Goal: Information Seeking & Learning: Find specific fact

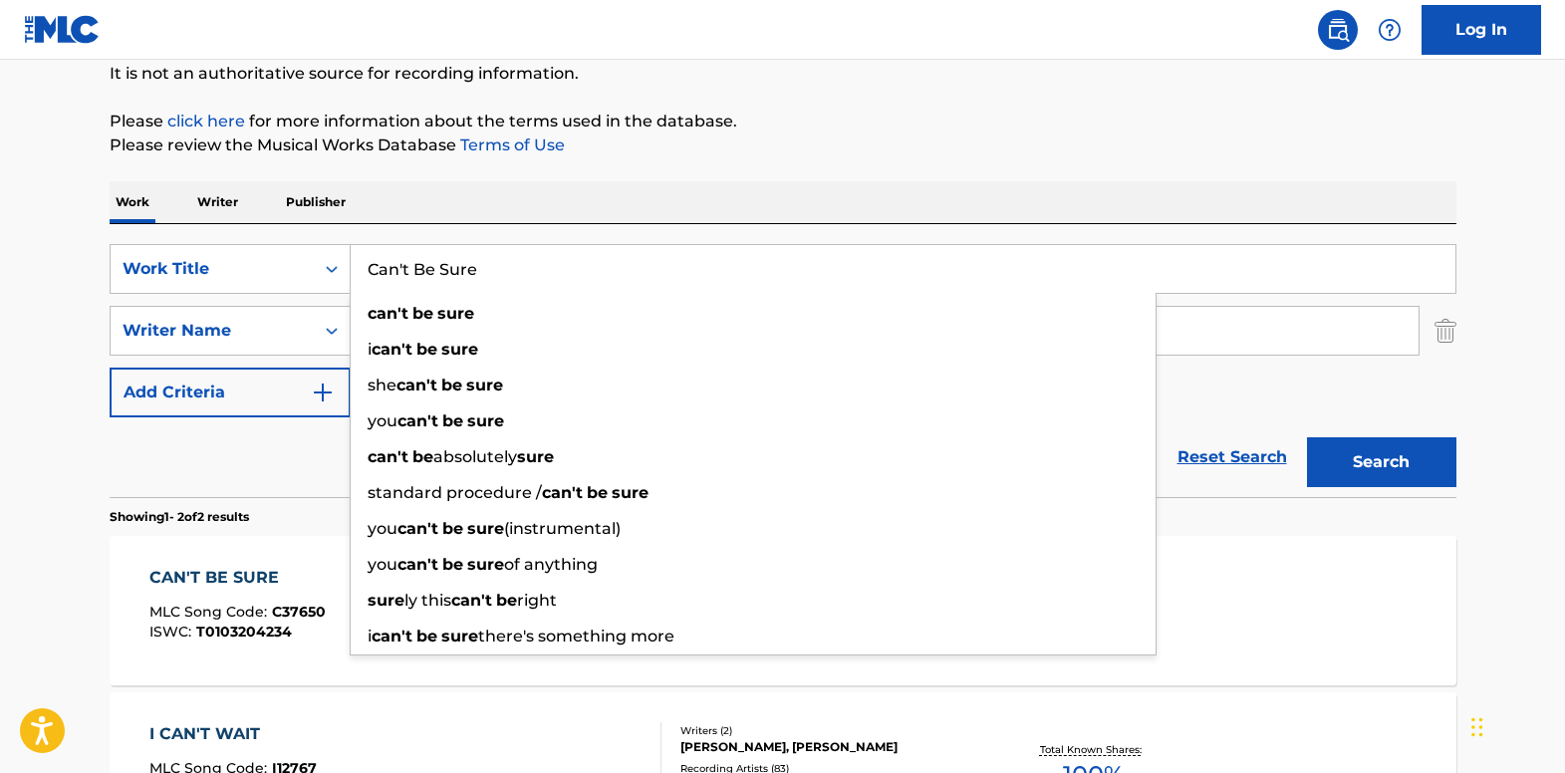
click at [518, 182] on div "Work Writer Publisher" at bounding box center [783, 202] width 1347 height 42
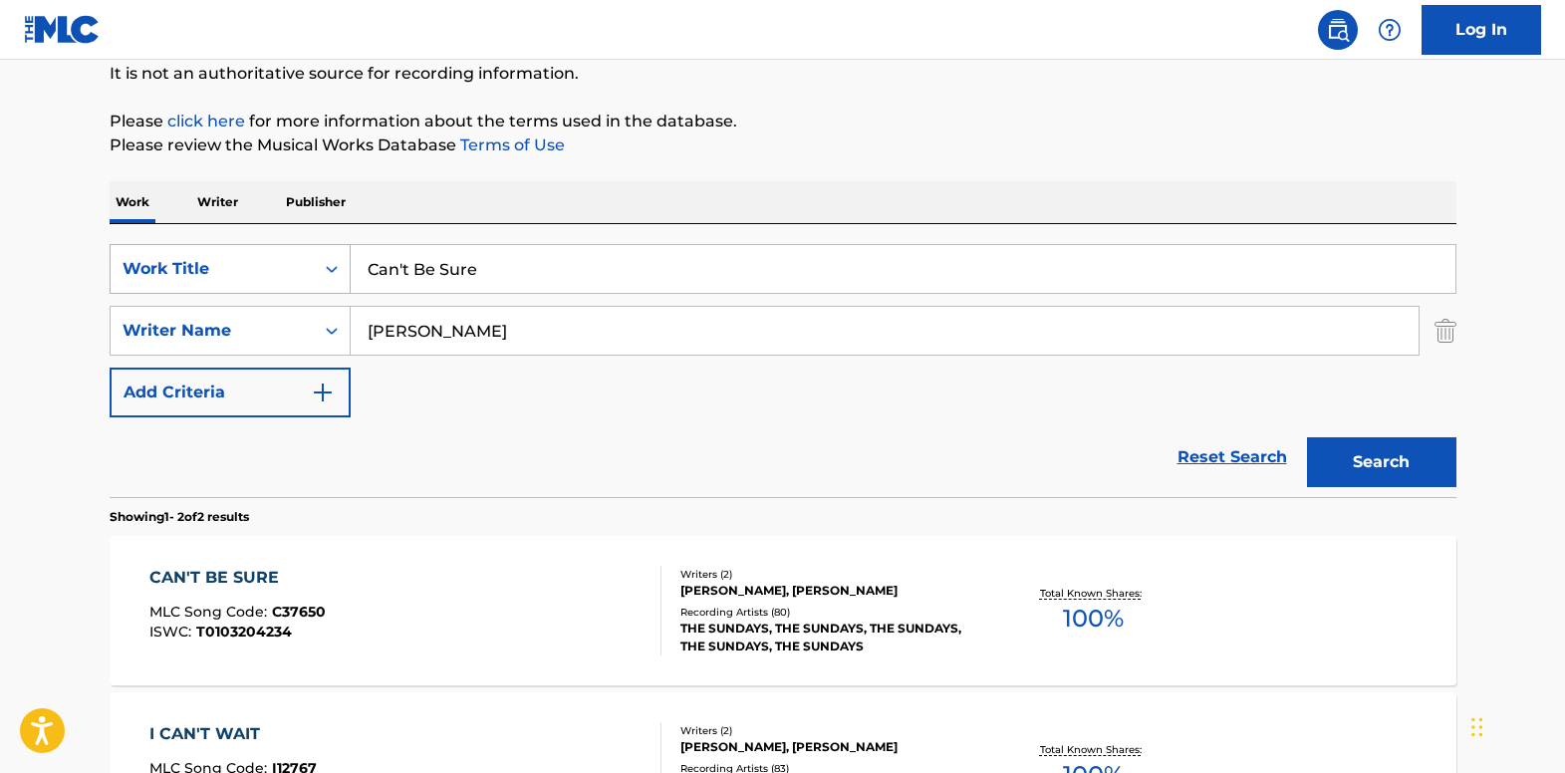
click at [311, 259] on div "SearchWithCriteria134245b2-bd53-4b73-9cc0-8f351884422c Work Title Can't Be Sure" at bounding box center [783, 269] width 1347 height 50
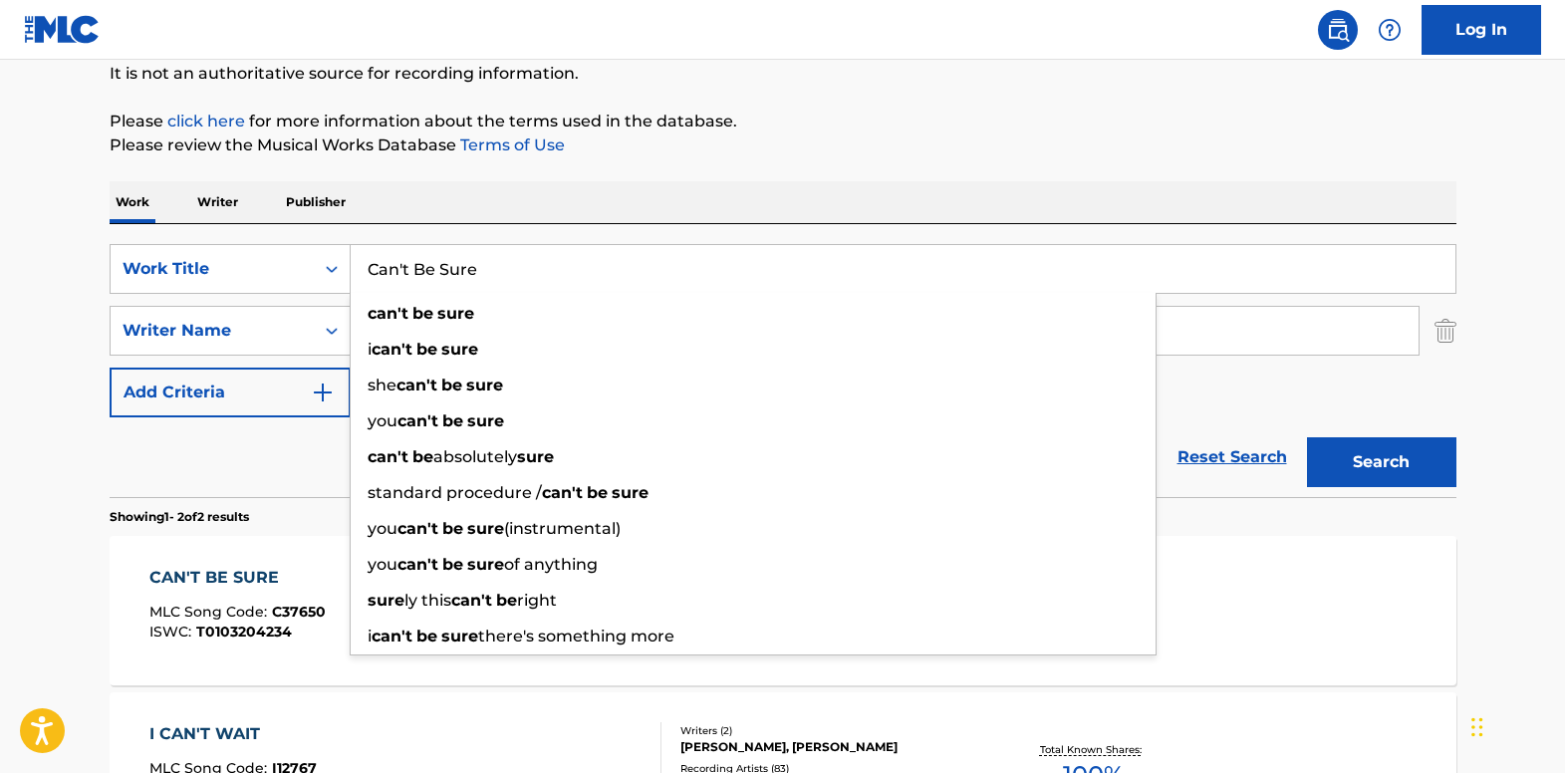
paste input "If I Ever Fall In Love Again"
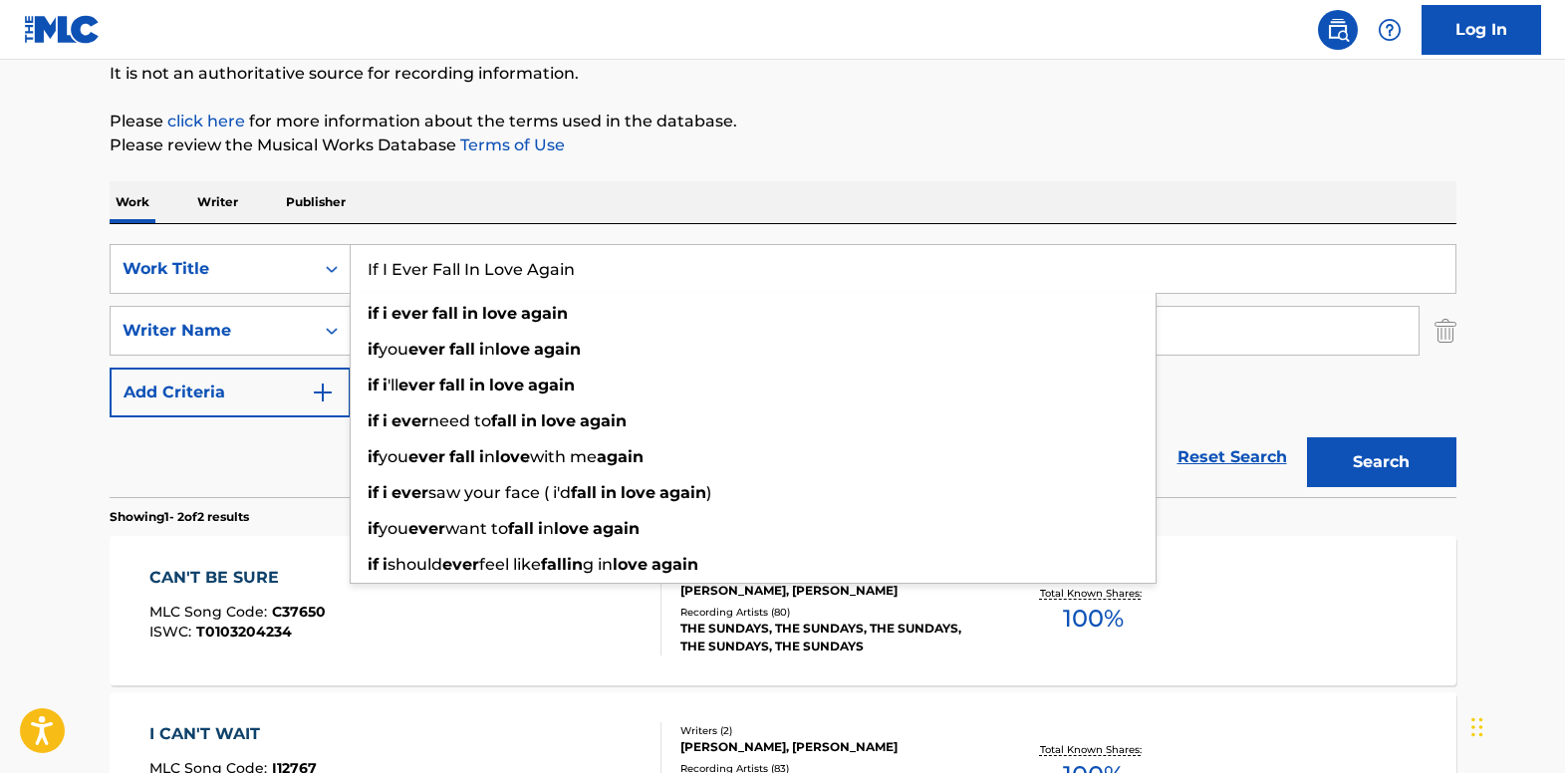
type input "If I Ever Fall In Love Again"
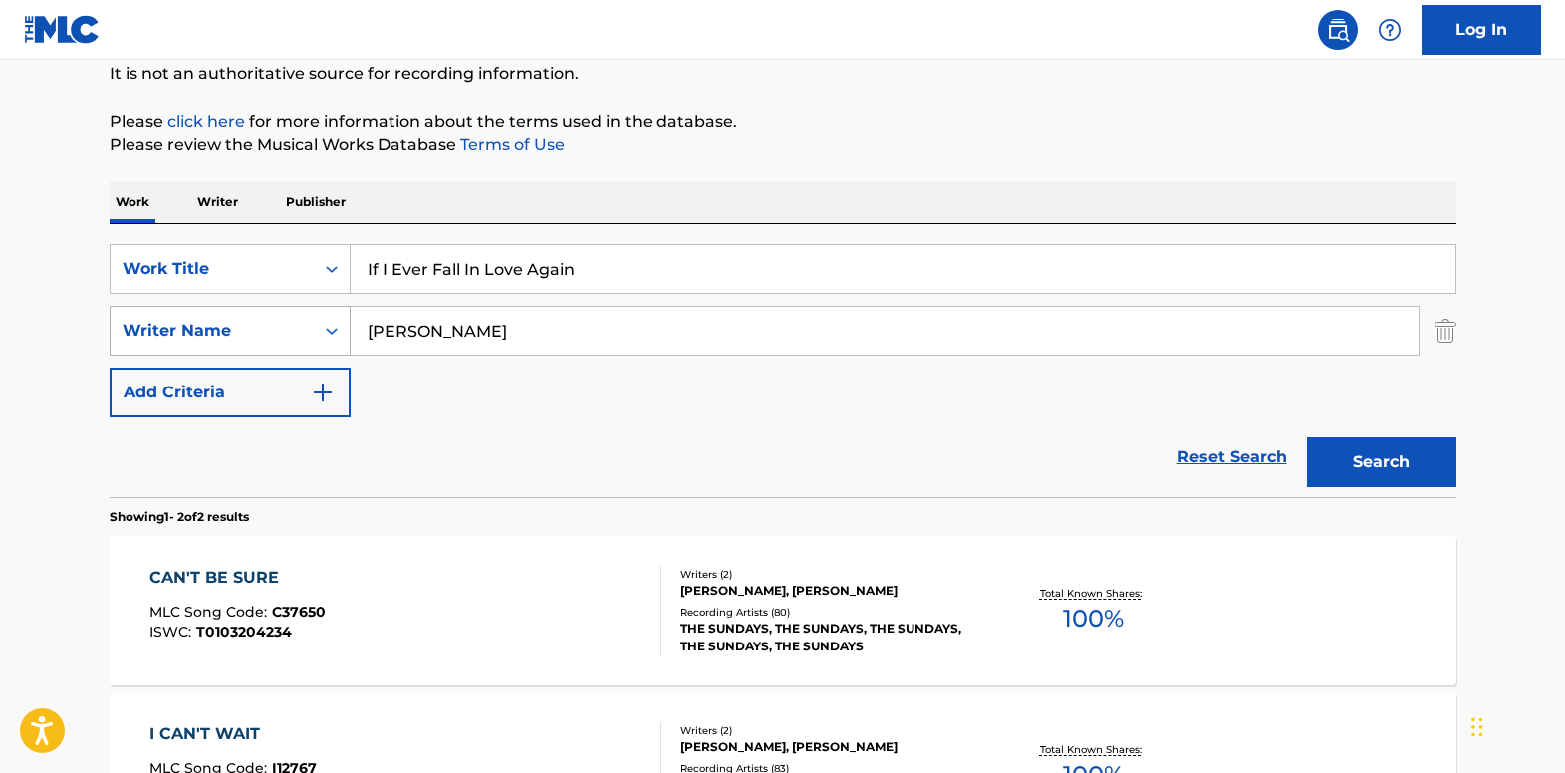
drag, startPoint x: 484, startPoint y: 330, endPoint x: 331, endPoint y: 321, distance: 153.7
click at [331, 321] on div "SearchWithCriteria139e0835-8cfb-4a9b-962a-5c714a008d06 Writer Name [PERSON_NAME]" at bounding box center [783, 331] width 1347 height 50
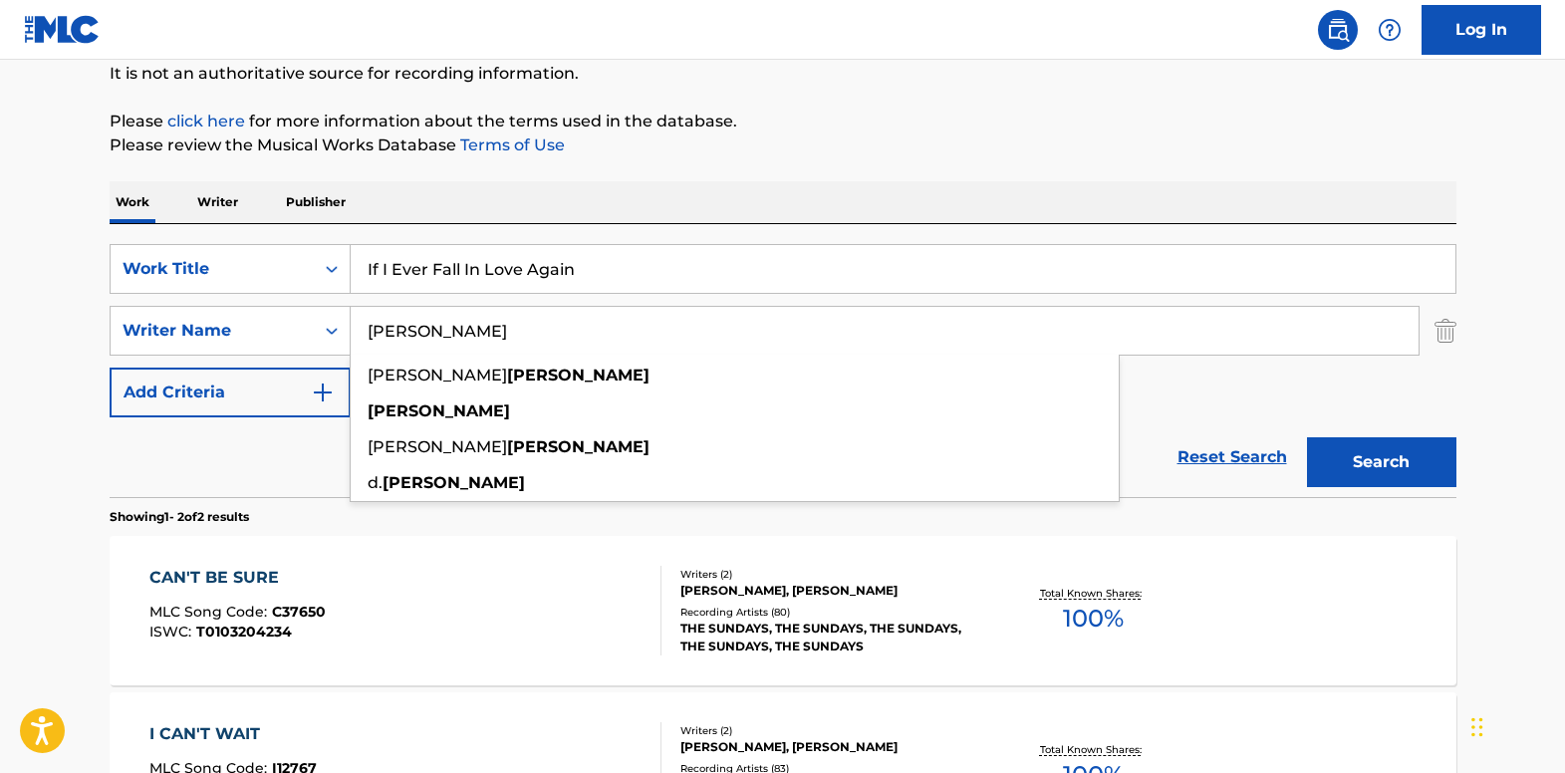
paste input "Sklerov"
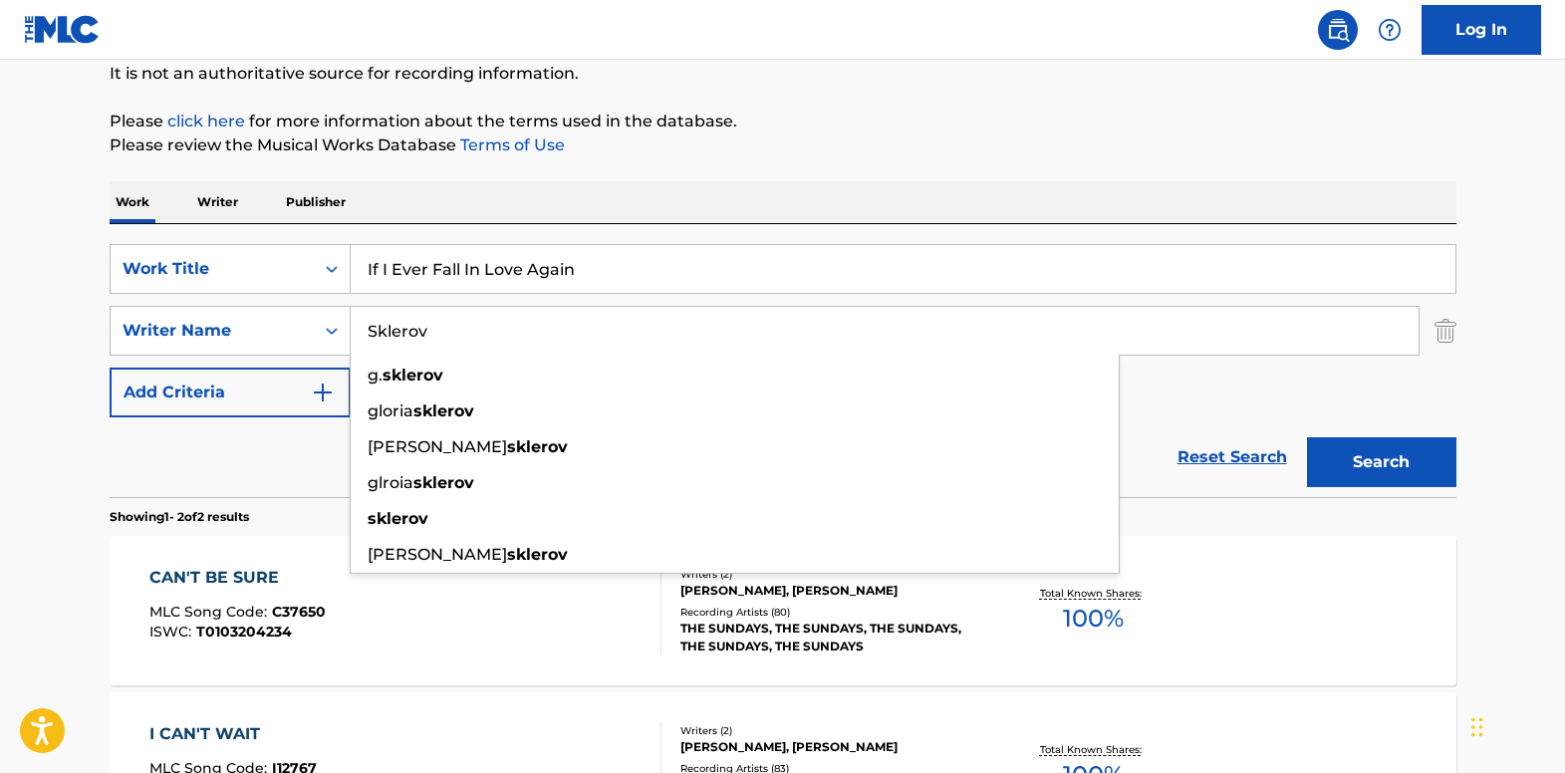
type input "Sklerov"
click at [1346, 463] on button "Search" at bounding box center [1381, 462] width 149 height 50
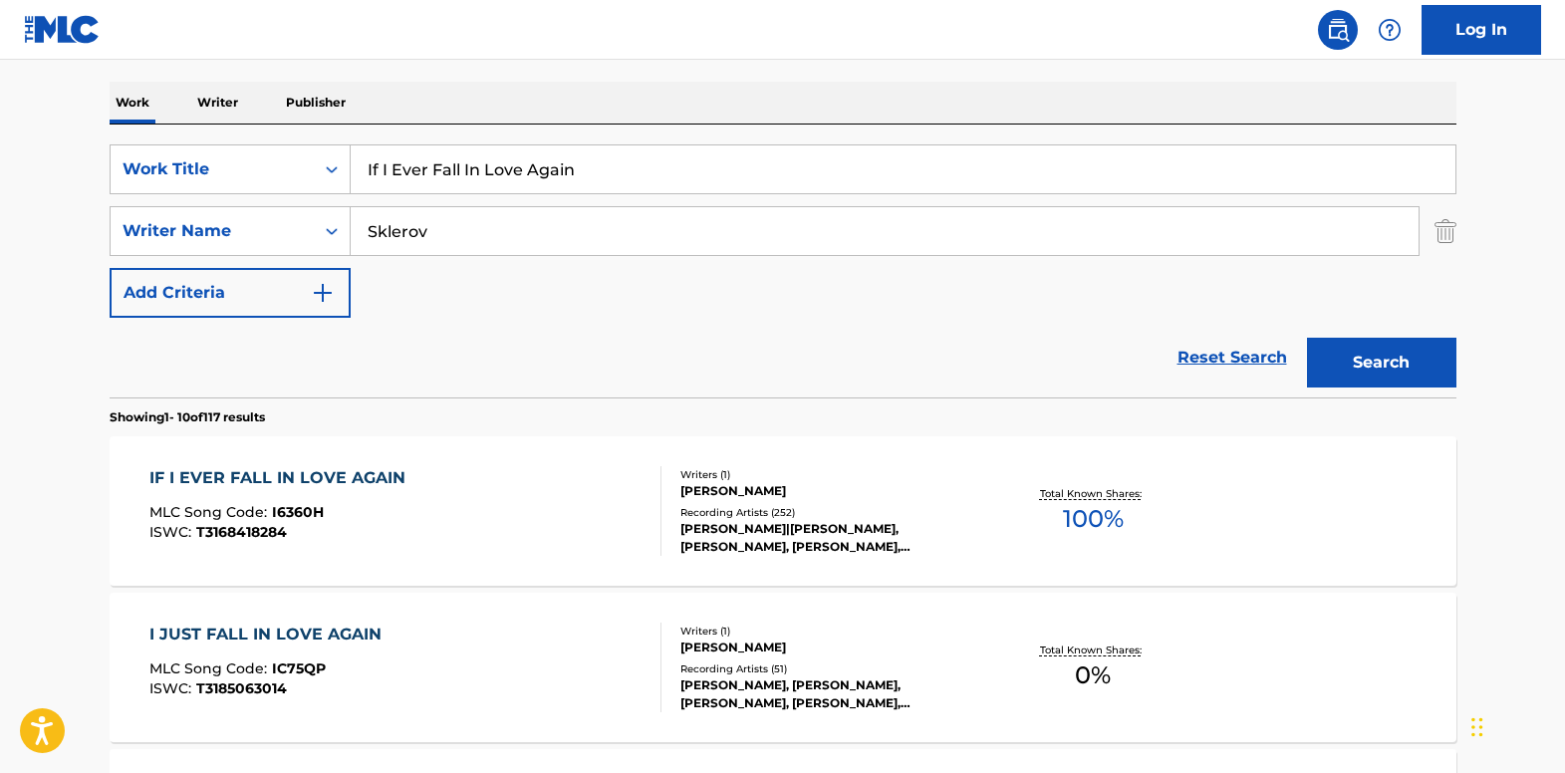
scroll to position [399, 0]
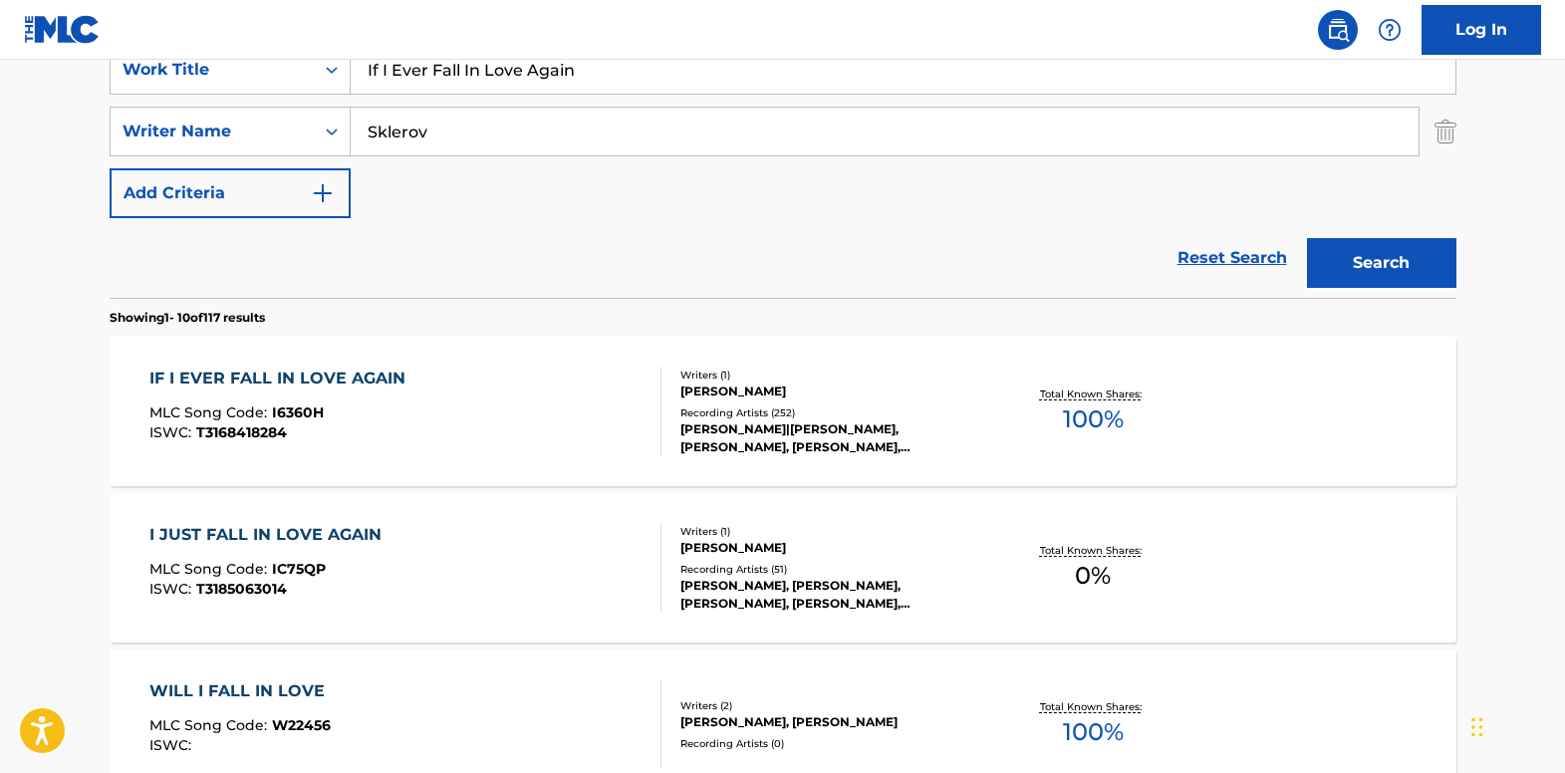
click at [284, 369] on div "IF I EVER FALL IN LOVE AGAIN" at bounding box center [282, 379] width 266 height 24
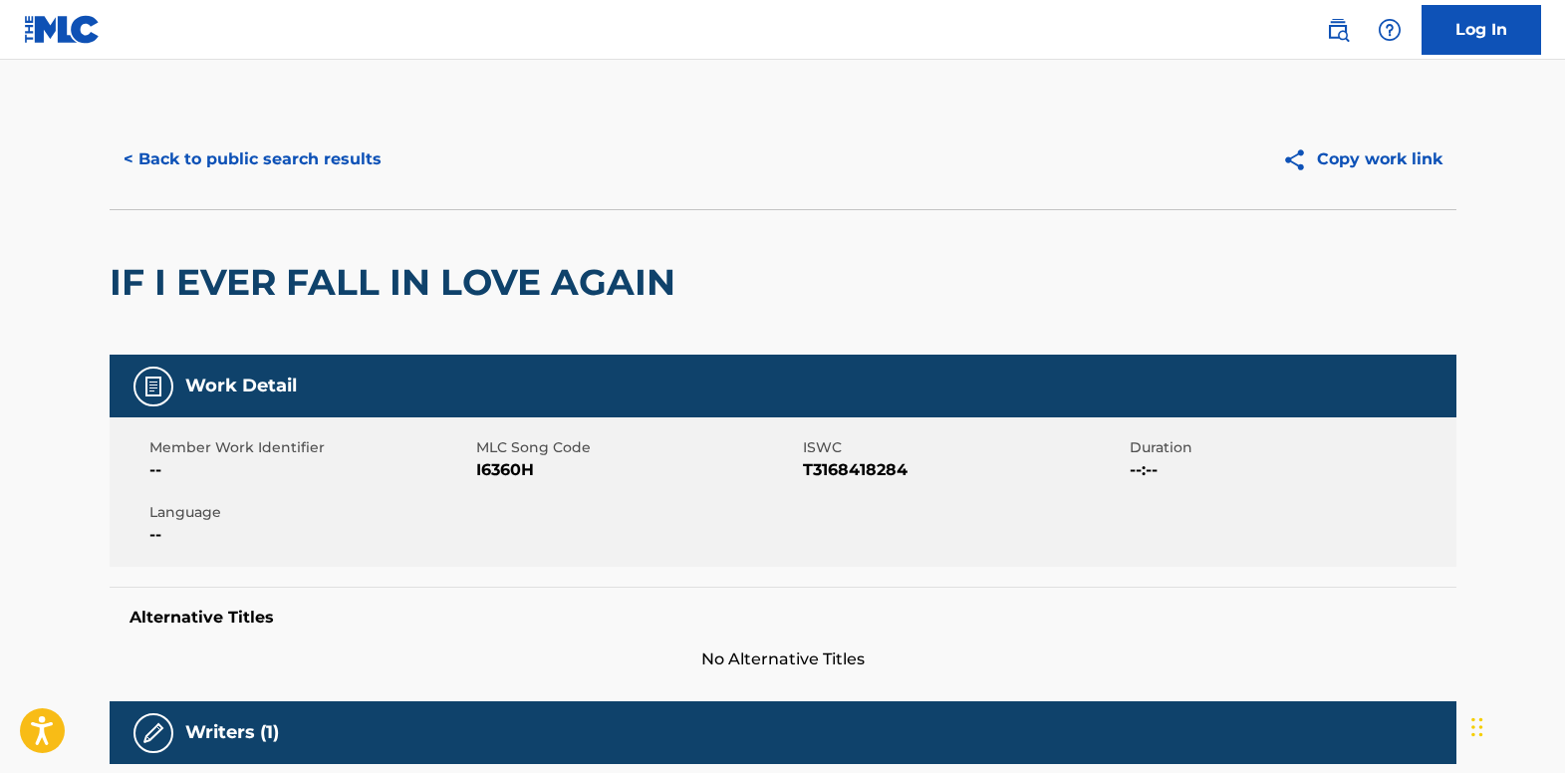
click at [289, 153] on button "< Back to public search results" at bounding box center [253, 159] width 286 height 50
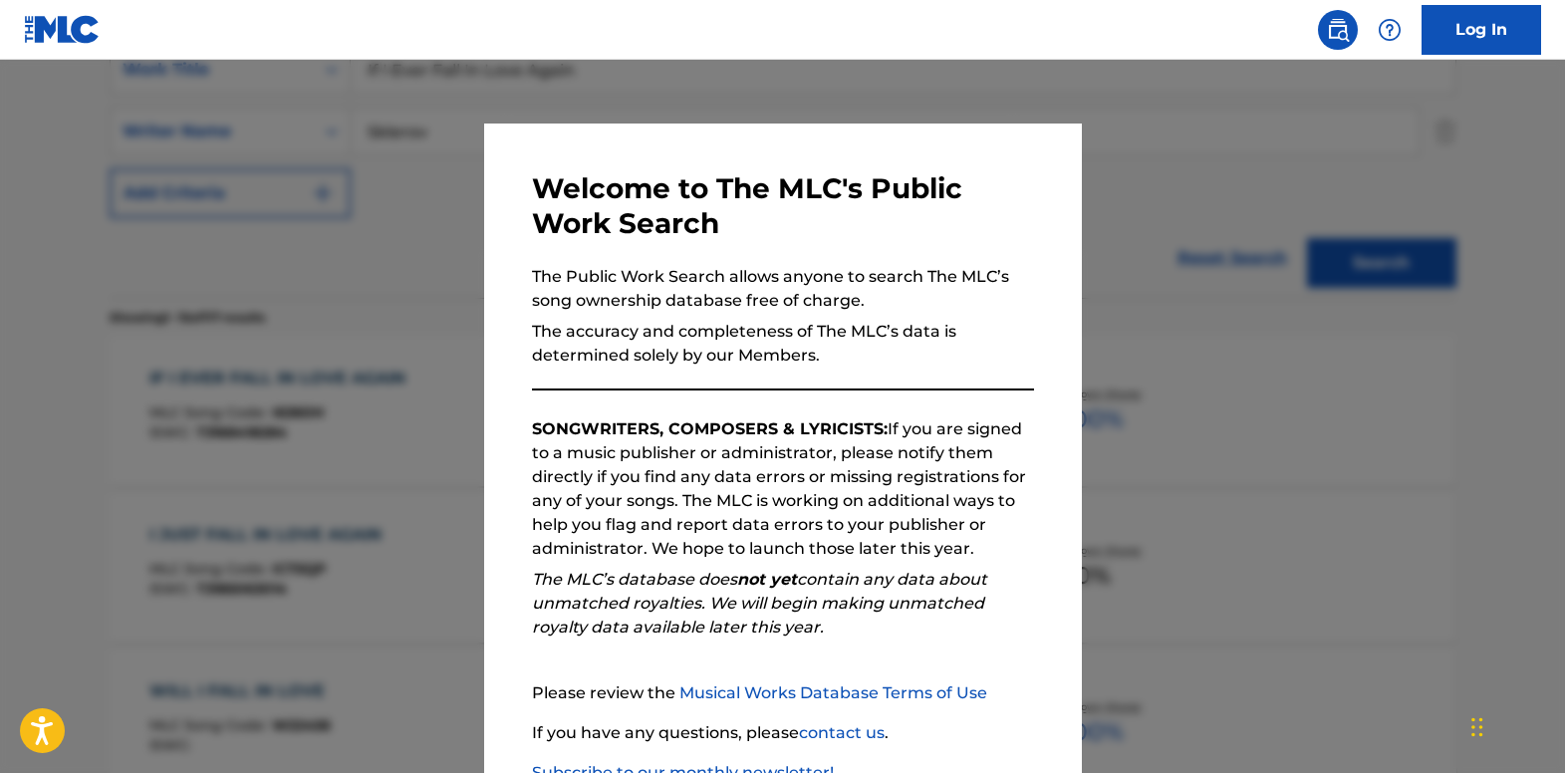
click at [401, 315] on div at bounding box center [782, 446] width 1565 height 773
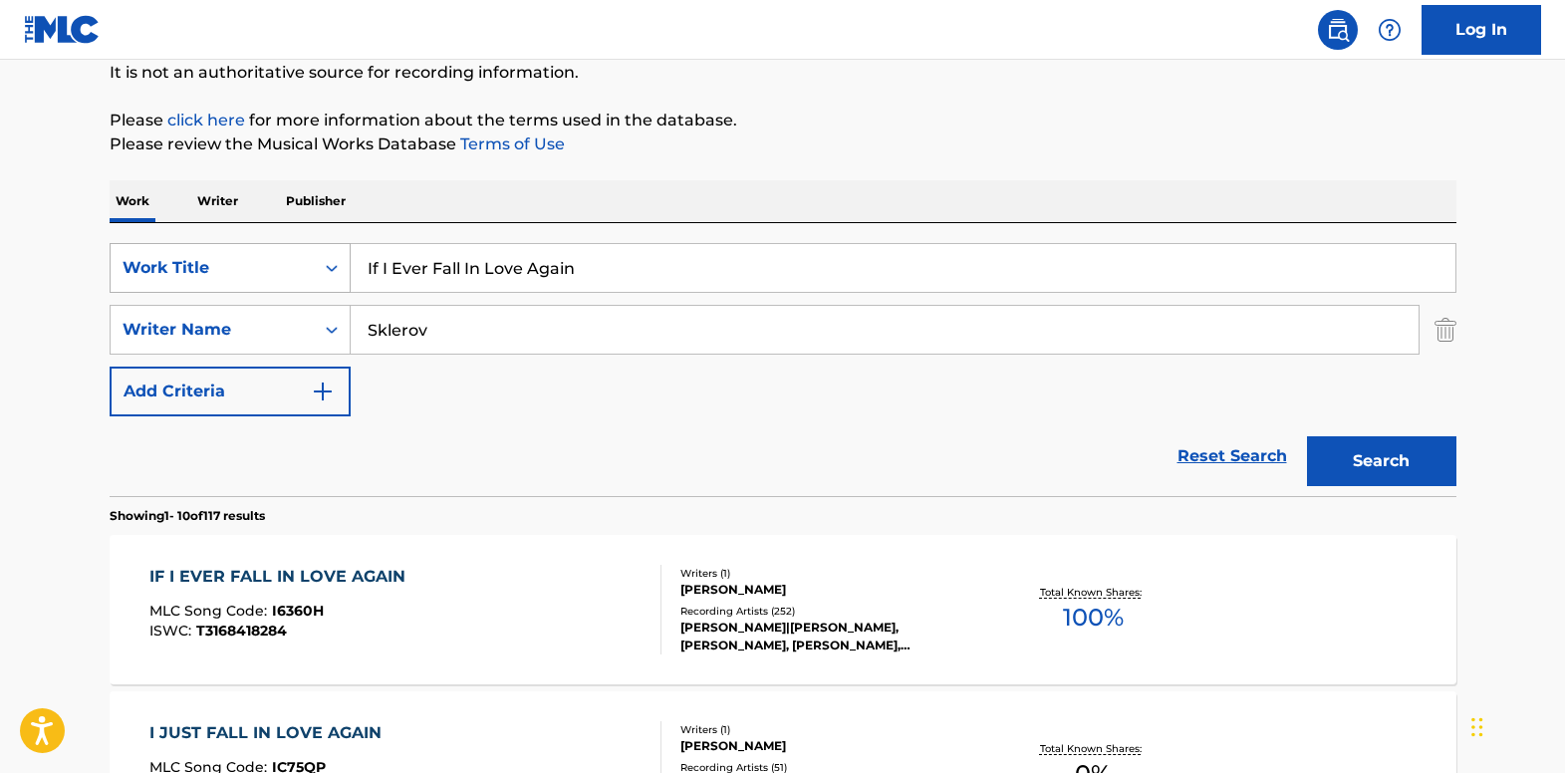
scroll to position [199, 0]
click at [334, 258] on div "Search Form" at bounding box center [332, 269] width 36 height 36
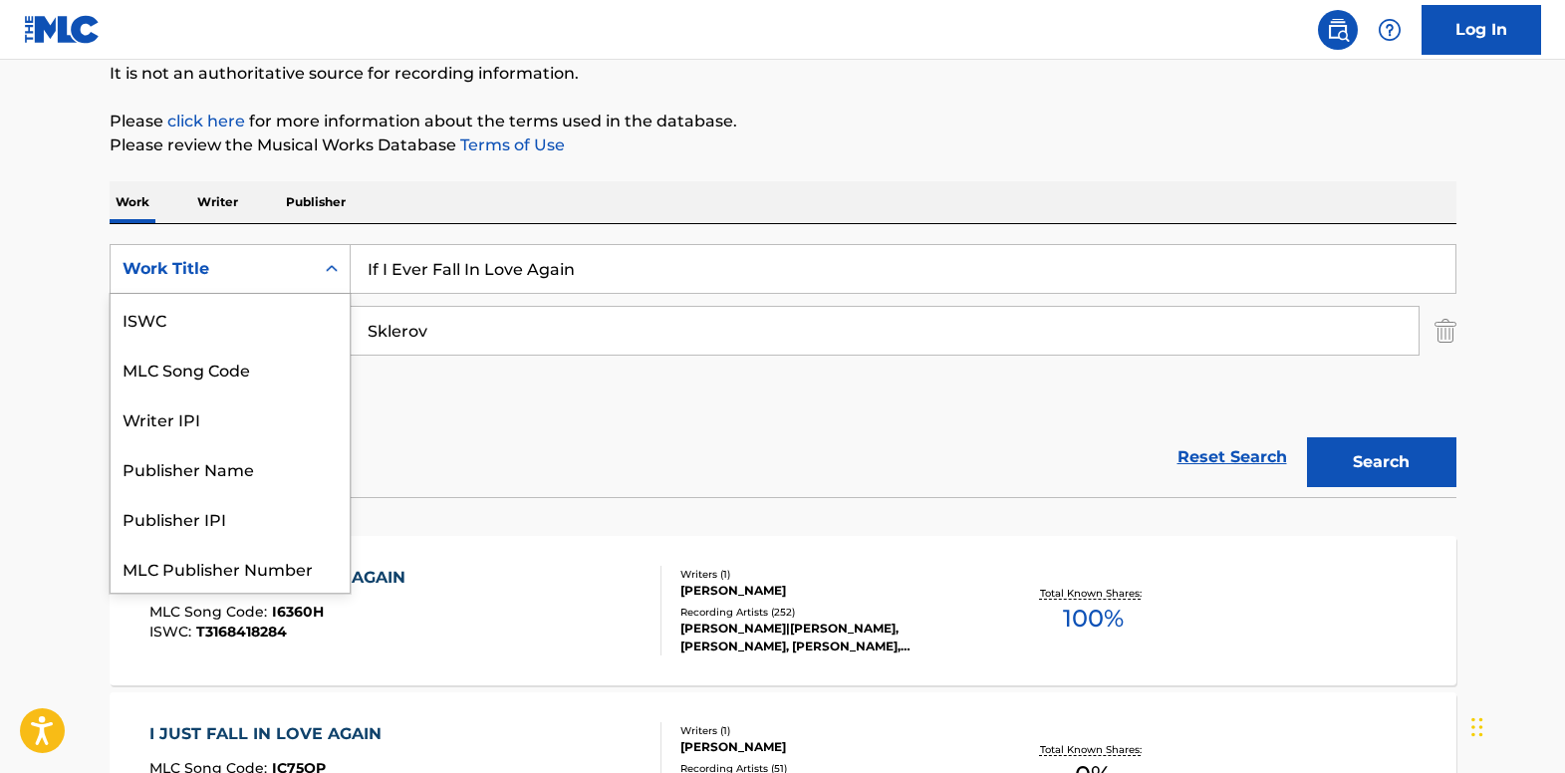
scroll to position [50, 0]
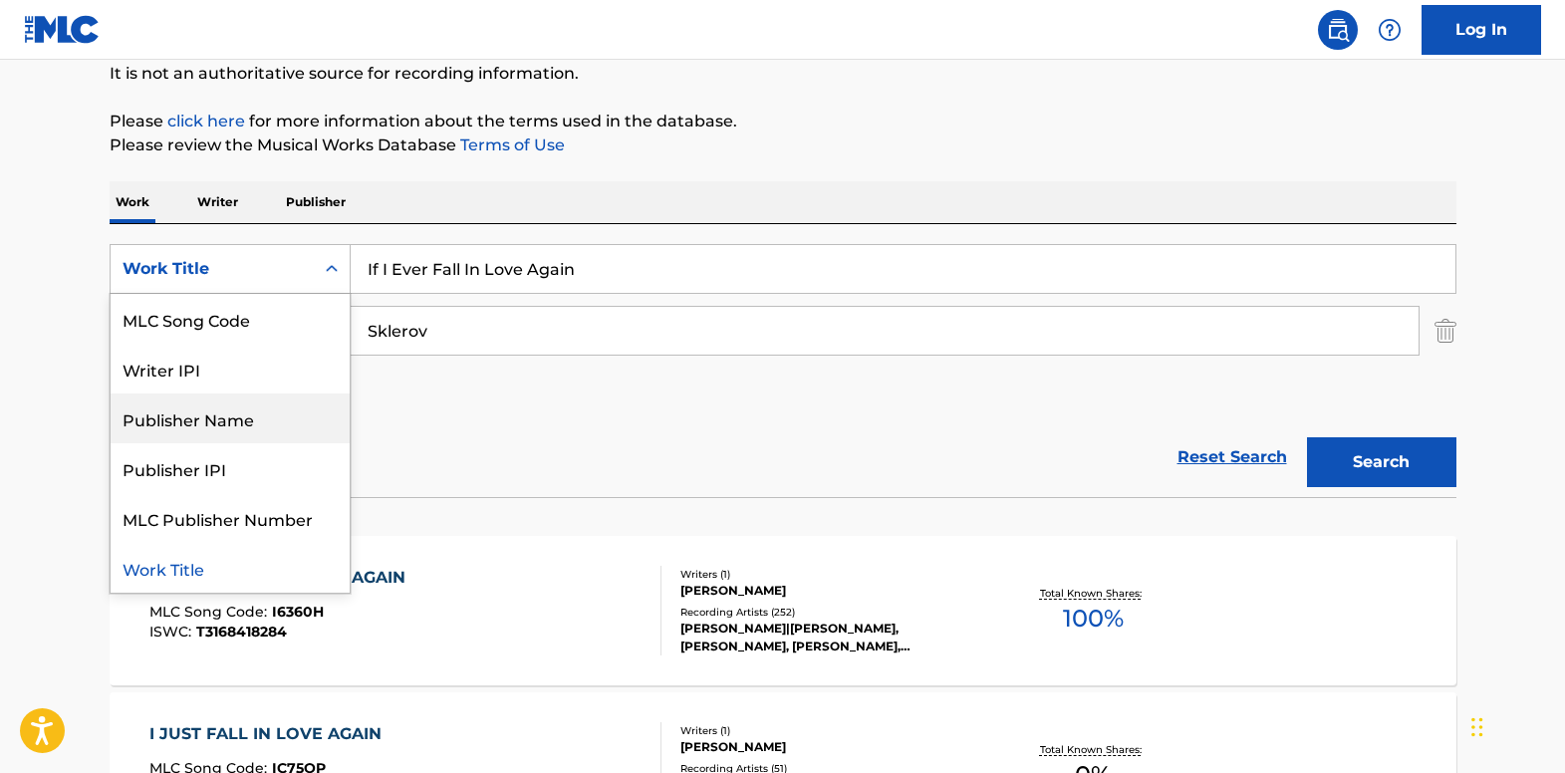
click at [287, 418] on div "Publisher Name" at bounding box center [230, 419] width 239 height 50
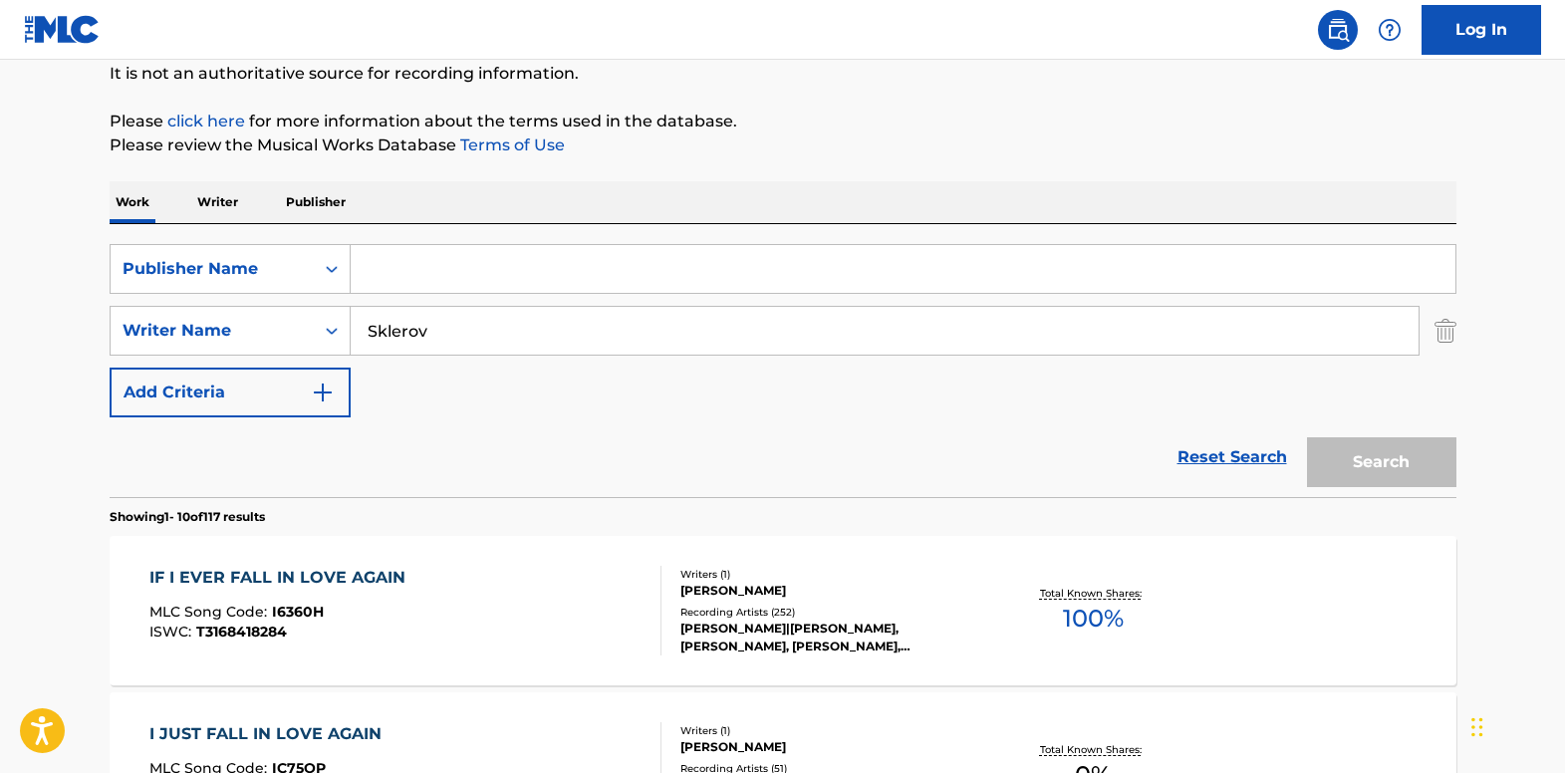
click at [1449, 332] on img "Search Form" at bounding box center [1446, 331] width 22 height 50
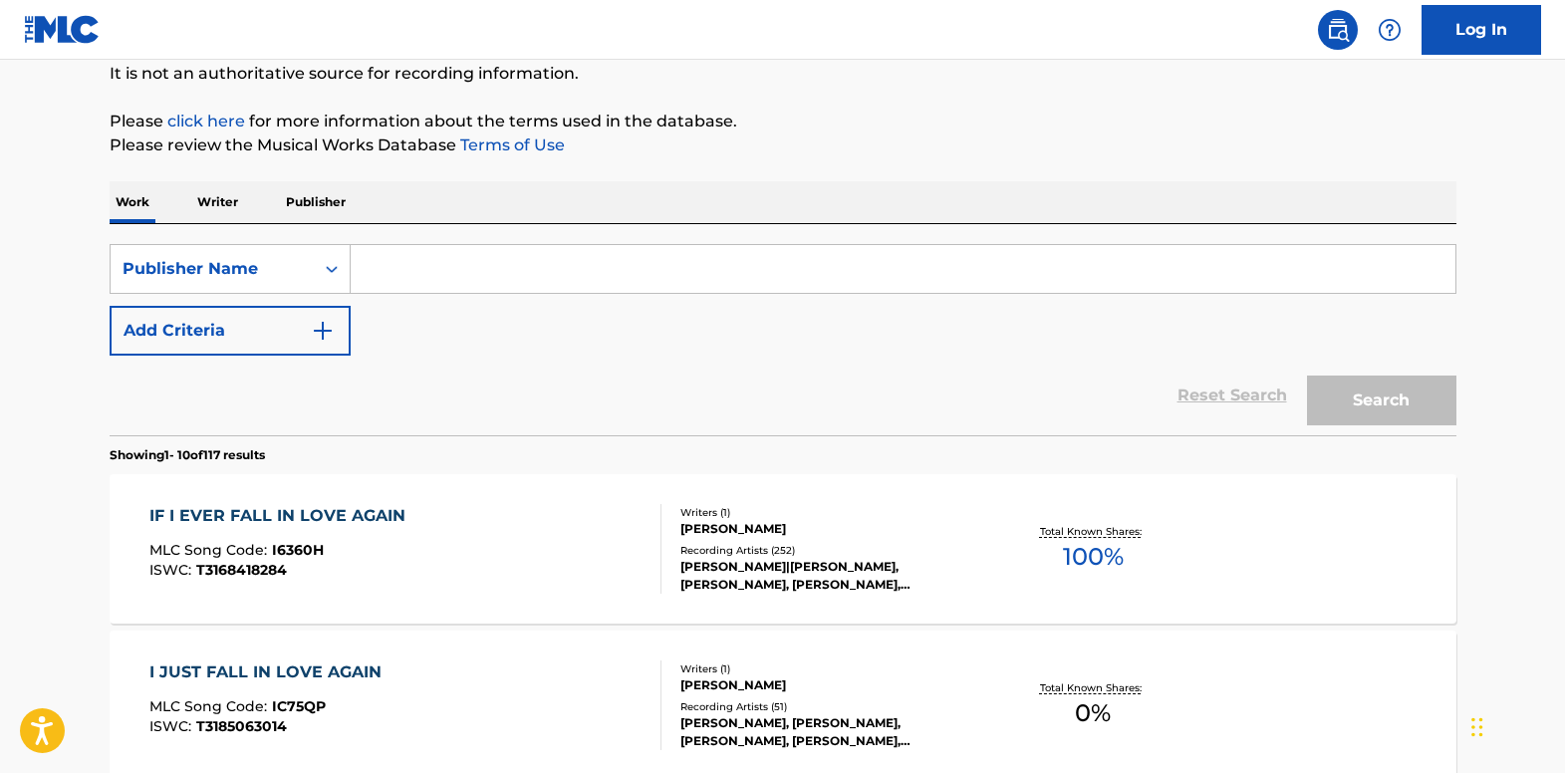
paste input "[PERSON_NAME] MUSIC"
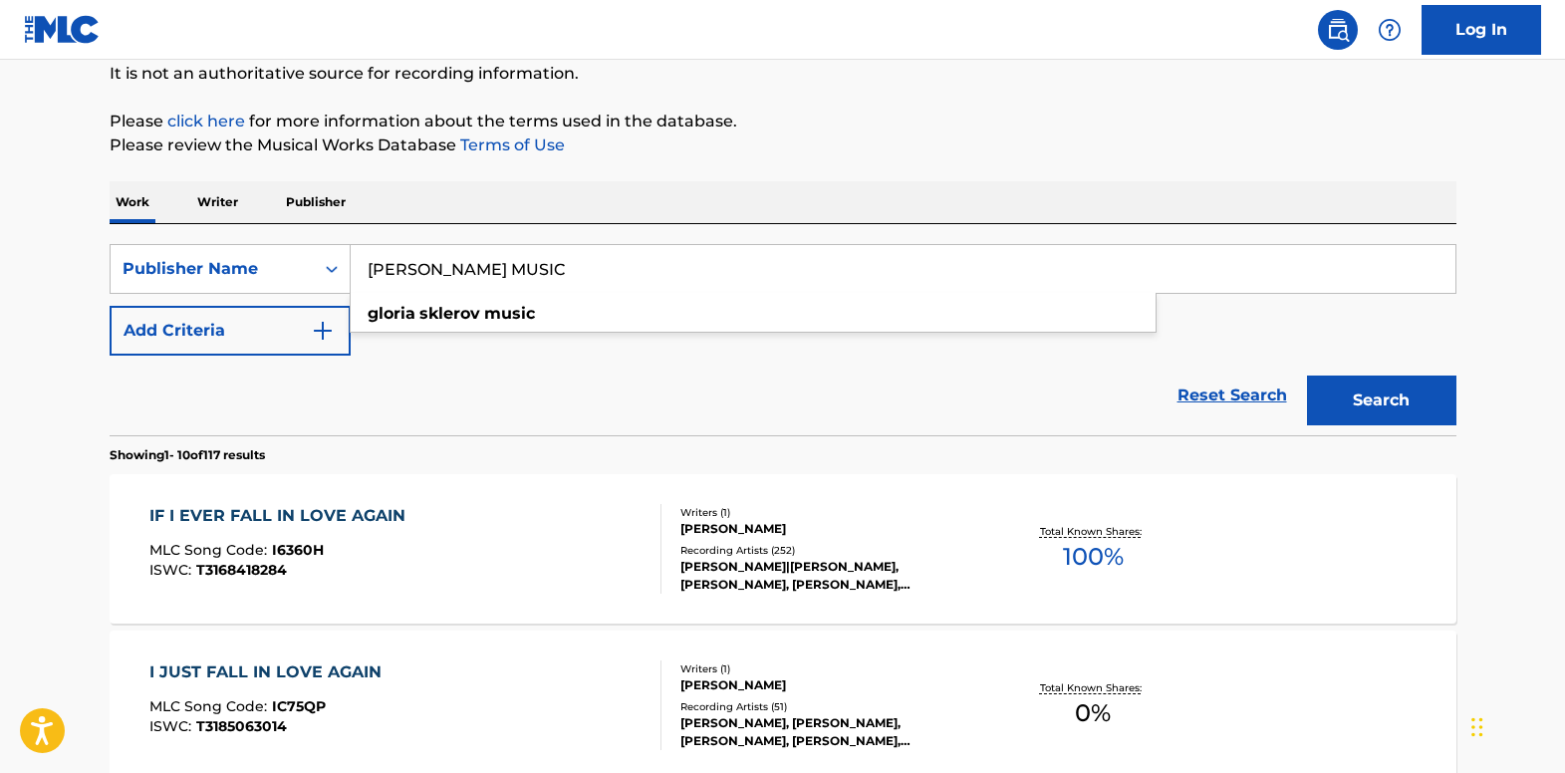
type input "[PERSON_NAME] MUSIC"
click at [1339, 382] on button "Search" at bounding box center [1381, 401] width 149 height 50
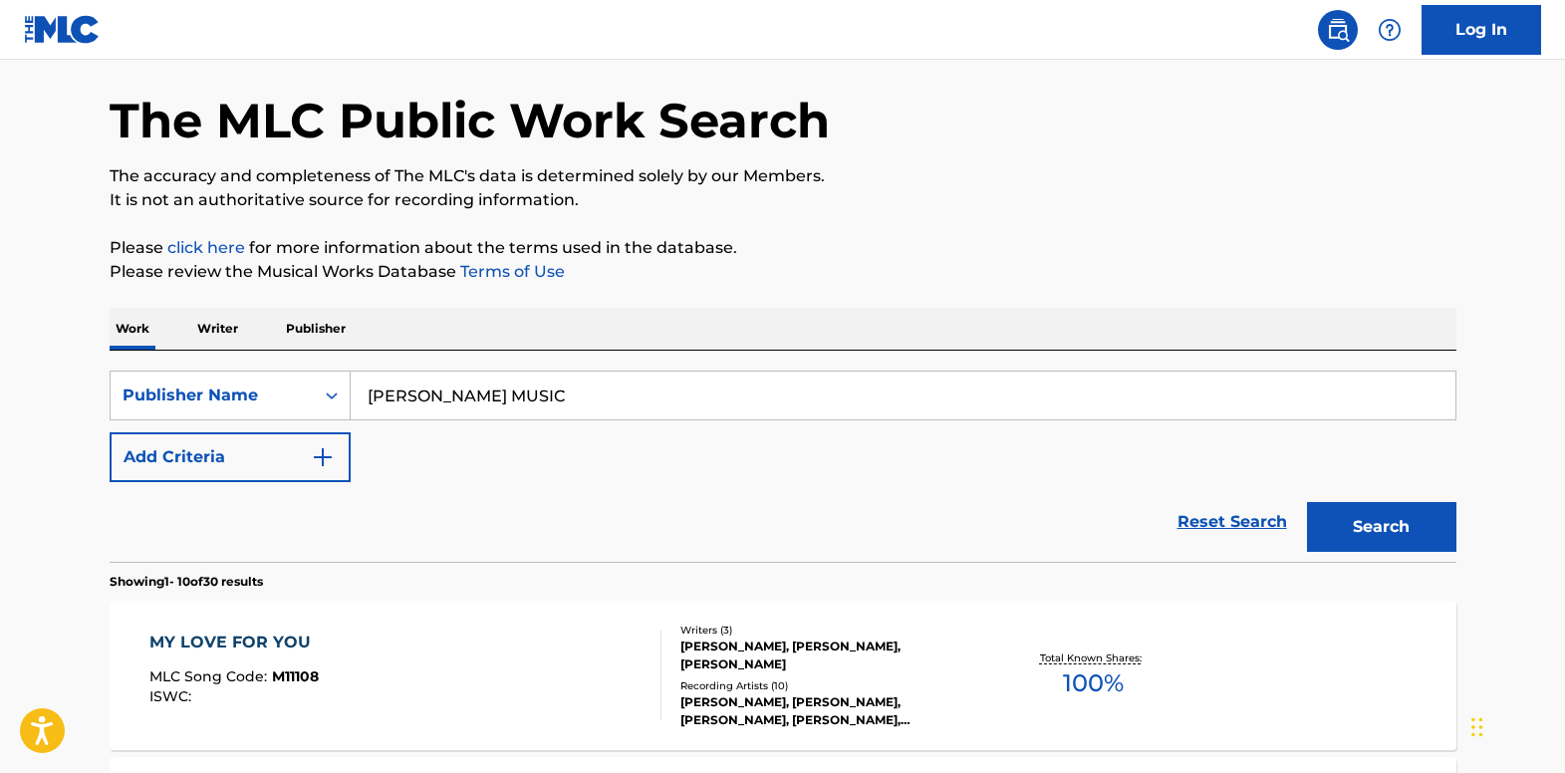
scroll to position [199, 0]
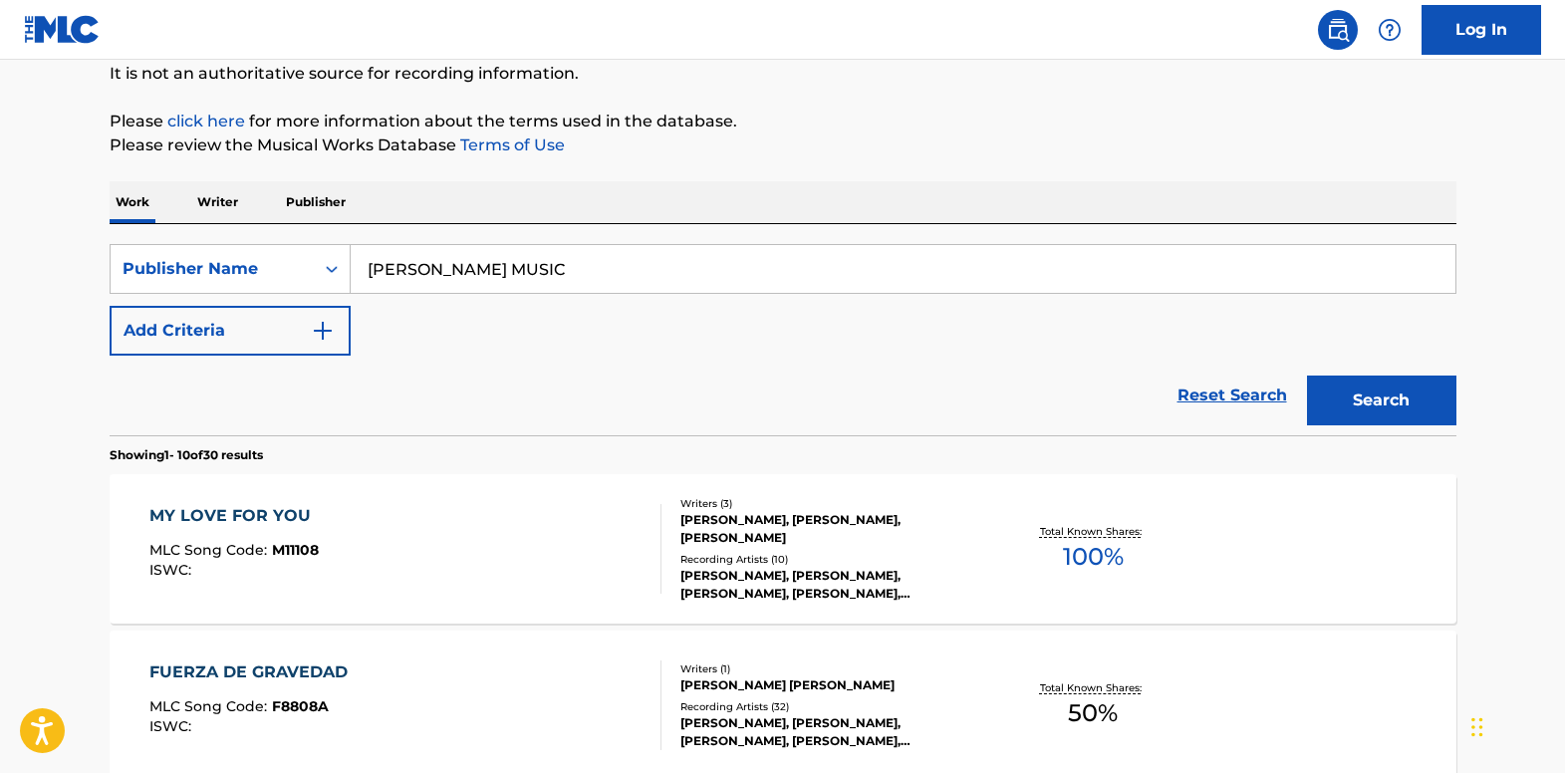
click at [212, 519] on div "MY LOVE FOR YOU" at bounding box center [234, 516] width 171 height 24
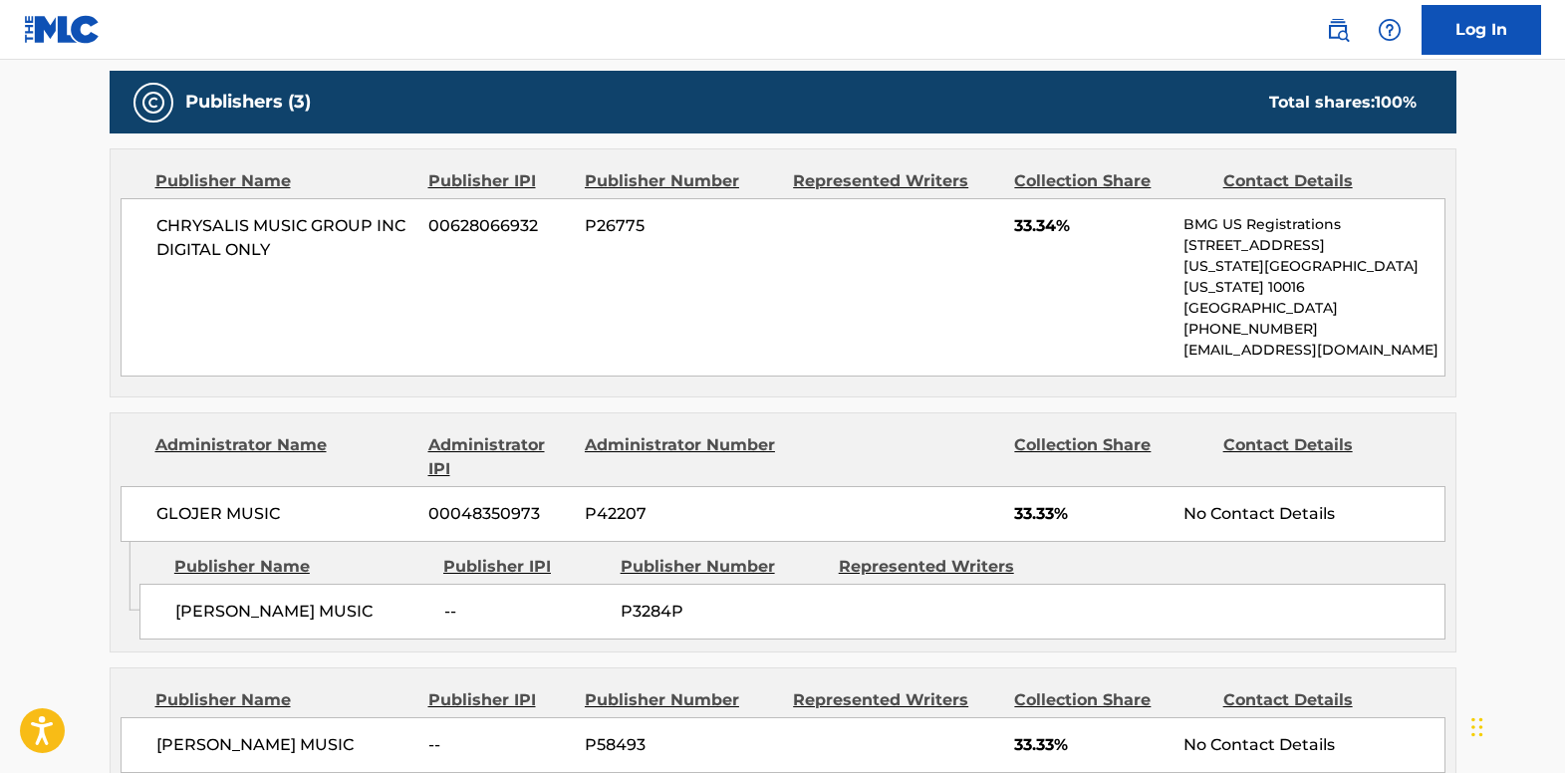
scroll to position [897, 0]
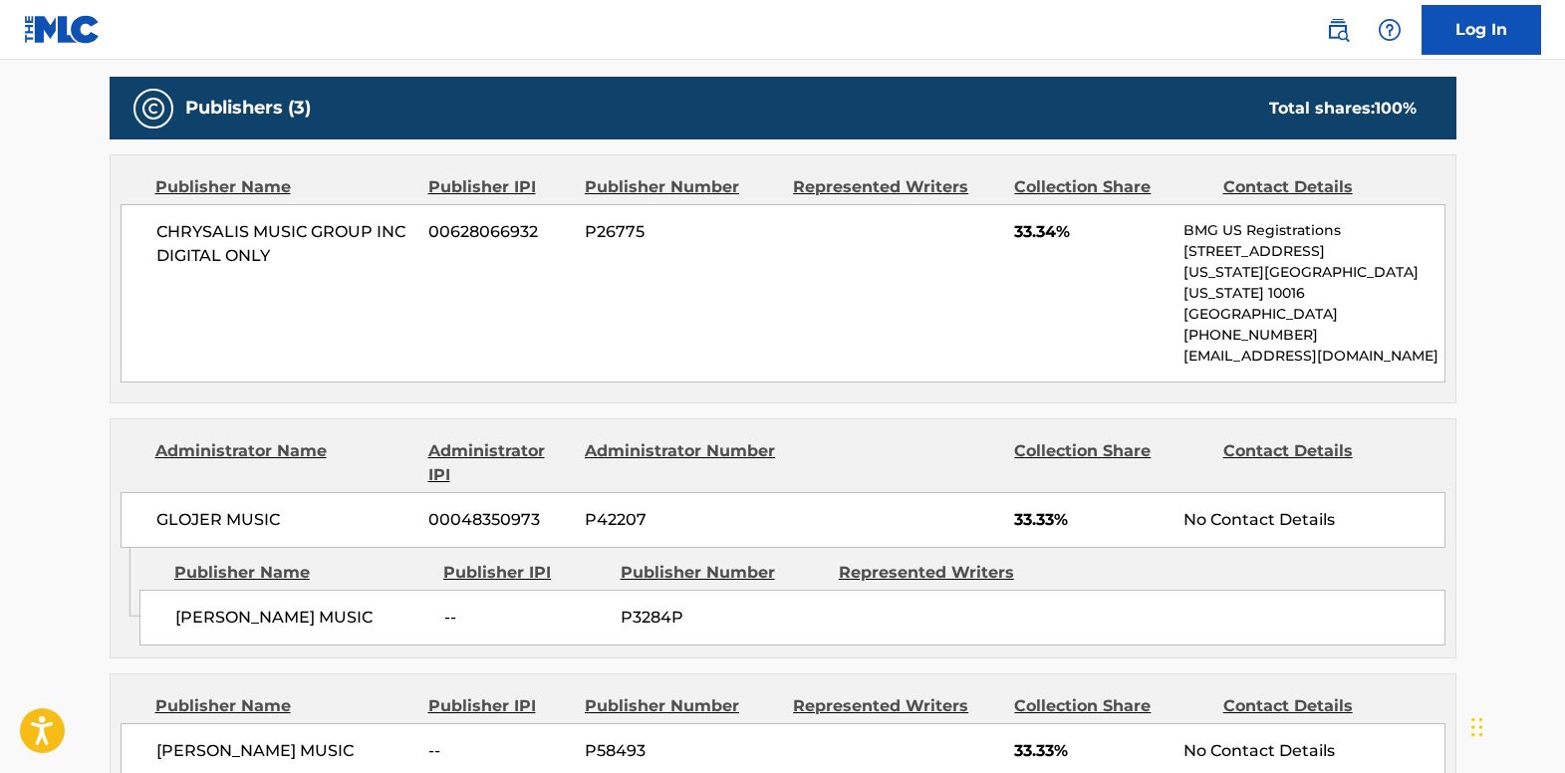
scroll to position [199, 0]
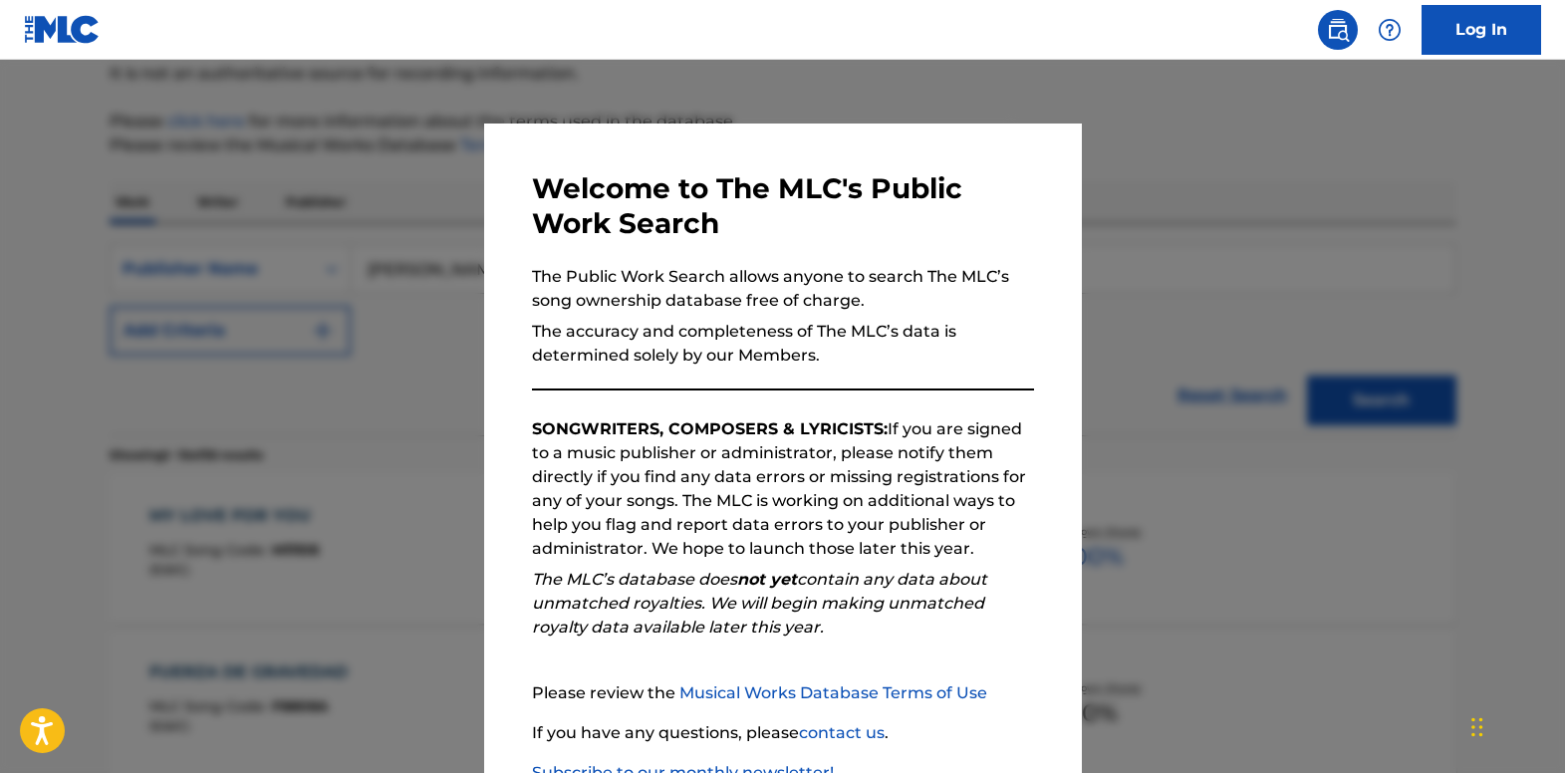
click at [111, 204] on div at bounding box center [782, 446] width 1565 height 773
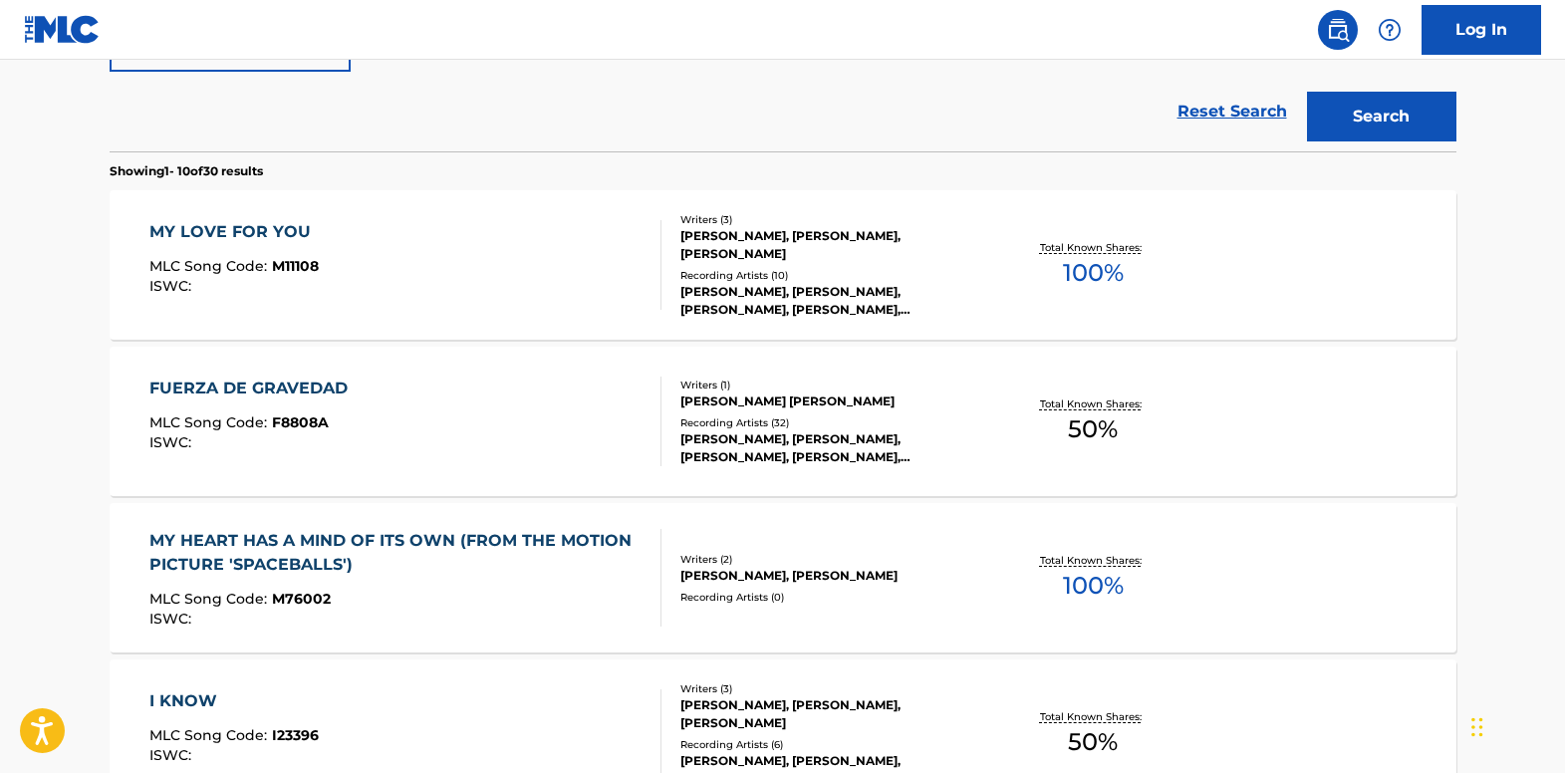
scroll to position [498, 0]
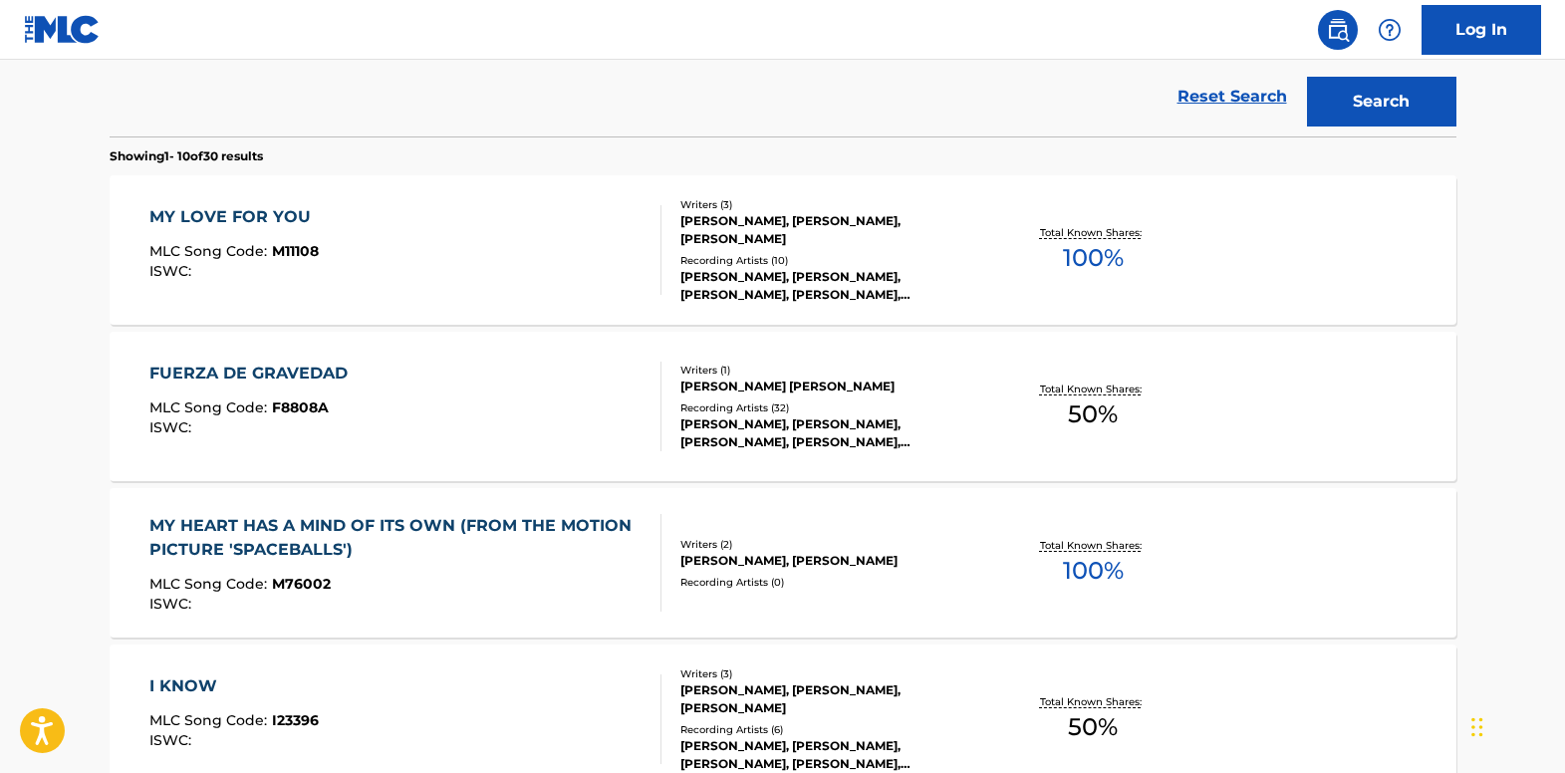
click at [386, 522] on div "MY HEART HAS A MIND OF ITS OWN (FROM THE MOTION PICTURE 'SPACEBALLS')" at bounding box center [396, 538] width 495 height 48
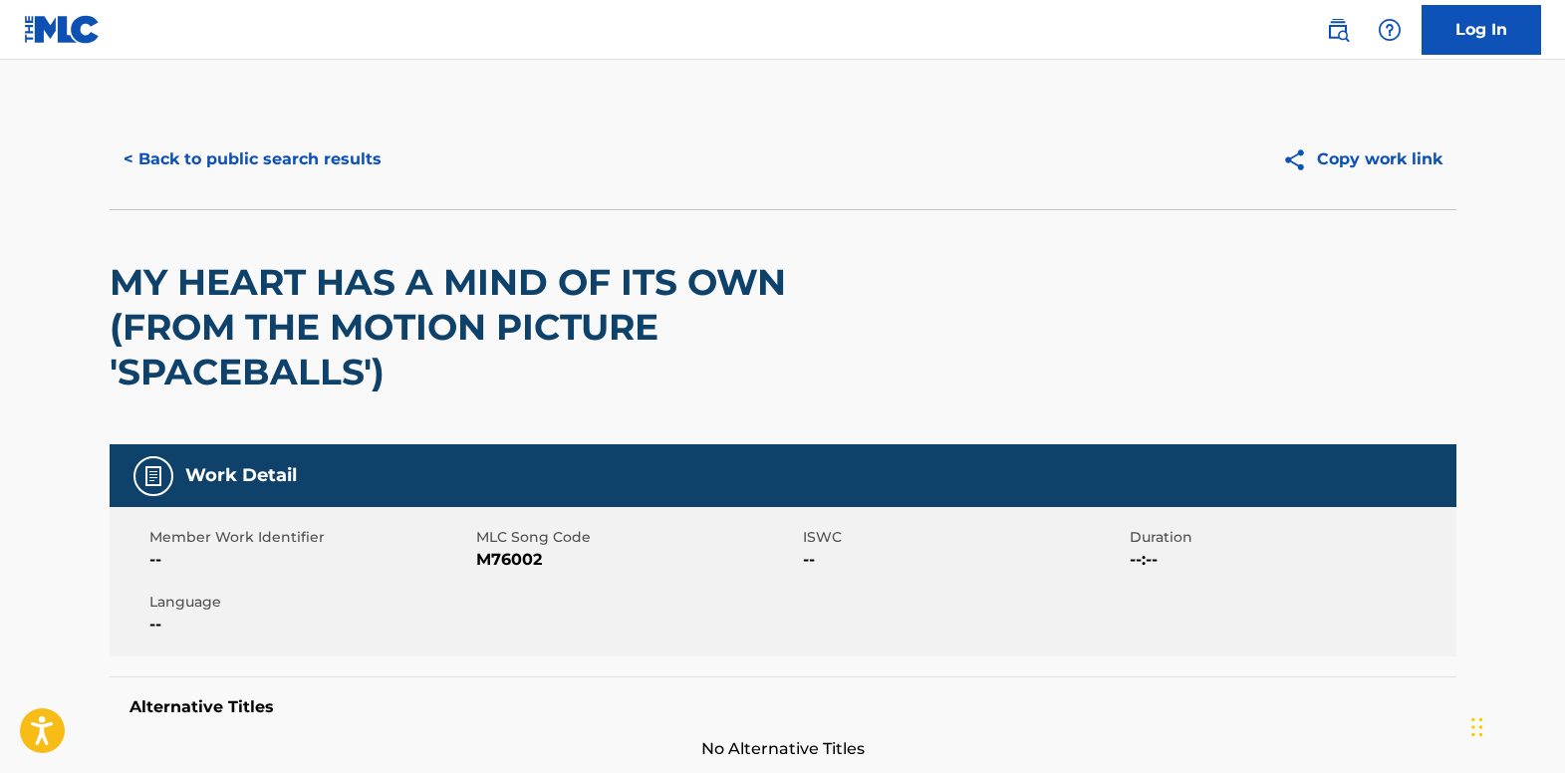
click at [194, 167] on button "< Back to public search results" at bounding box center [253, 159] width 286 height 50
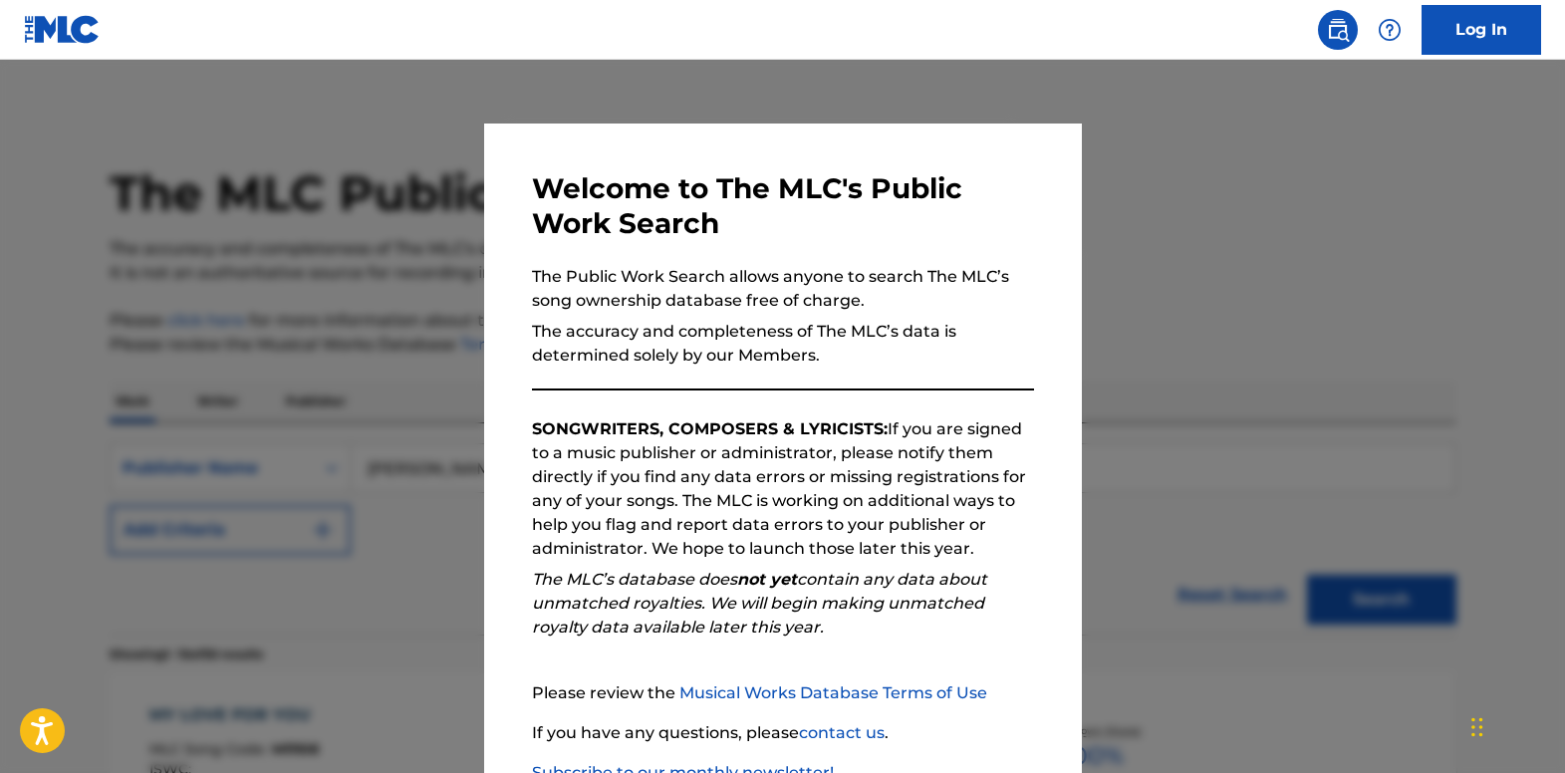
scroll to position [550, 0]
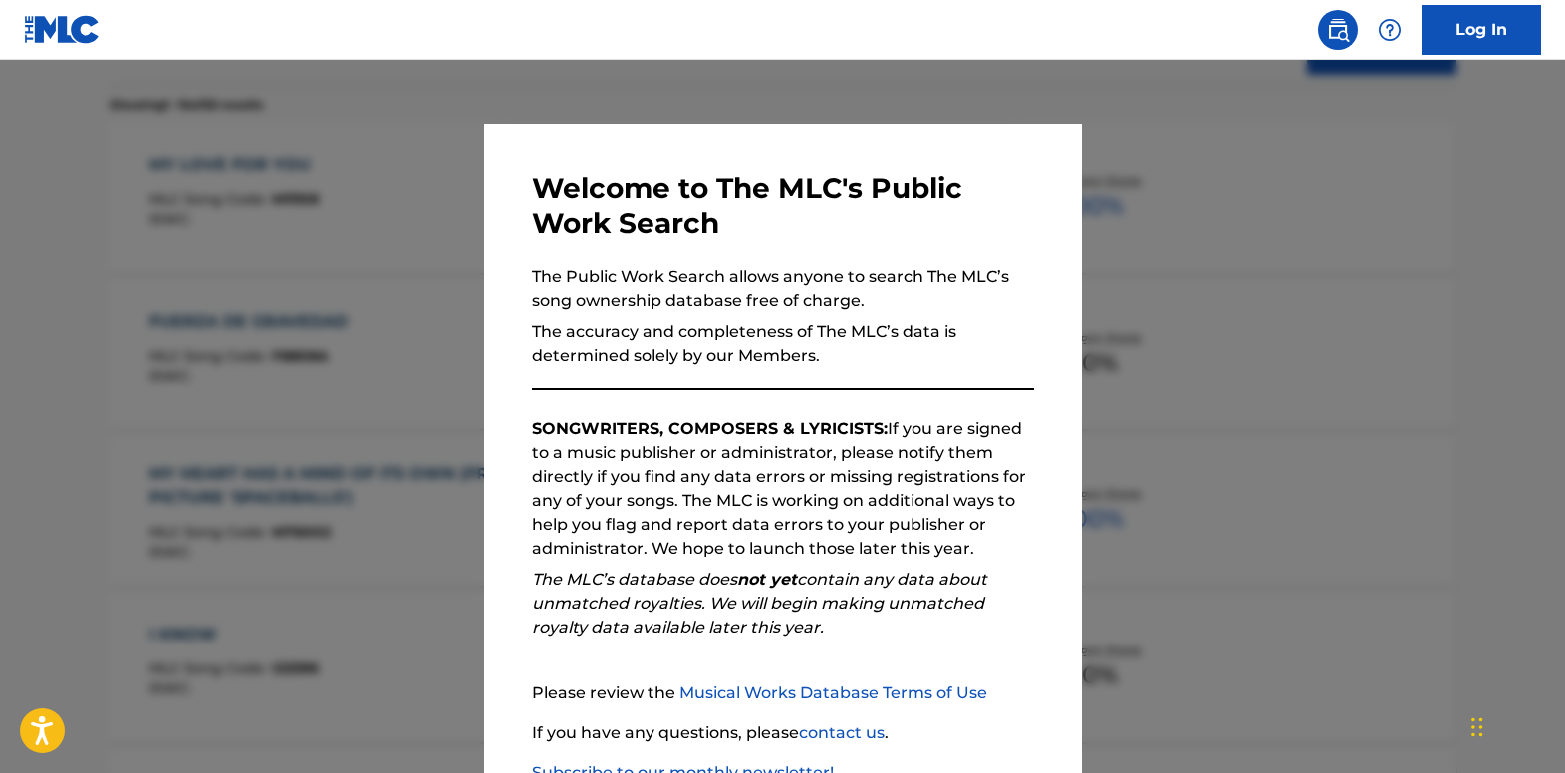
click at [393, 273] on div at bounding box center [782, 446] width 1565 height 773
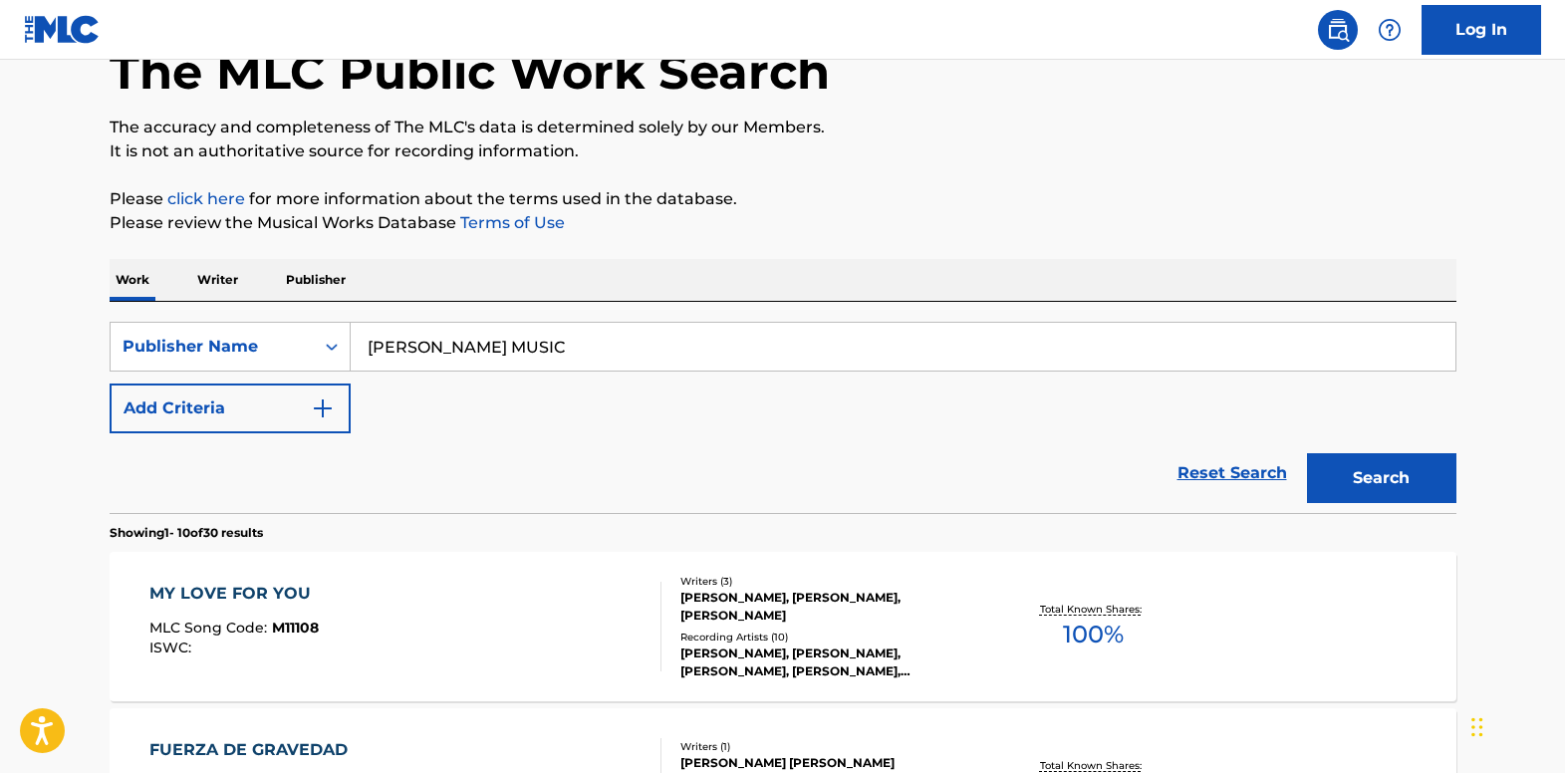
scroll to position [0, 0]
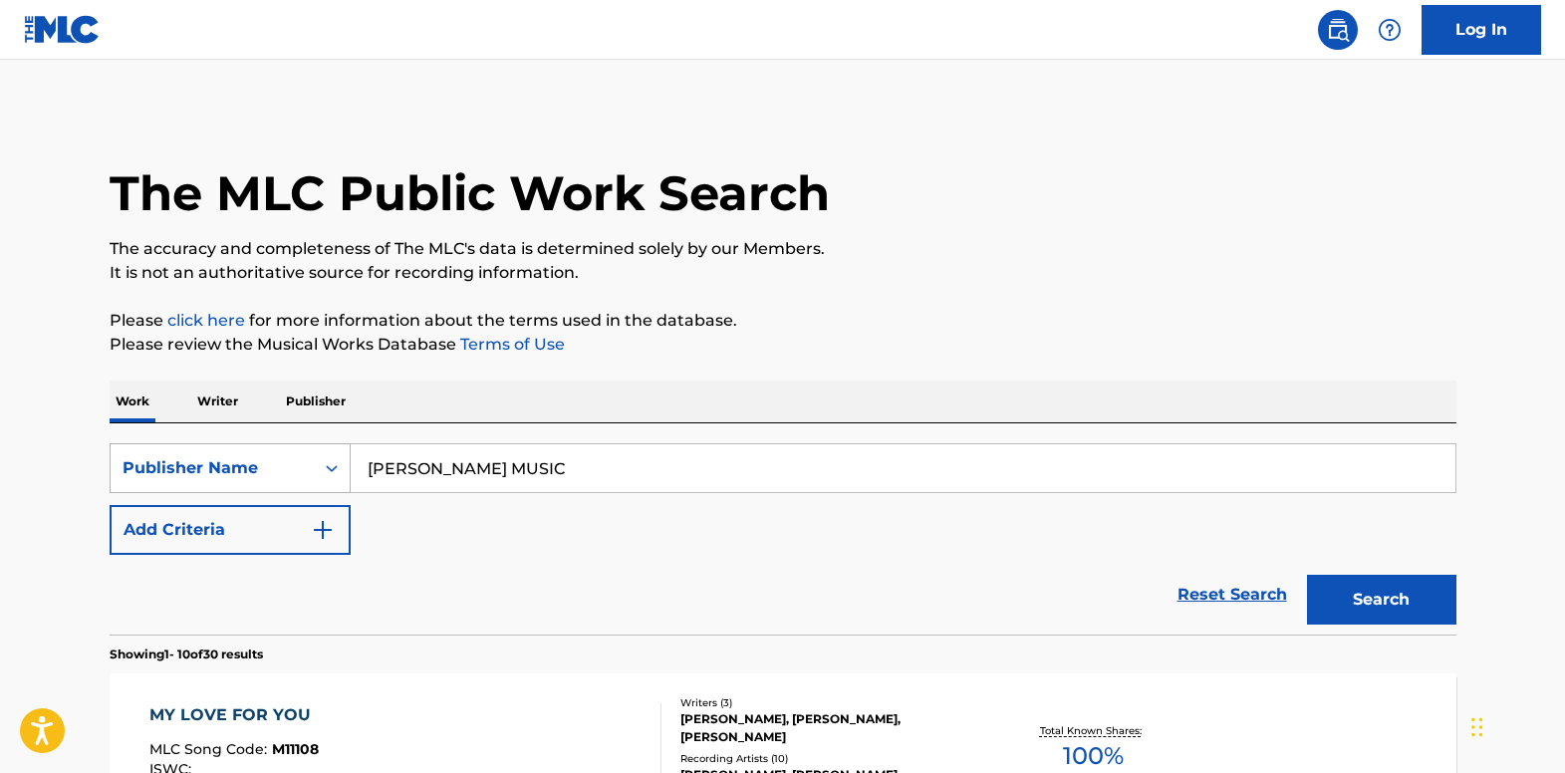
click at [343, 468] on div "Search Form" at bounding box center [332, 468] width 36 height 36
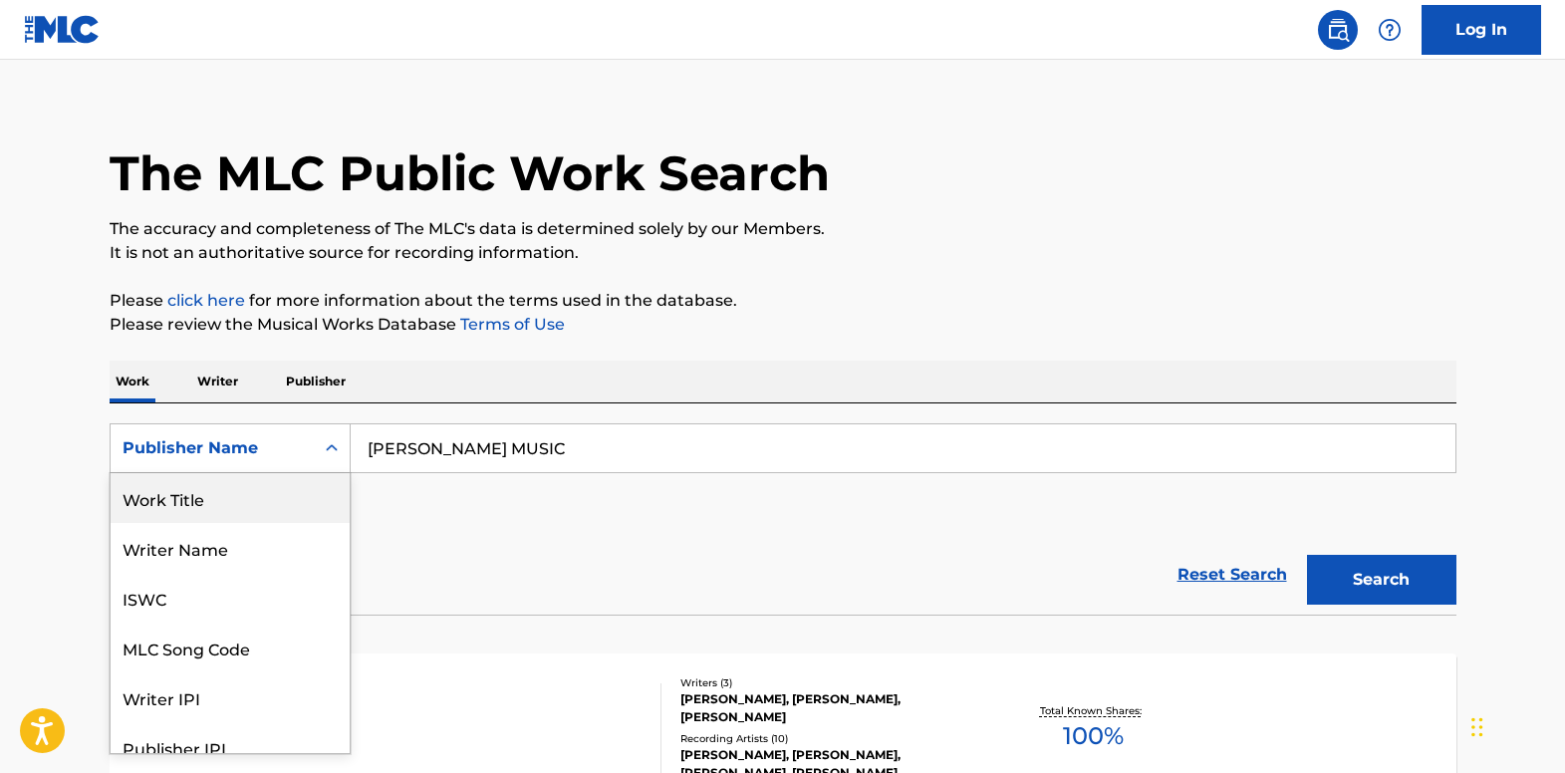
click at [278, 503] on div "Work Title" at bounding box center [230, 498] width 239 height 50
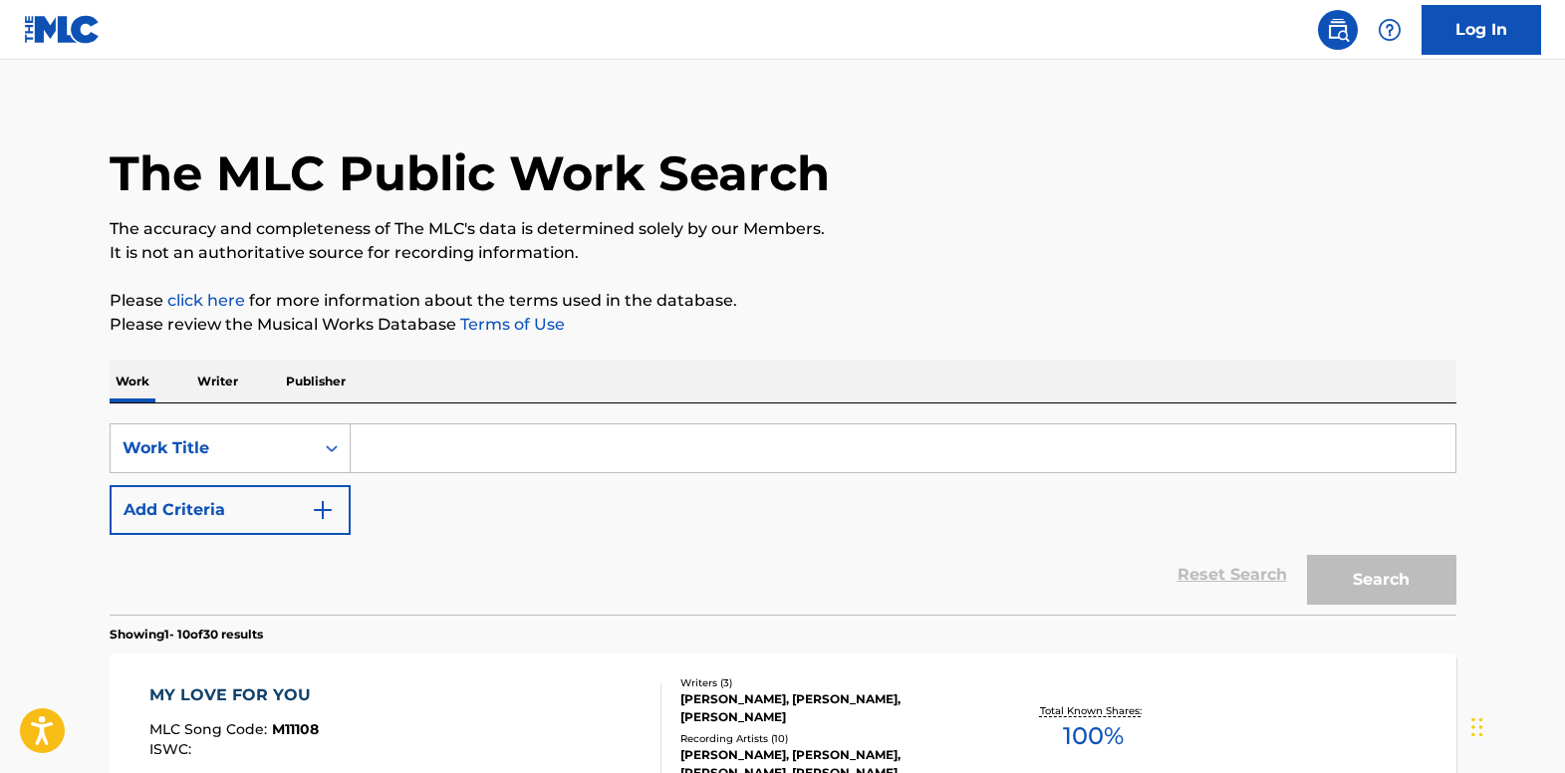
paste input "Let There Be Love"
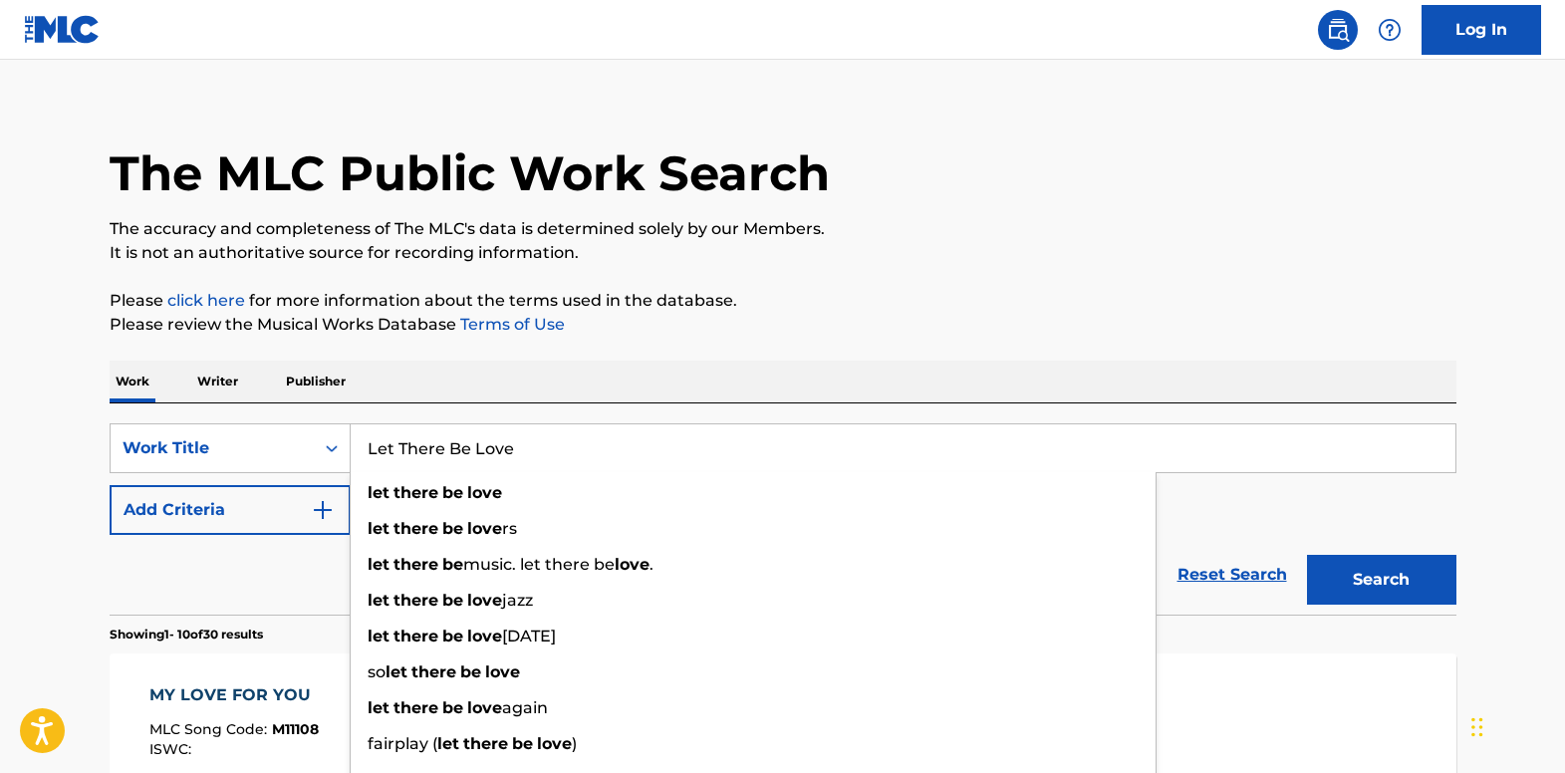
type input "Let There Be Love"
click at [320, 523] on button "Add Criteria" at bounding box center [230, 510] width 241 height 50
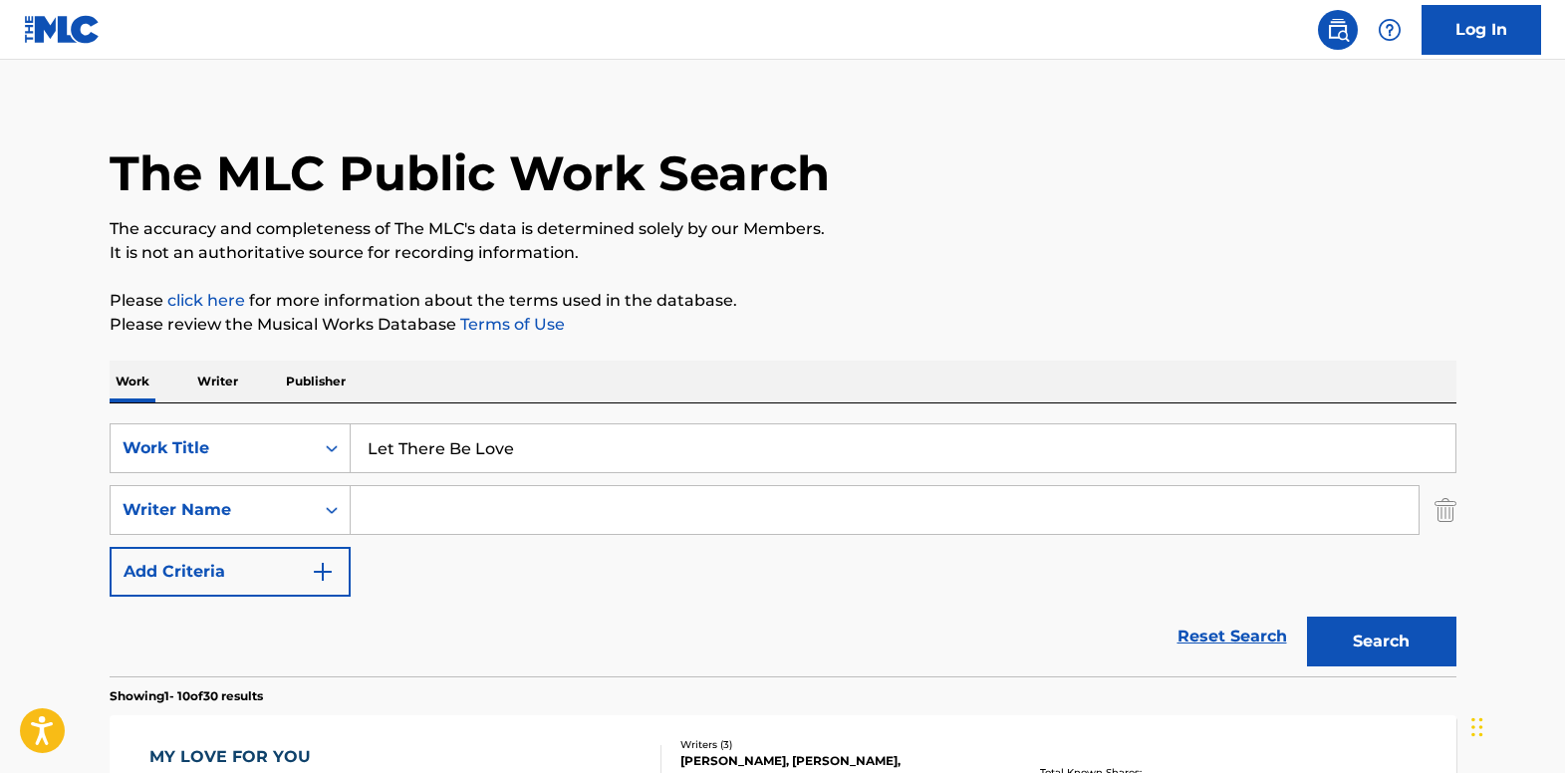
click at [461, 506] on input "Search Form" at bounding box center [885, 510] width 1068 height 48
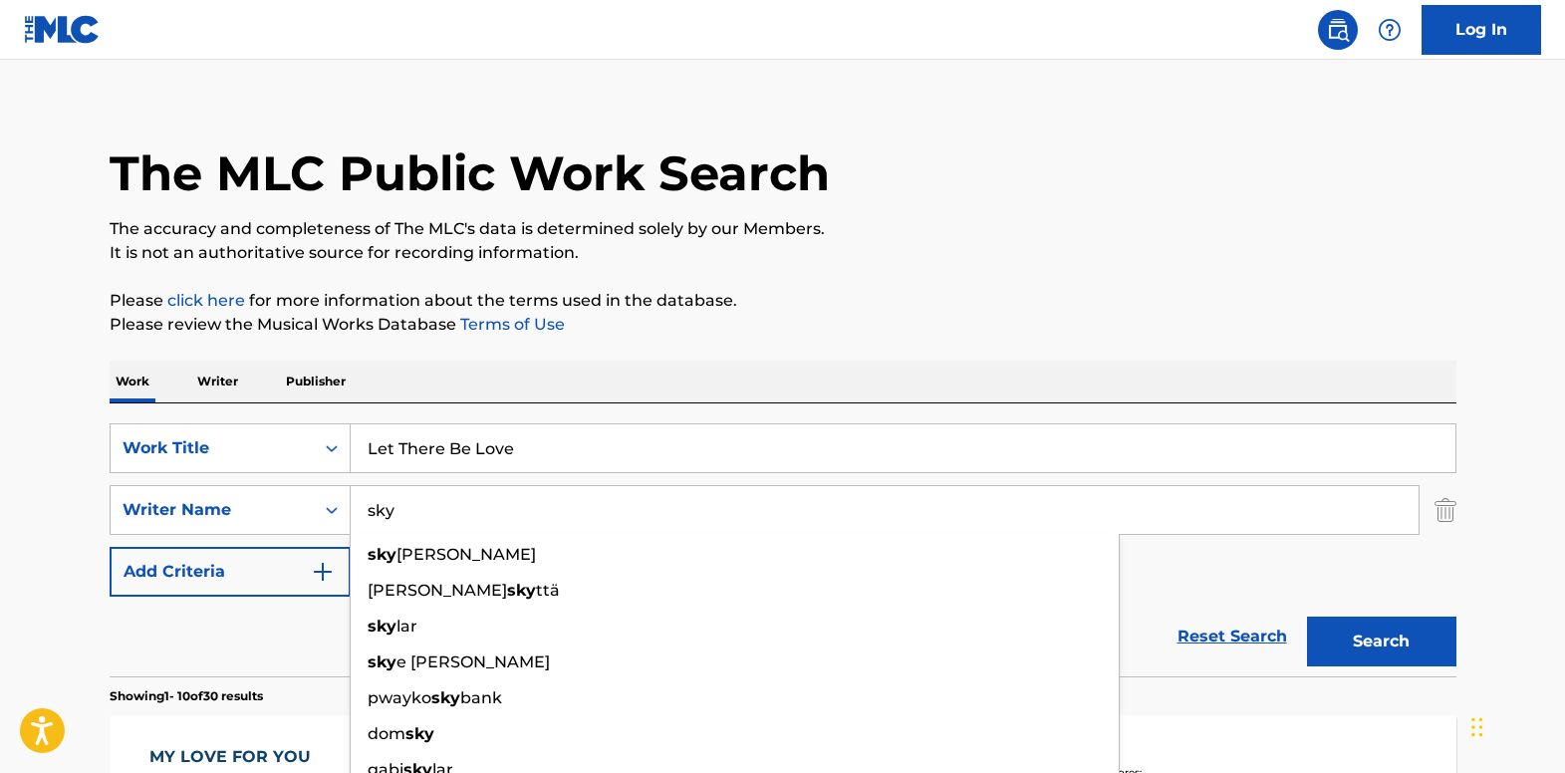
type input "sky"
click at [1338, 643] on button "Search" at bounding box center [1381, 642] width 149 height 50
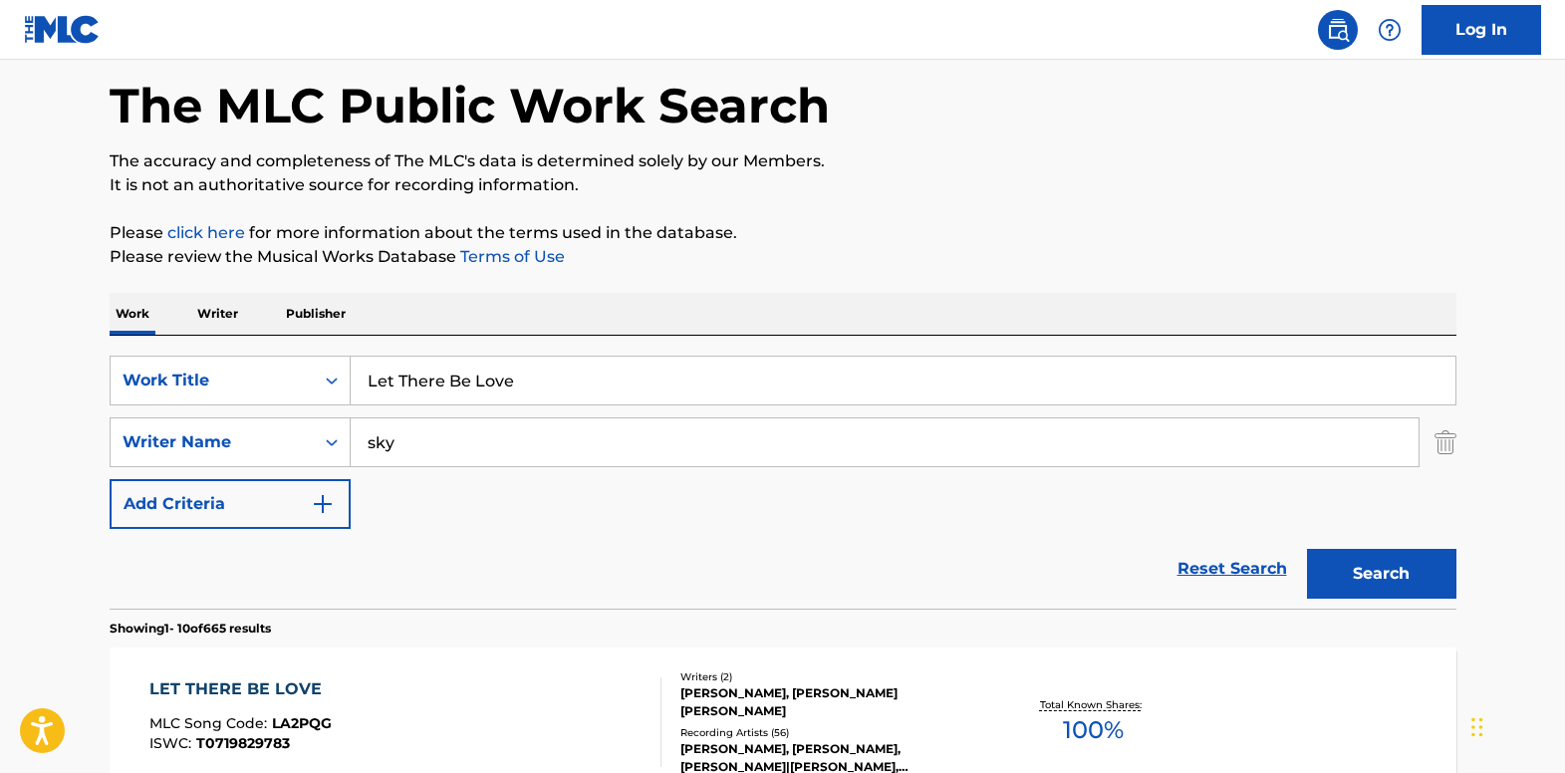
scroll to position [219, 0]
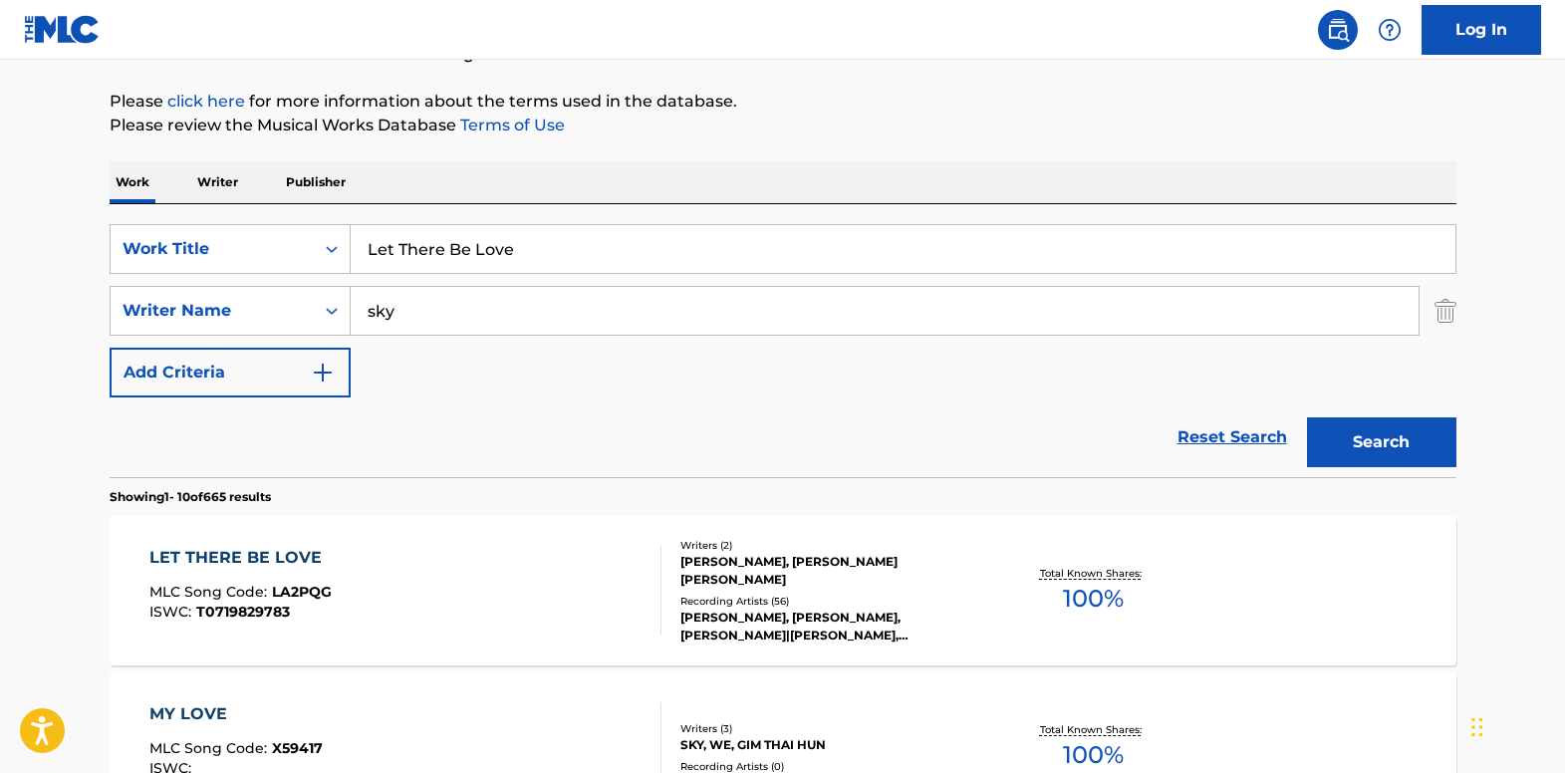
click at [194, 556] on div "LET THERE BE LOVE" at bounding box center [240, 558] width 182 height 24
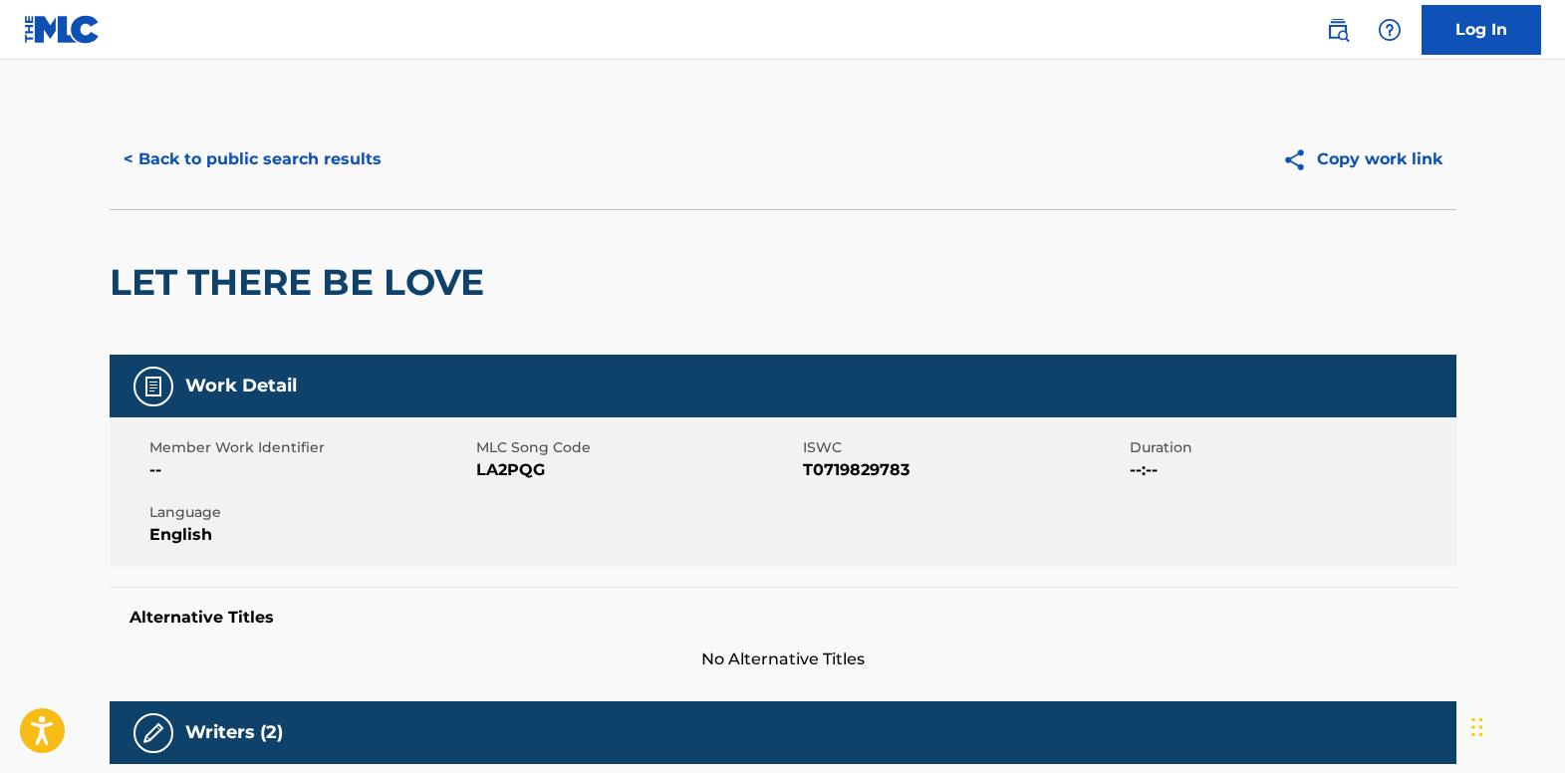
click at [212, 149] on button "< Back to public search results" at bounding box center [253, 159] width 286 height 50
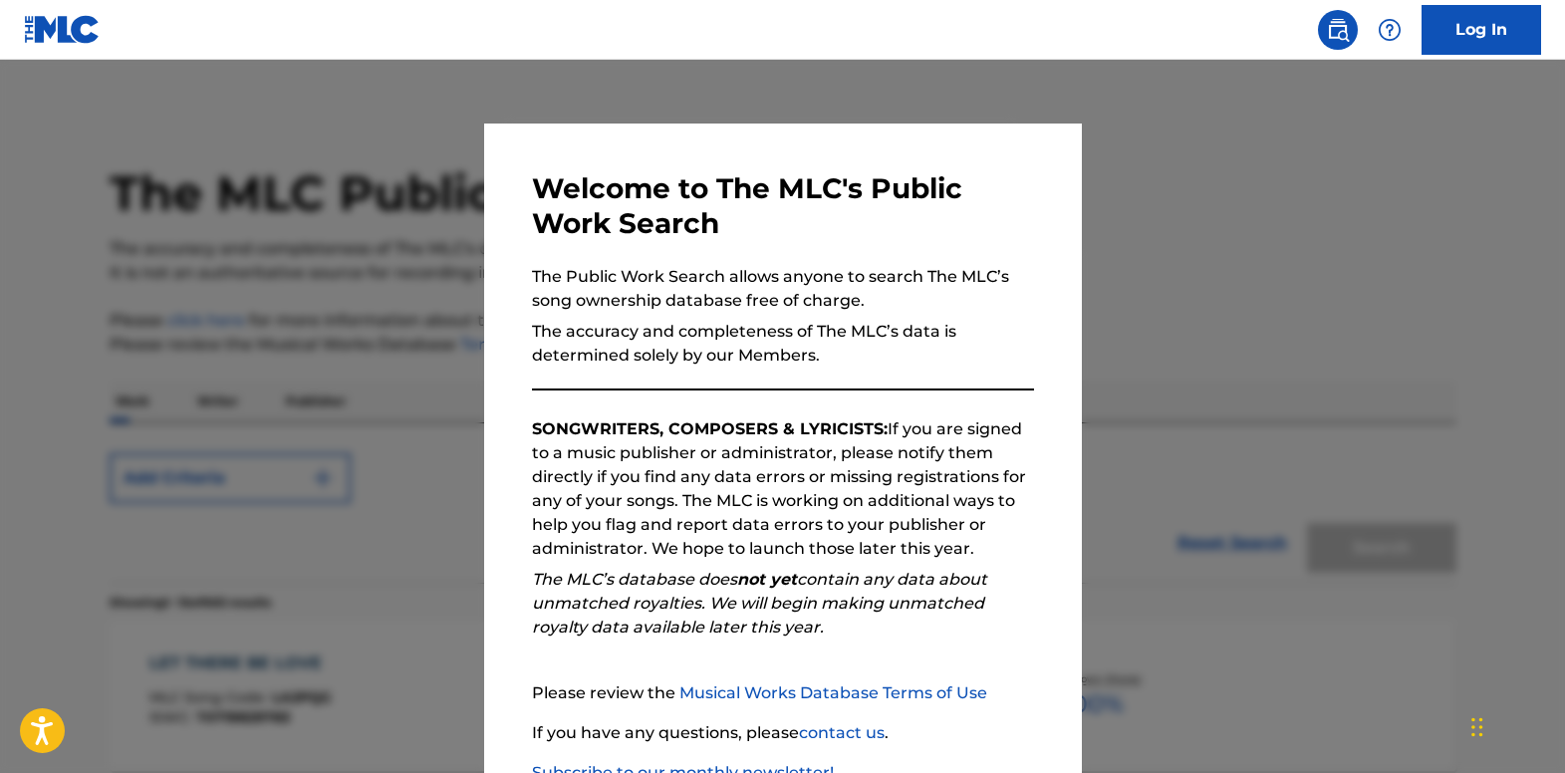
scroll to position [219, 0]
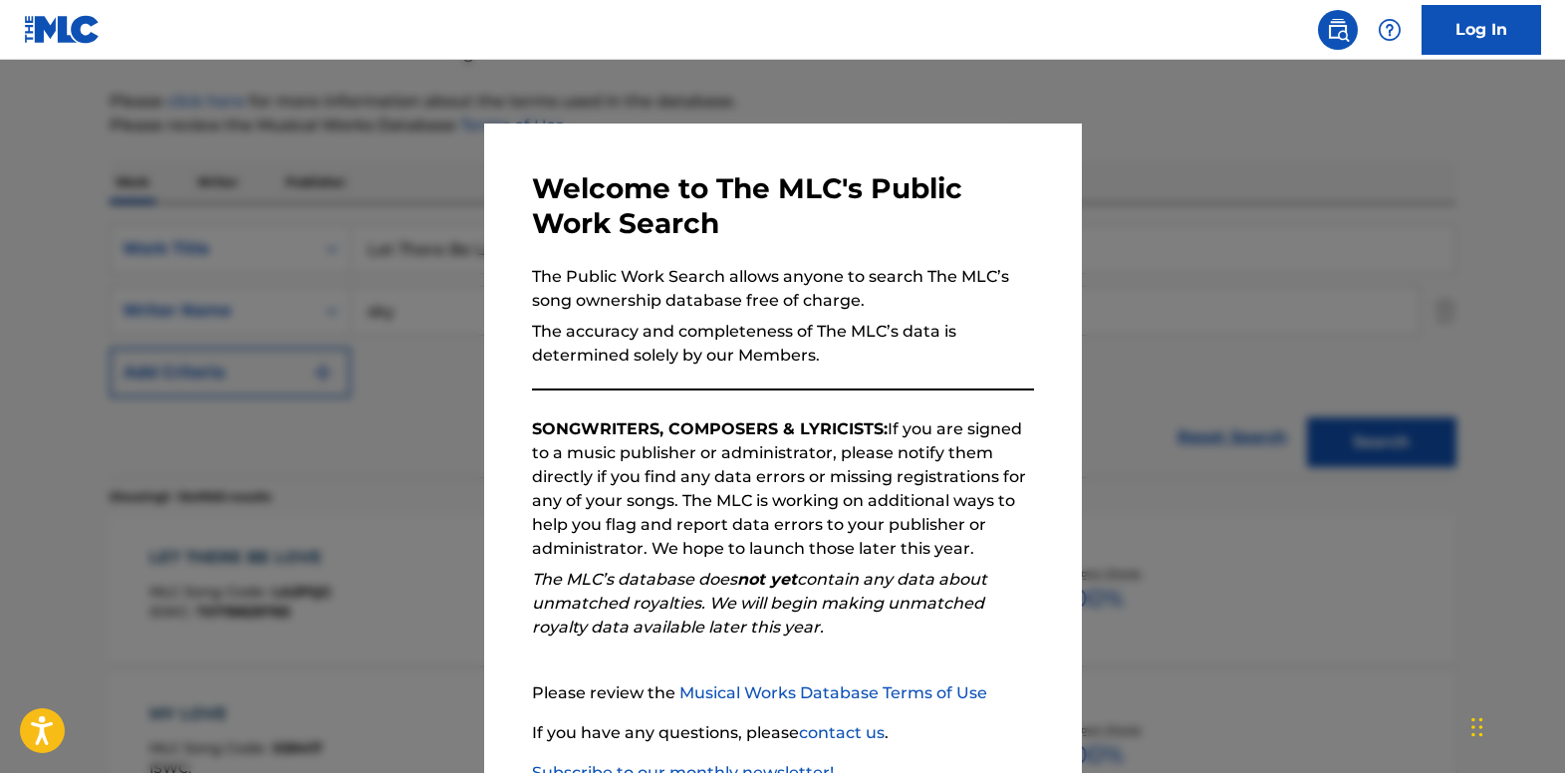
click at [345, 225] on div at bounding box center [782, 446] width 1565 height 773
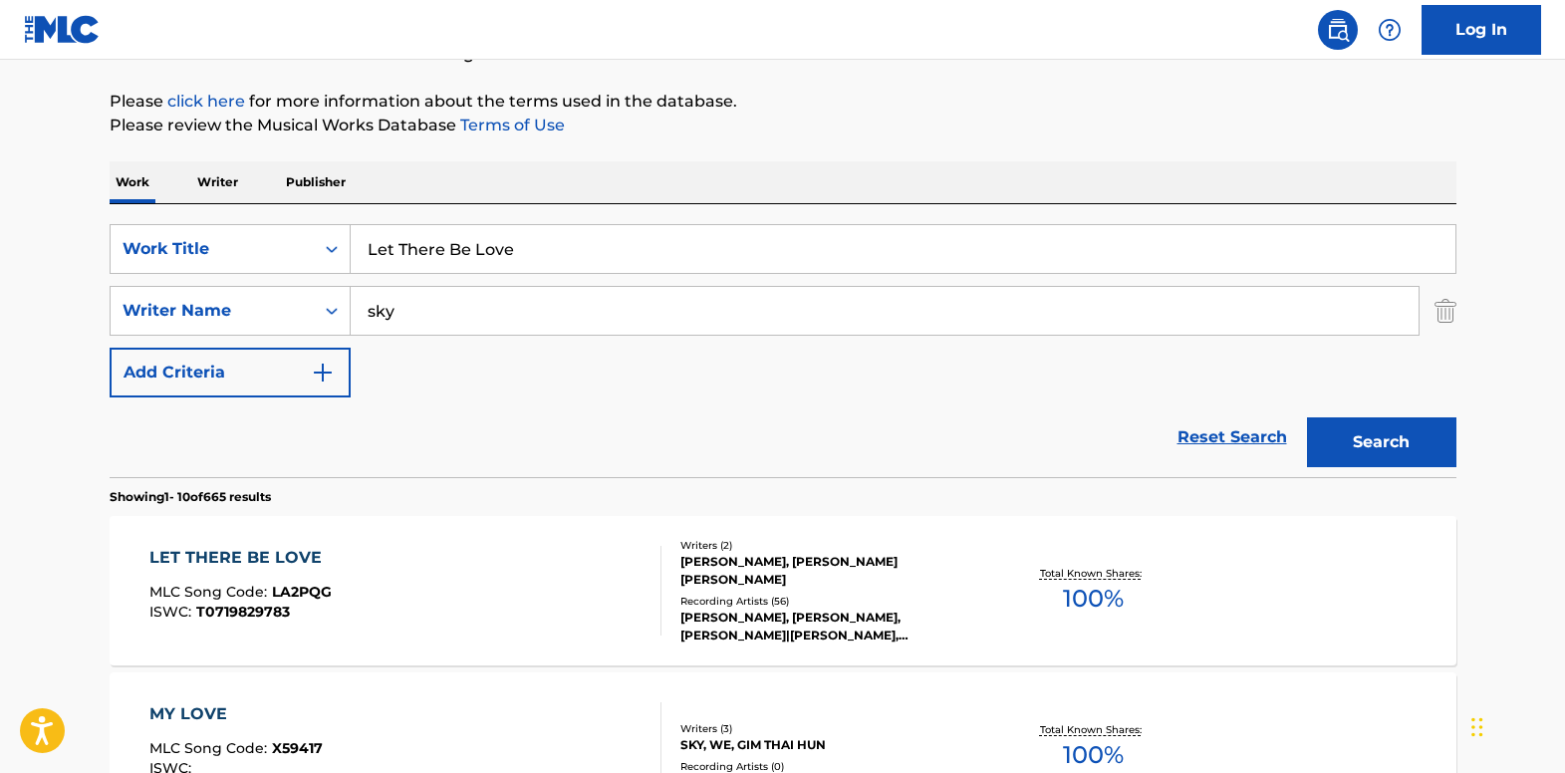
click at [1450, 313] on img "Search Form" at bounding box center [1446, 311] width 22 height 50
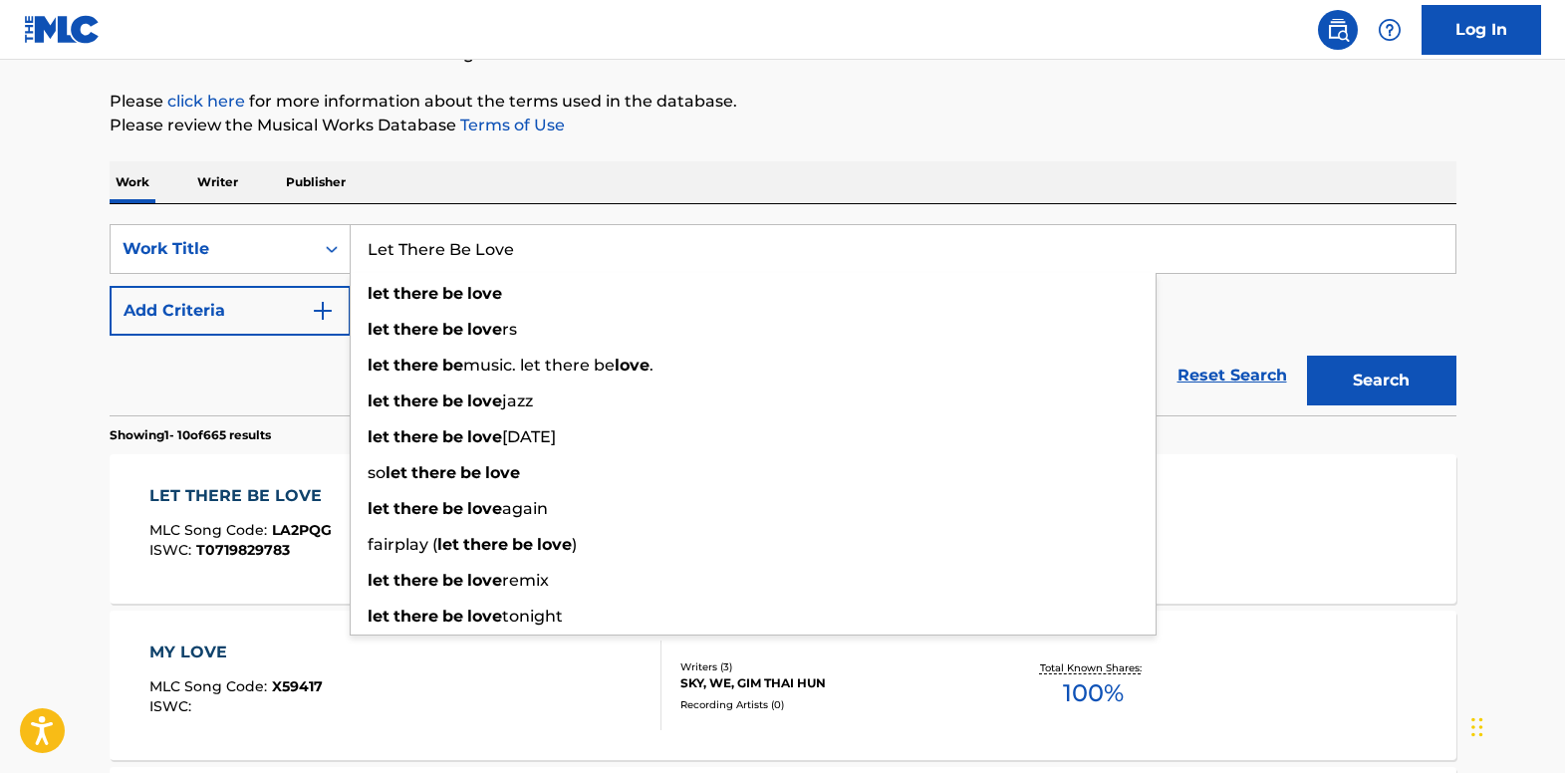
drag, startPoint x: 542, startPoint y: 243, endPoint x: 376, endPoint y: 271, distance: 168.7
click at [376, 271] on input "Let There Be Love" at bounding box center [903, 249] width 1105 height 48
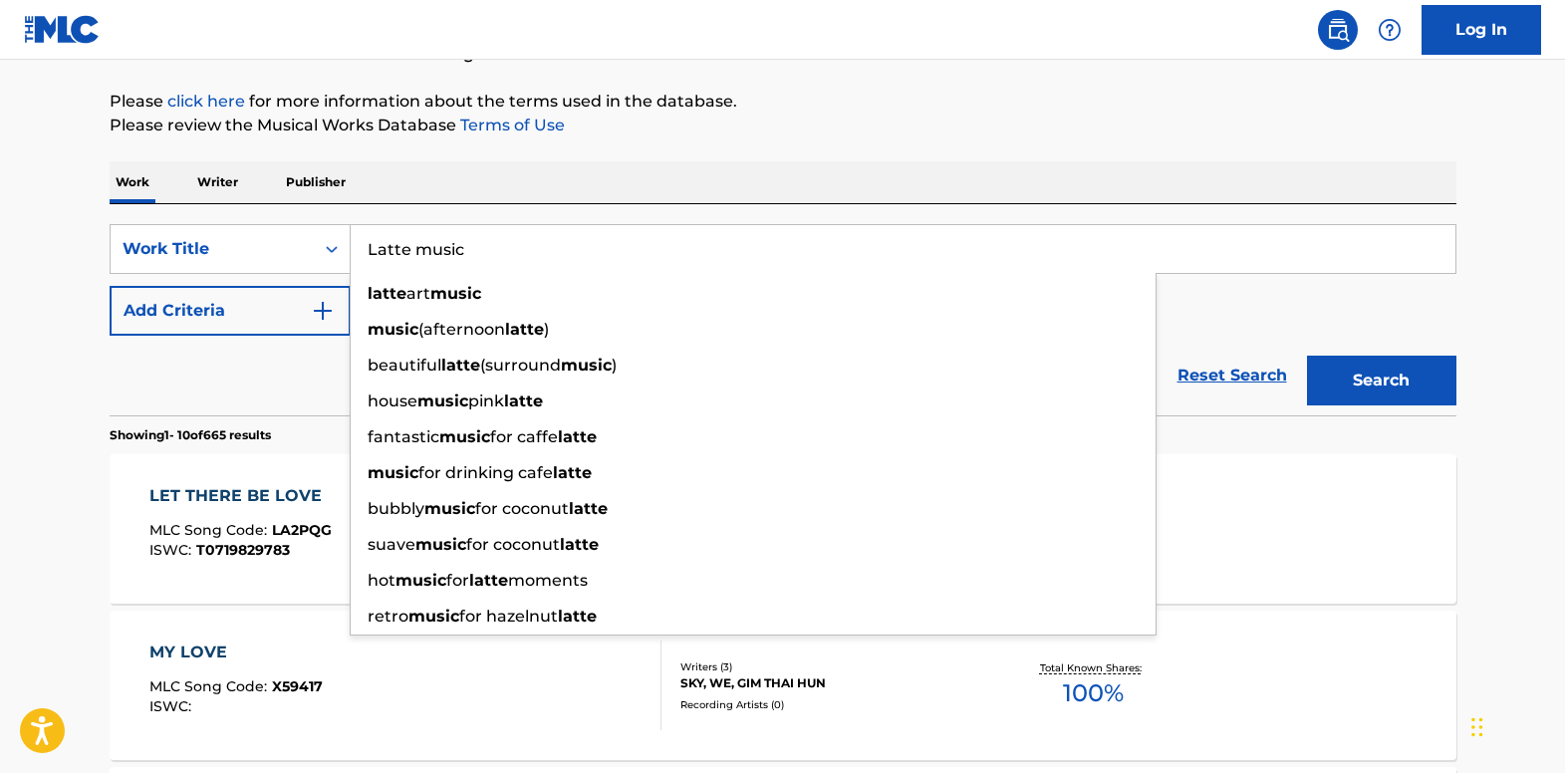
type input "Latte music"
click at [1307, 356] on button "Search" at bounding box center [1381, 381] width 149 height 50
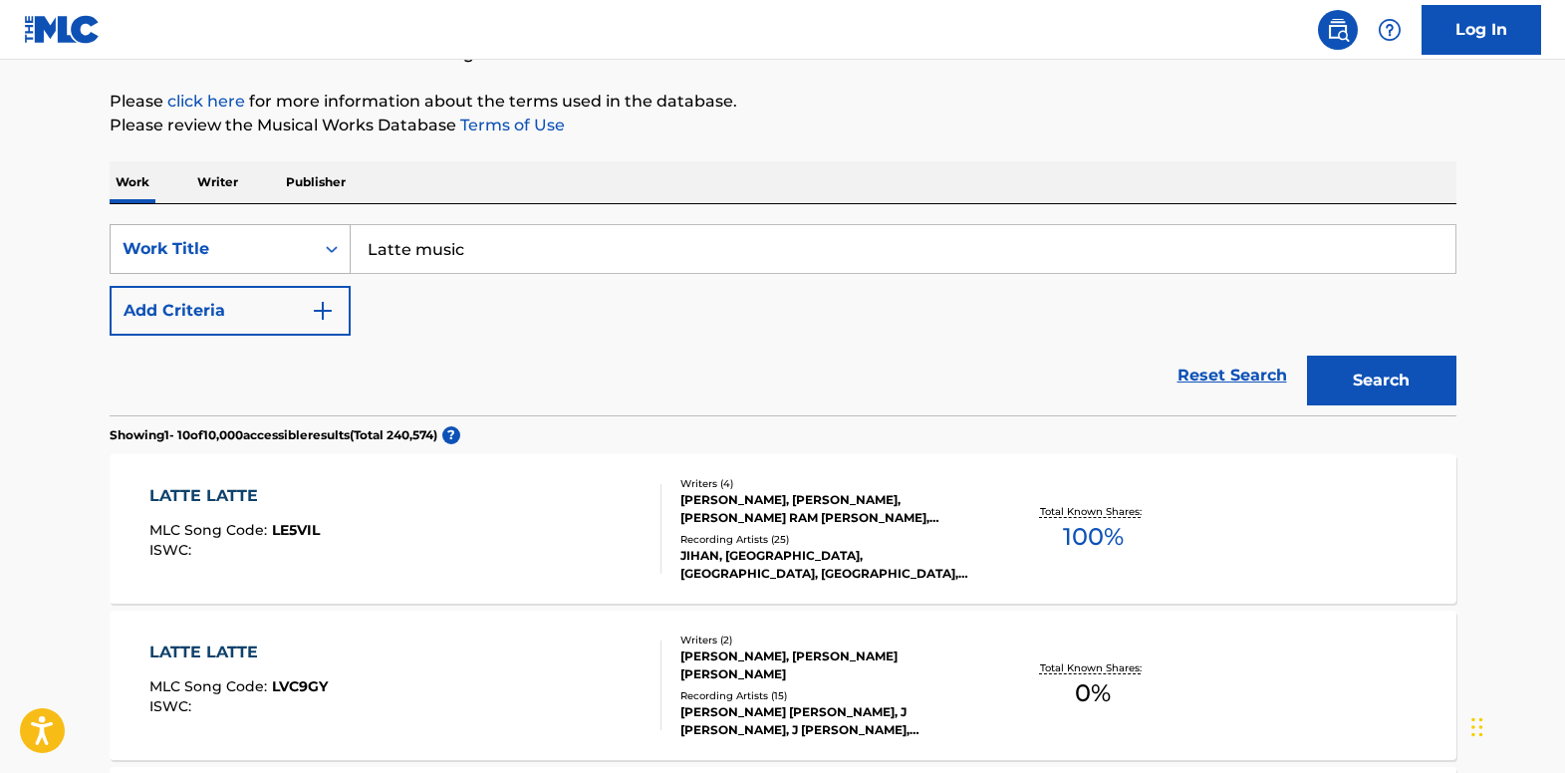
click at [330, 237] on div "Search Form" at bounding box center [332, 249] width 36 height 36
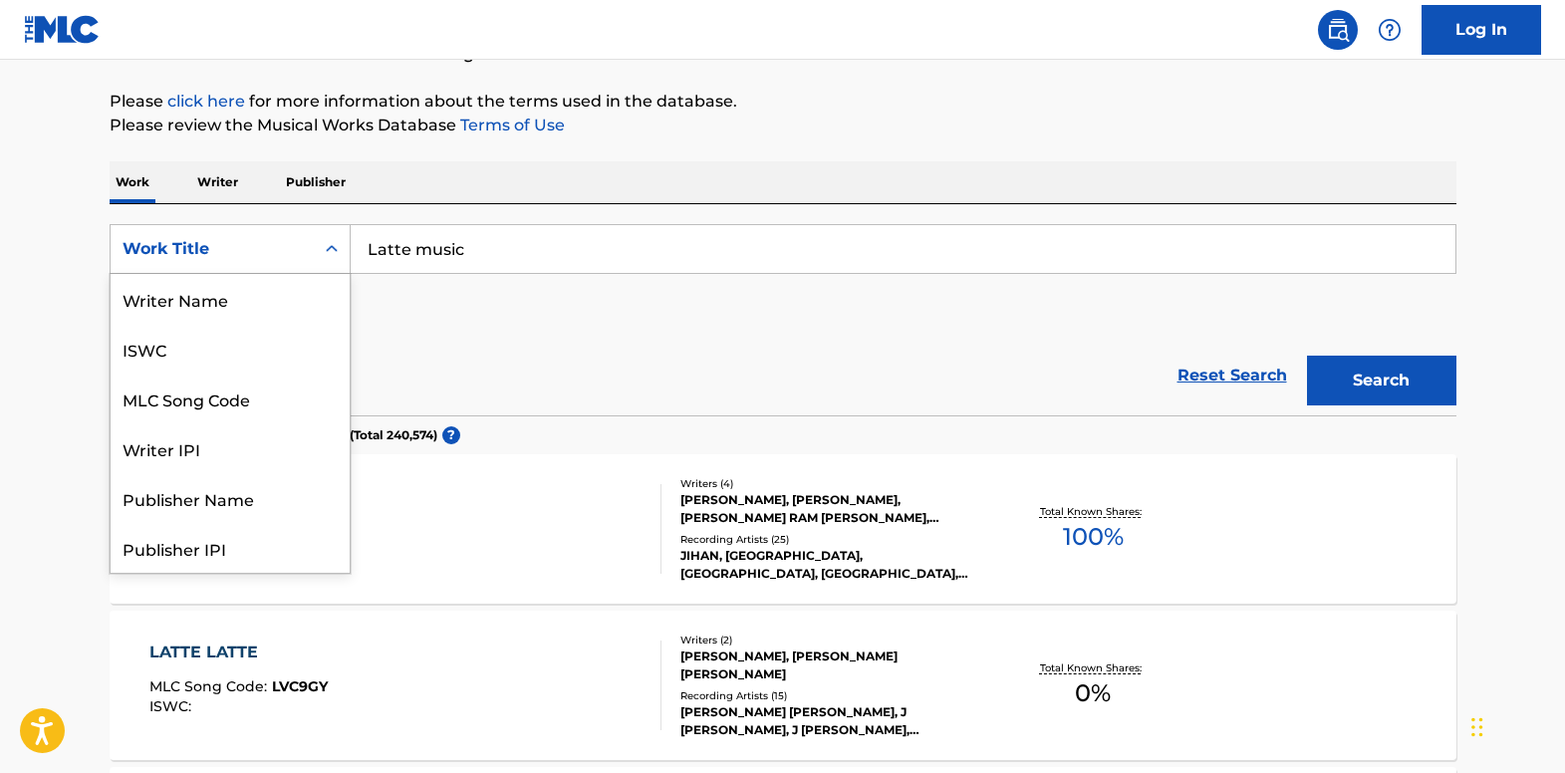
scroll to position [100, 0]
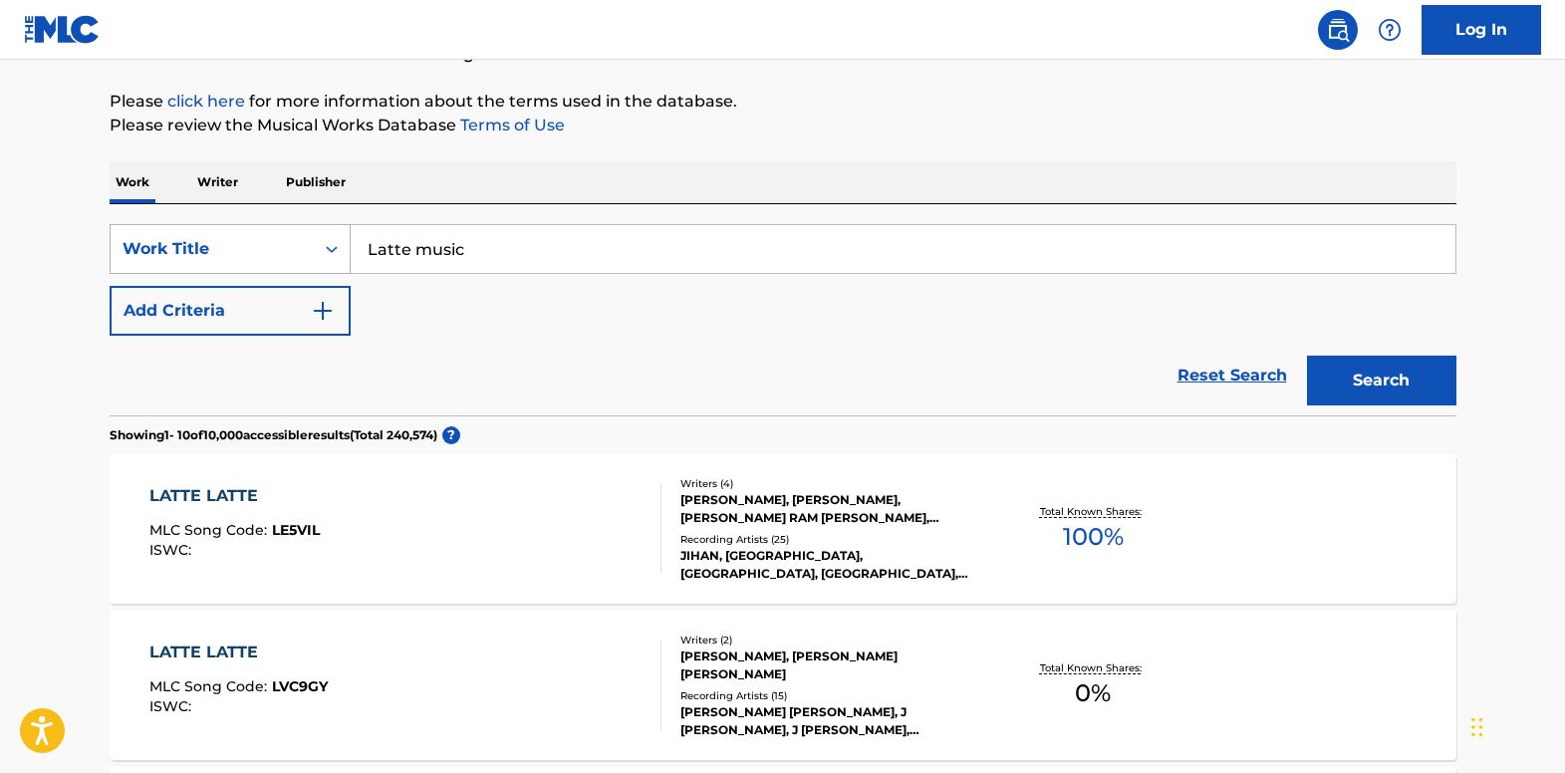
drag, startPoint x: 506, startPoint y: 243, endPoint x: 270, endPoint y: 245, distance: 236.1
click at [204, 249] on div "SearchWithCriteriab2587966-cbc0-4a61-8d63-dd86f6d4e63e Work Title Latte music" at bounding box center [783, 249] width 1347 height 50
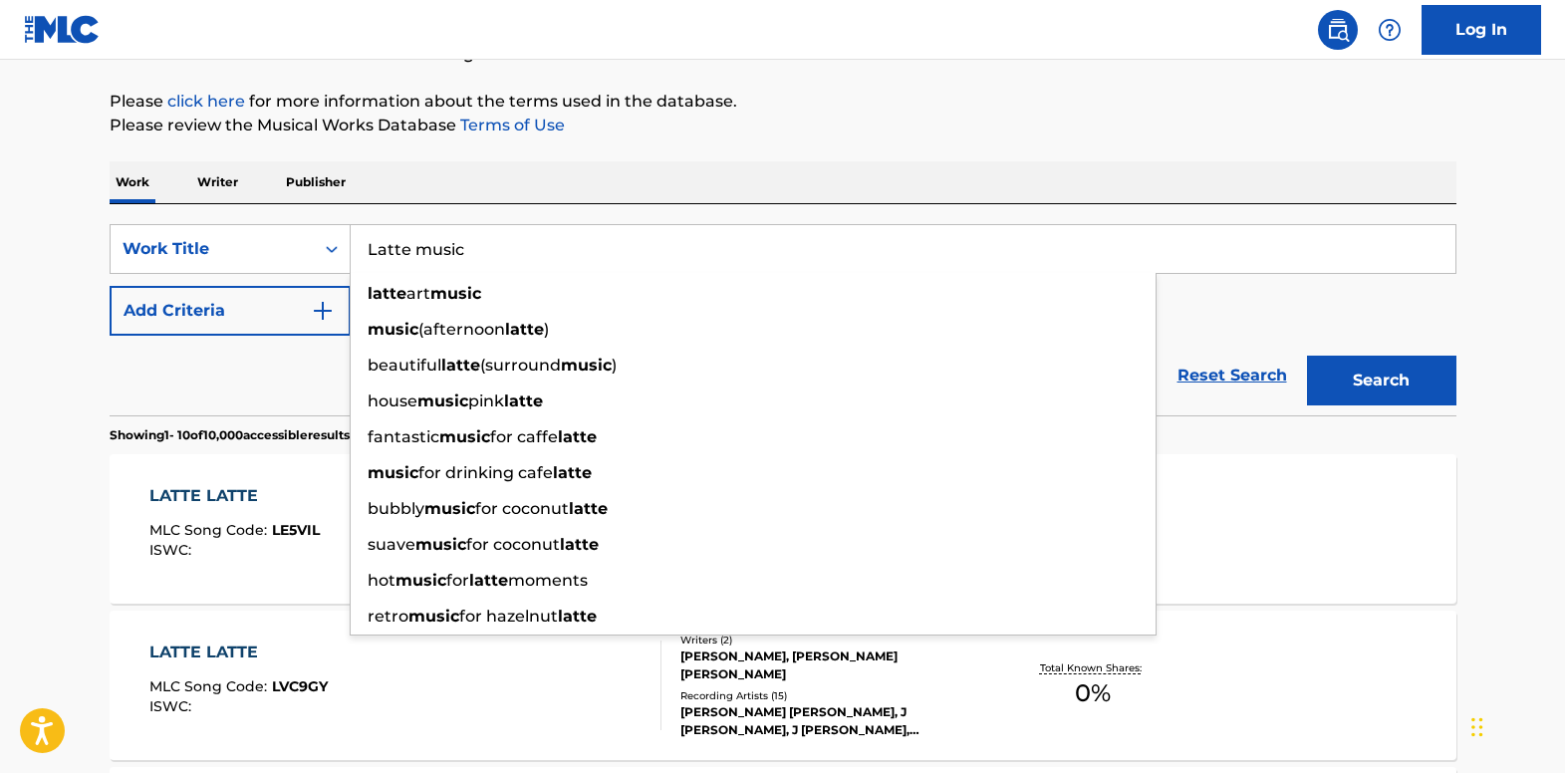
click at [331, 308] on img "Search Form" at bounding box center [323, 311] width 24 height 24
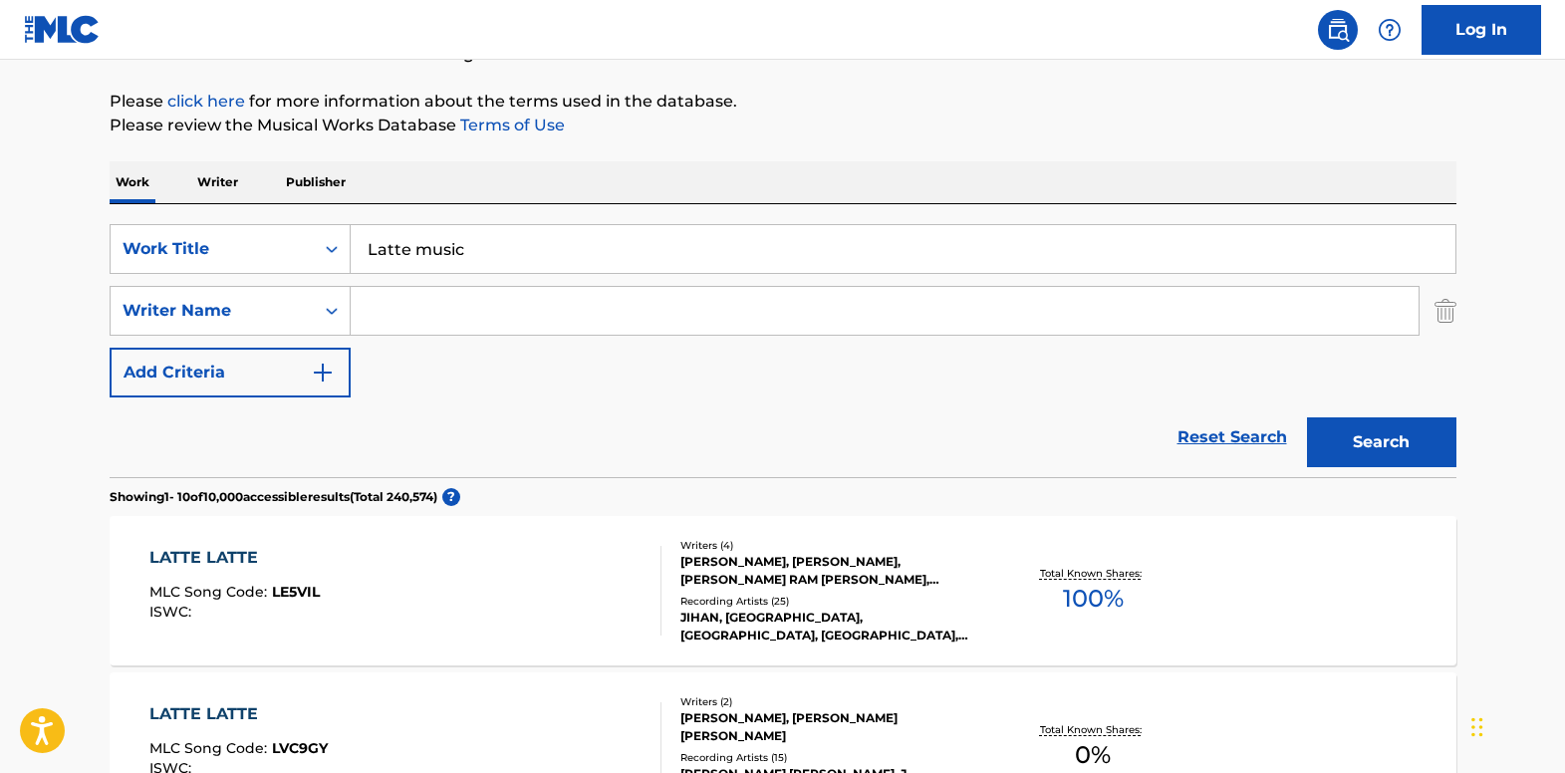
click at [1447, 313] on img "Search Form" at bounding box center [1446, 311] width 22 height 50
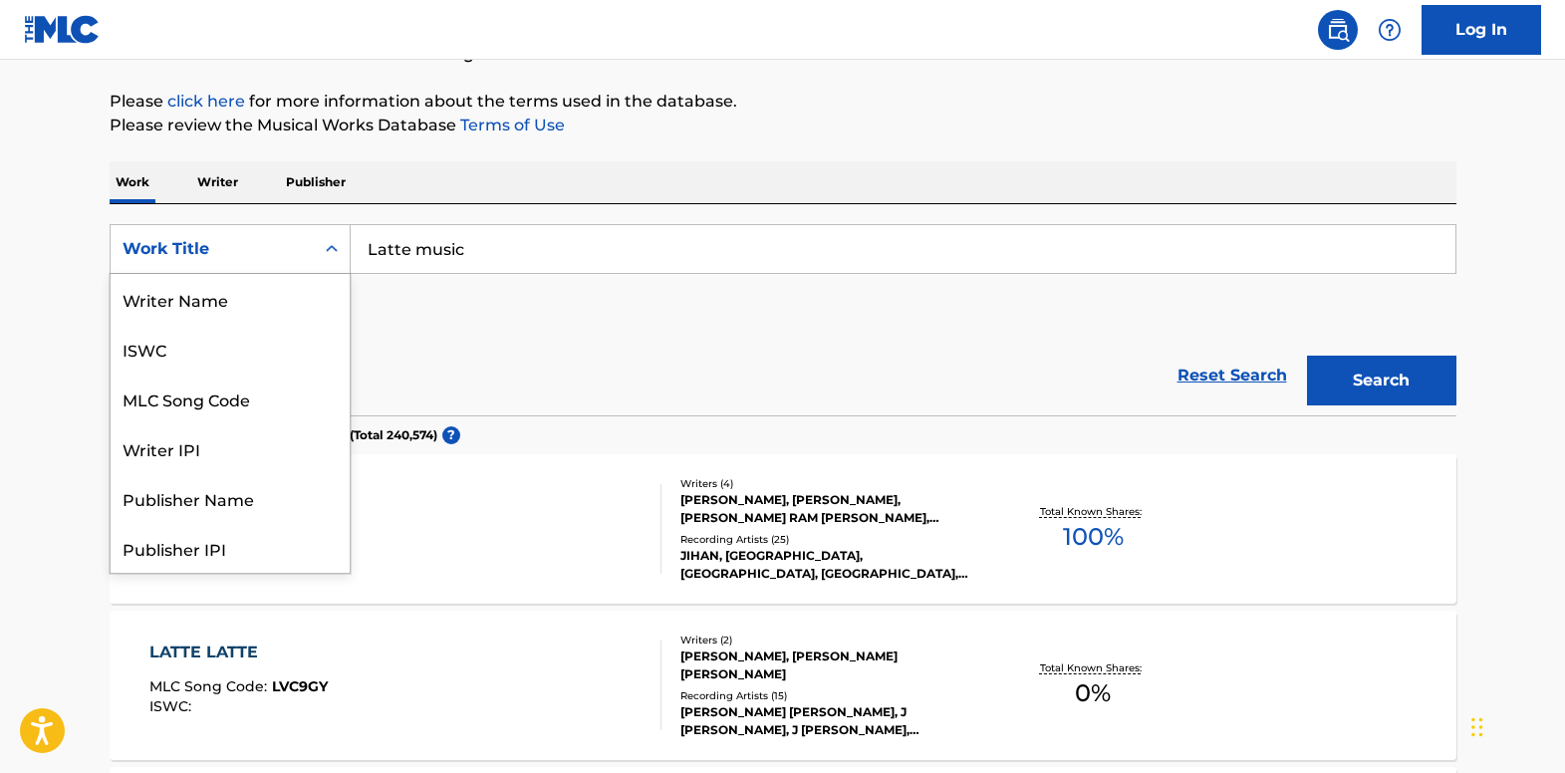
click at [320, 245] on div "Search Form" at bounding box center [332, 249] width 36 height 36
click at [291, 387] on div "Publisher Name" at bounding box center [230, 399] width 239 height 50
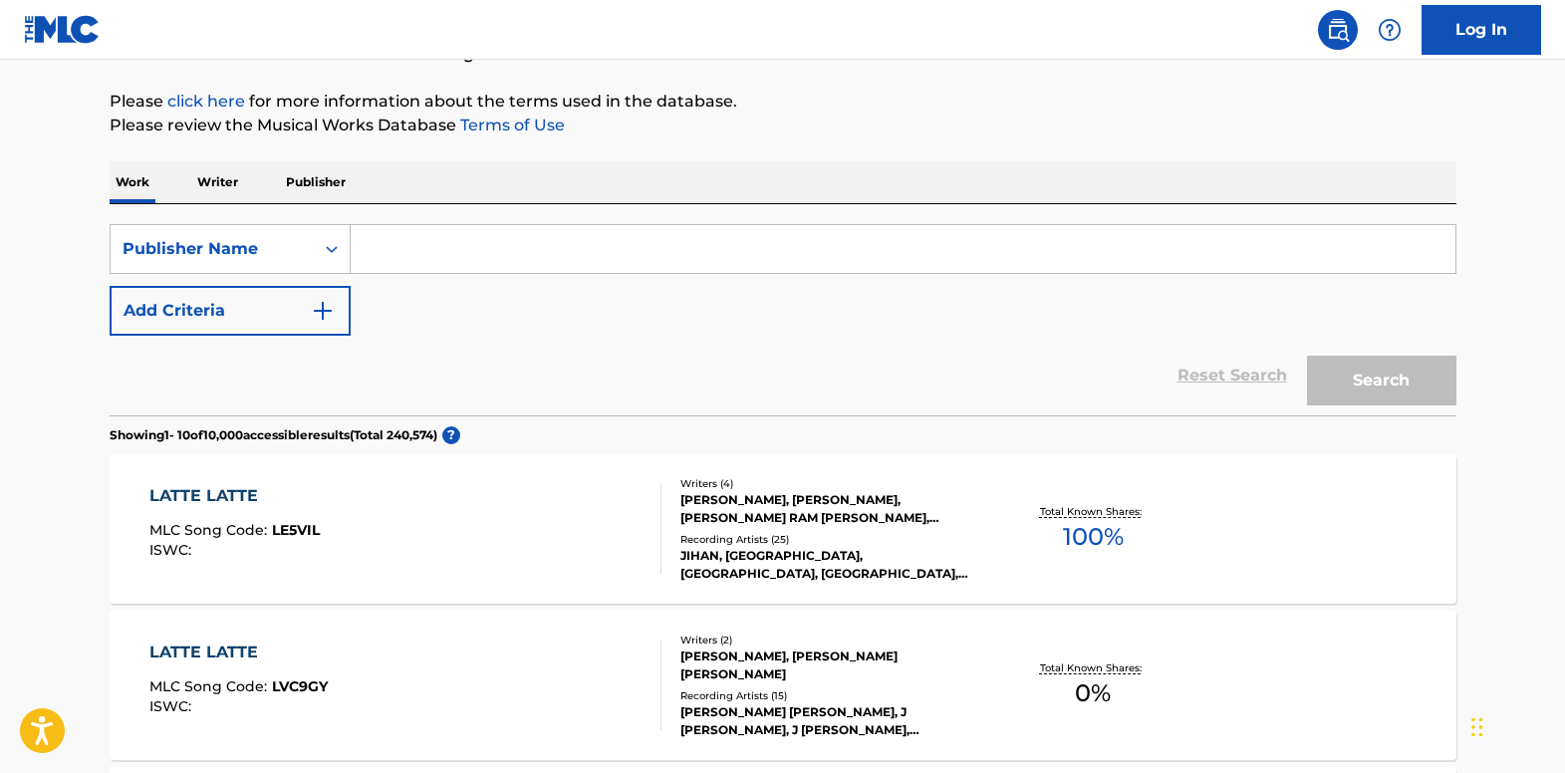
paste input "Latte music"
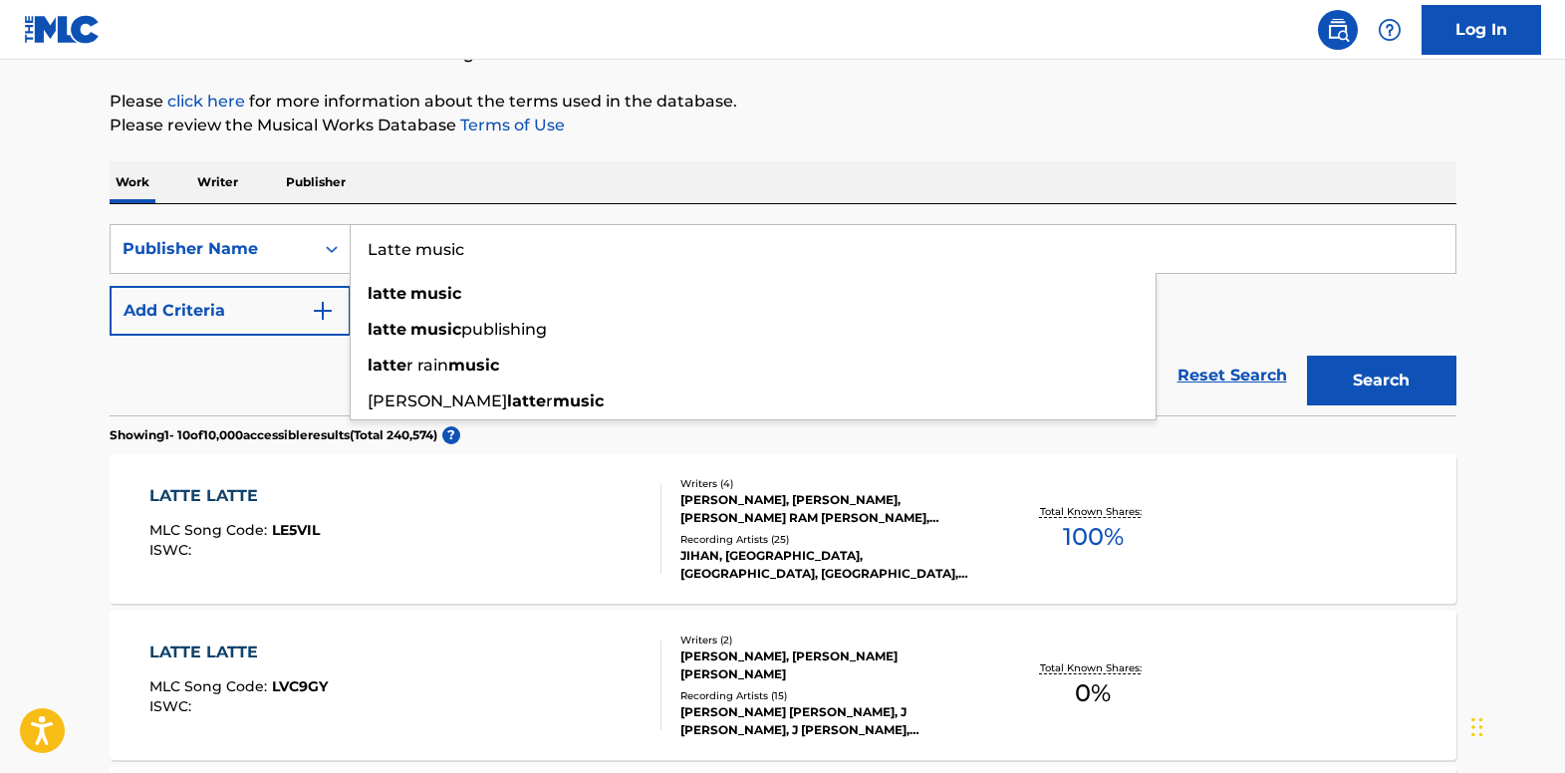
type input "Latte music"
click at [1336, 371] on button "Search" at bounding box center [1381, 381] width 149 height 50
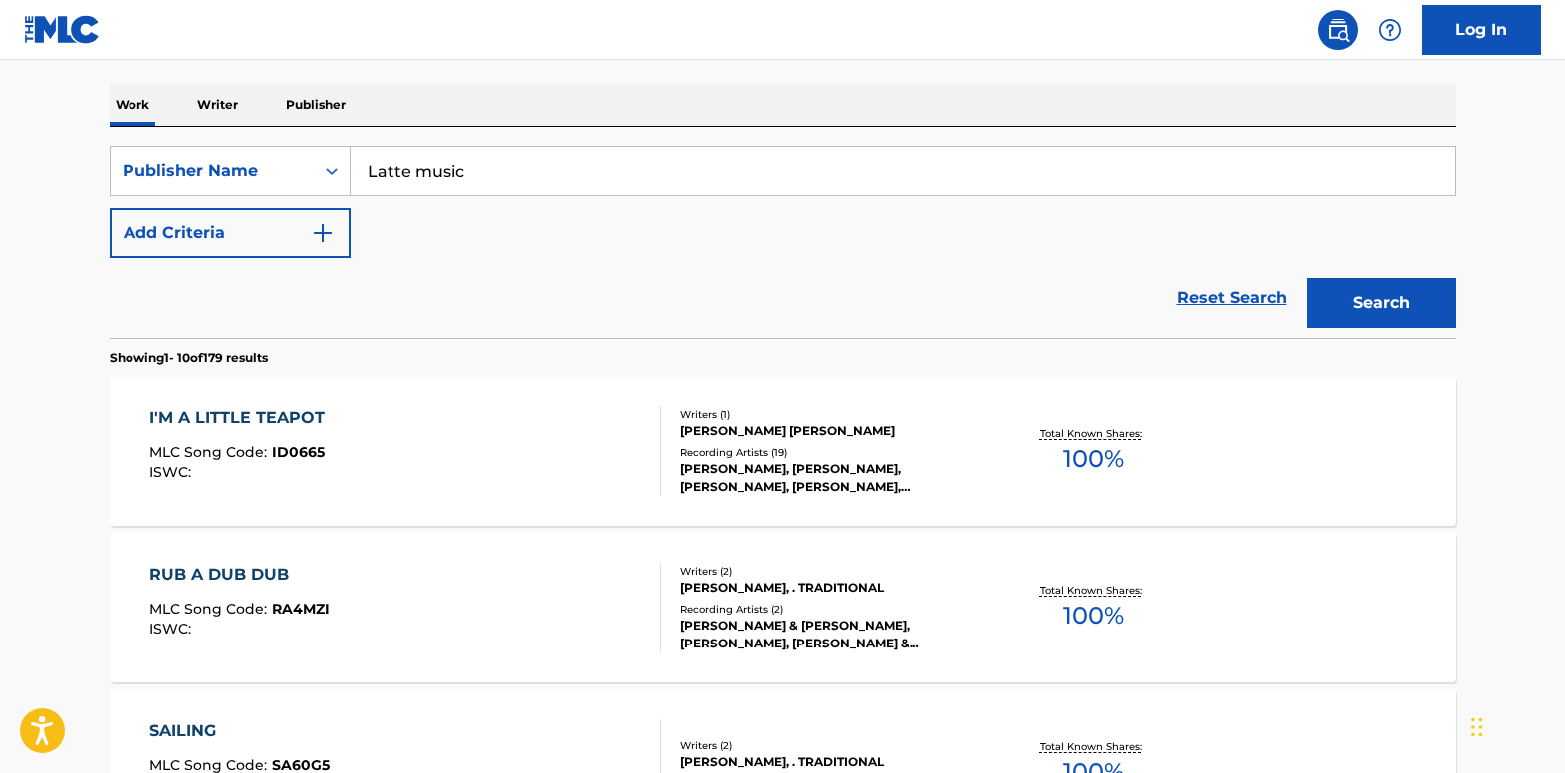
scroll to position [299, 0]
click at [338, 407] on div "I'M A LITTLE TEAPOT MLC Song Code : ID0665 ISWC :" at bounding box center [405, 449] width 512 height 90
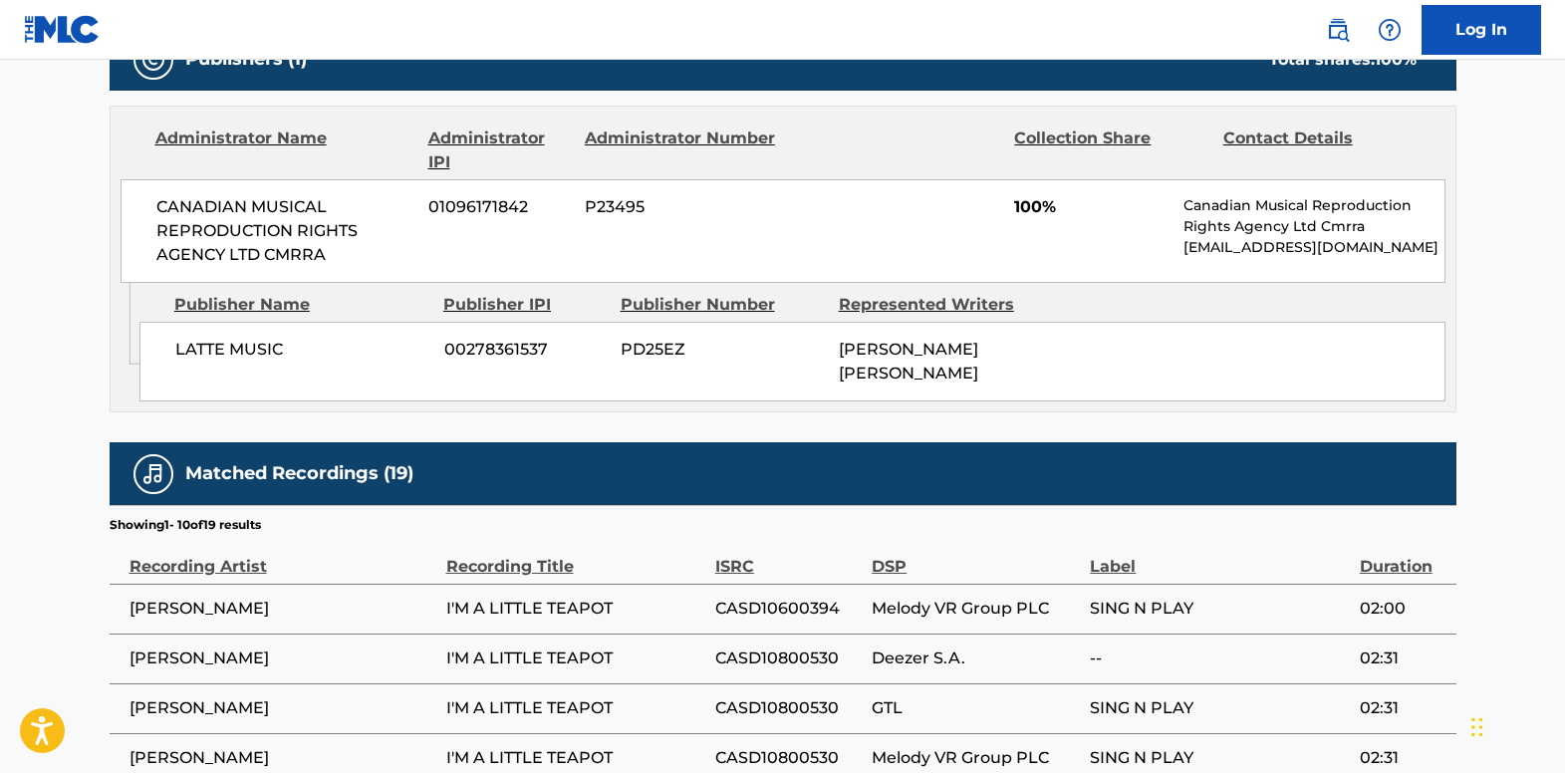
scroll to position [996, 0]
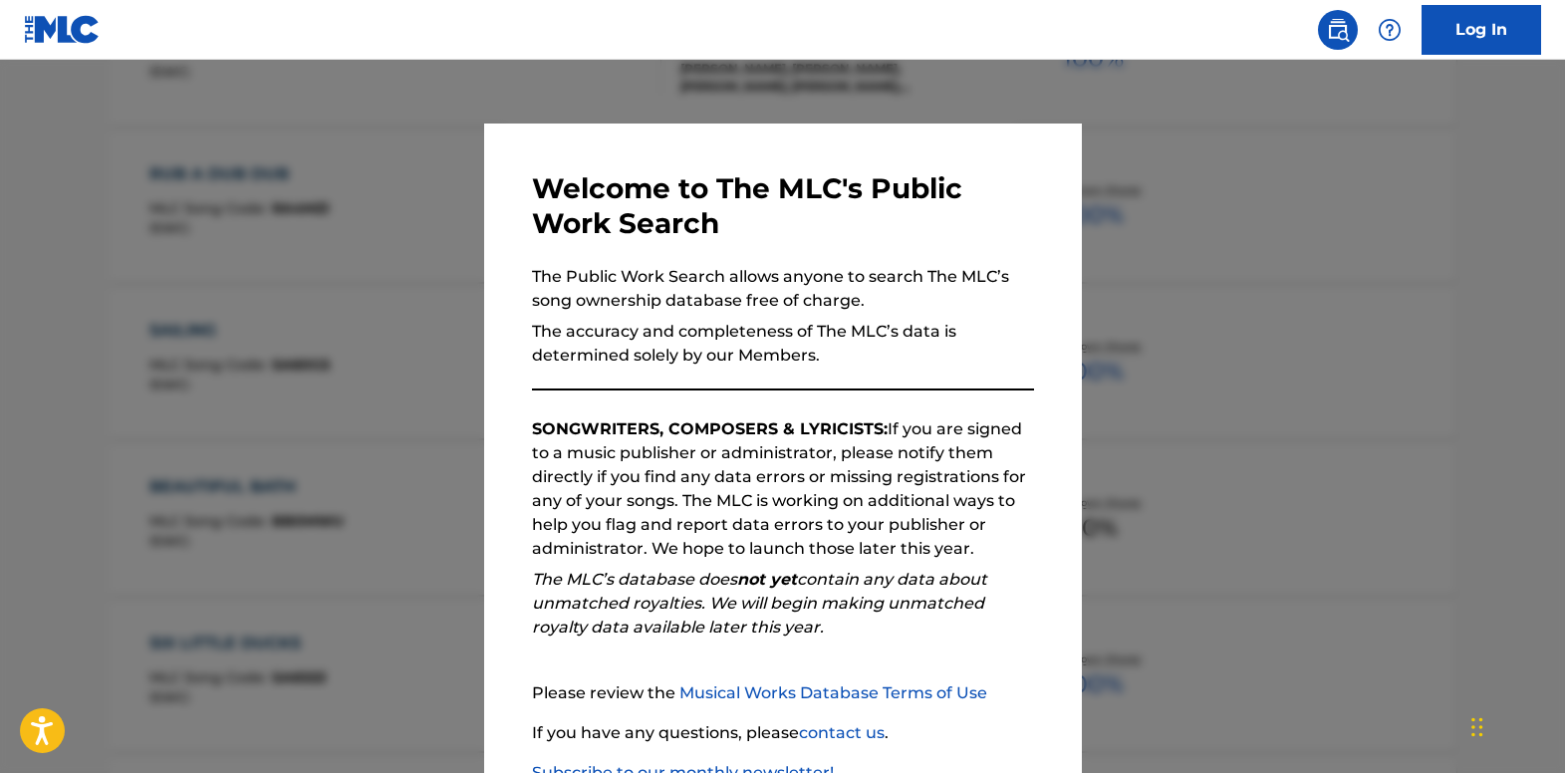
click at [18, 329] on div at bounding box center [782, 446] width 1565 height 773
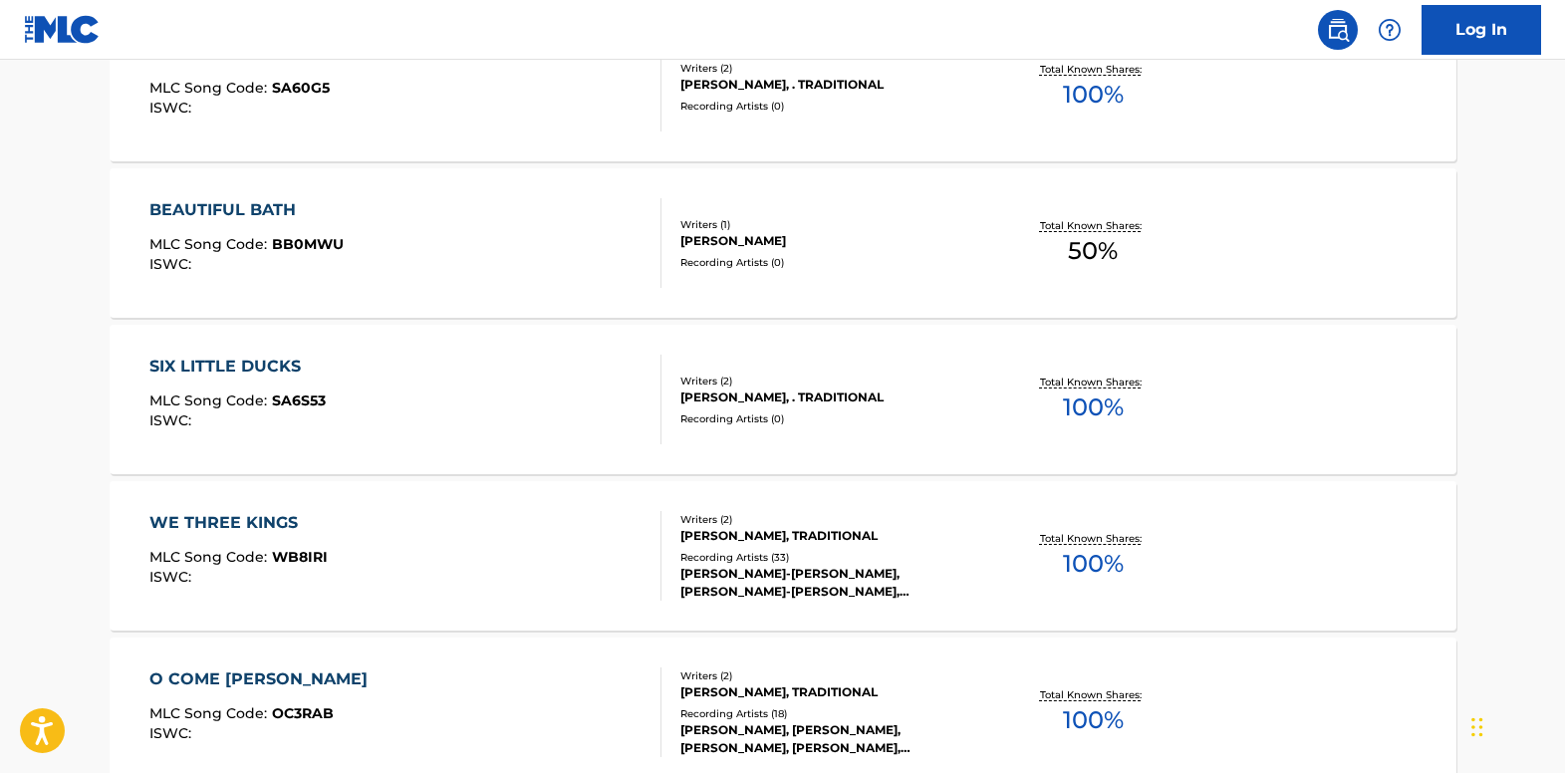
scroll to position [996, 0]
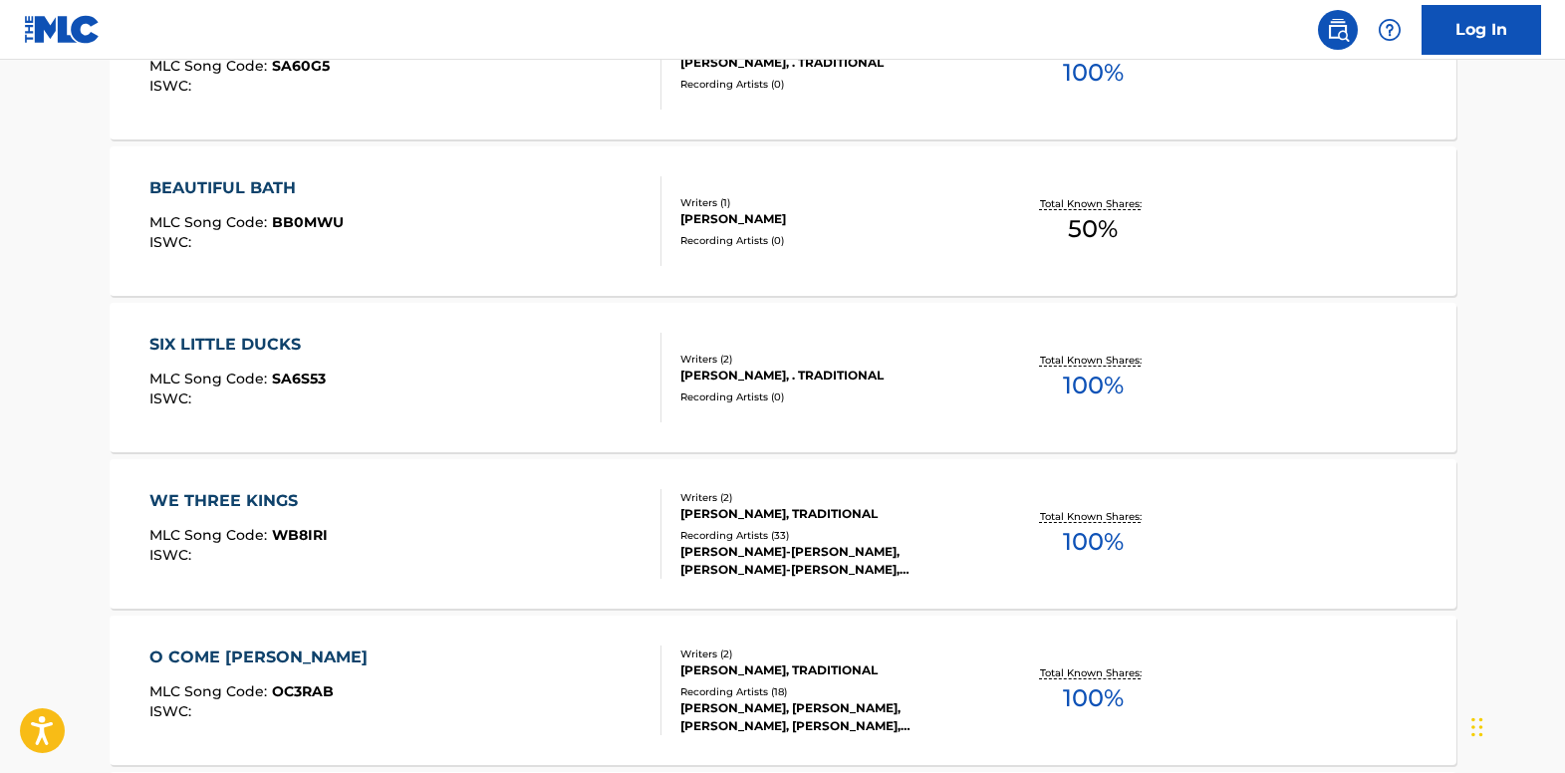
click at [241, 650] on div "O COME [PERSON_NAME]" at bounding box center [263, 658] width 228 height 24
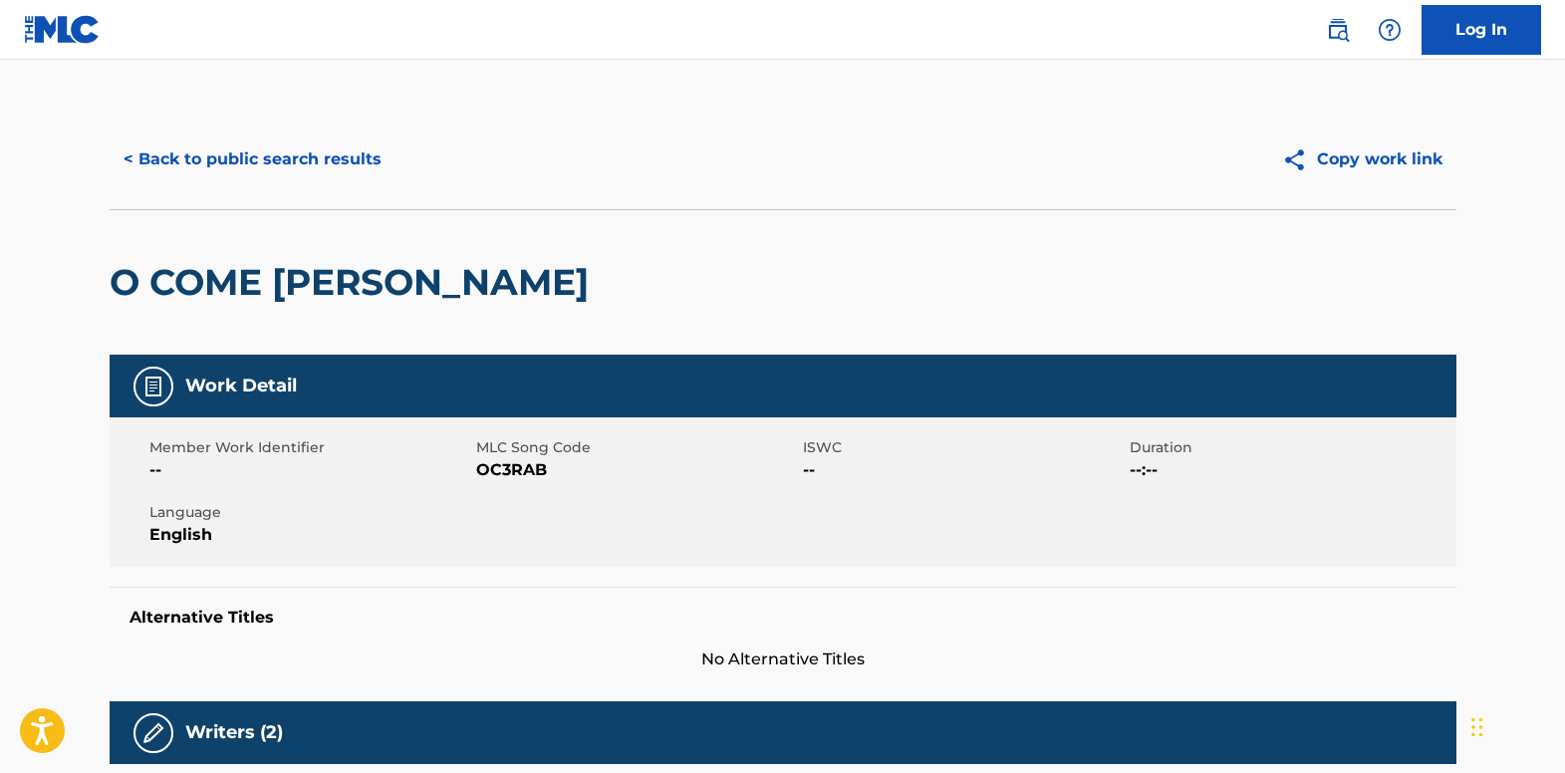
click at [263, 157] on button "< Back to public search results" at bounding box center [253, 159] width 286 height 50
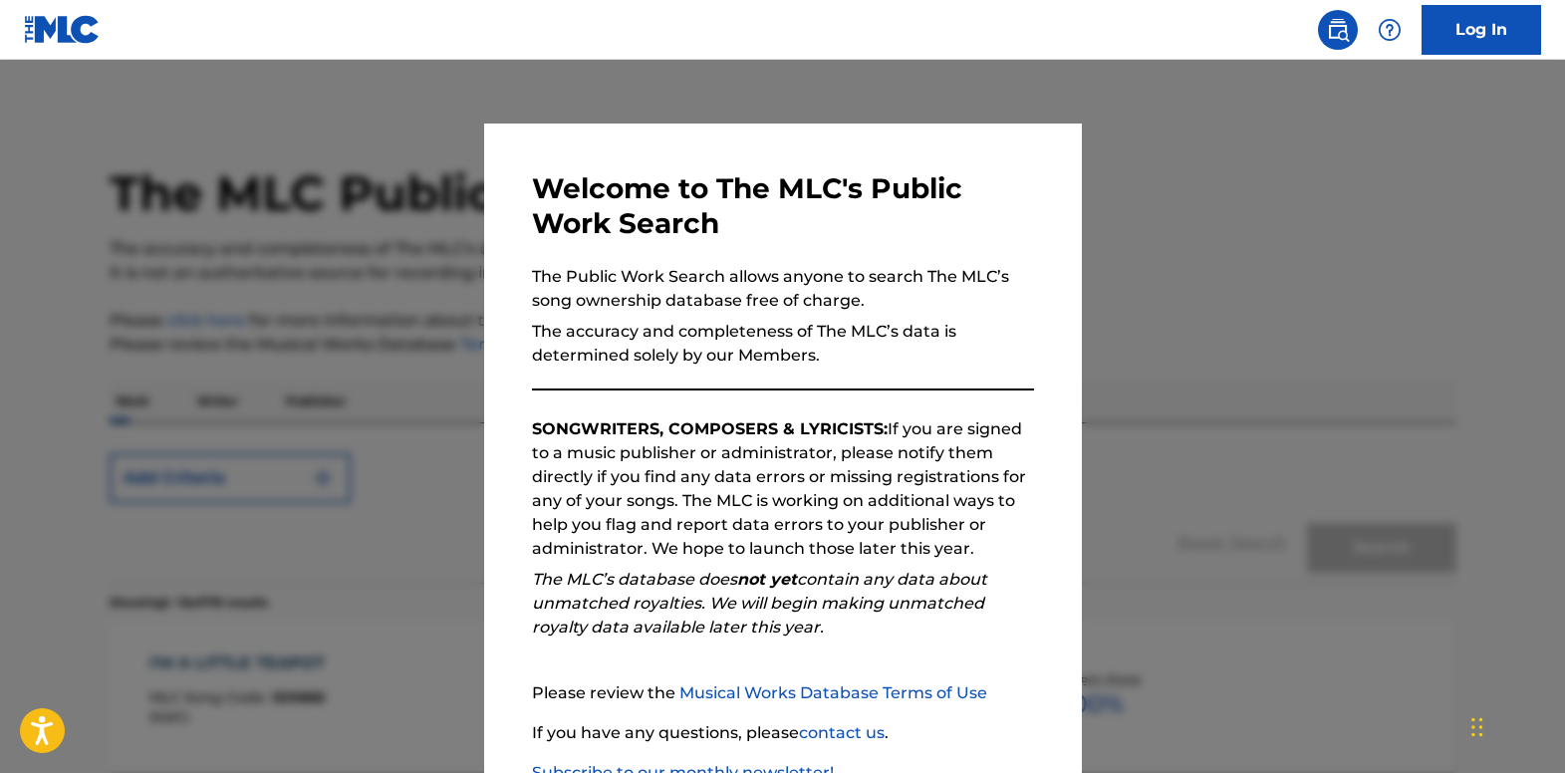
scroll to position [1048, 0]
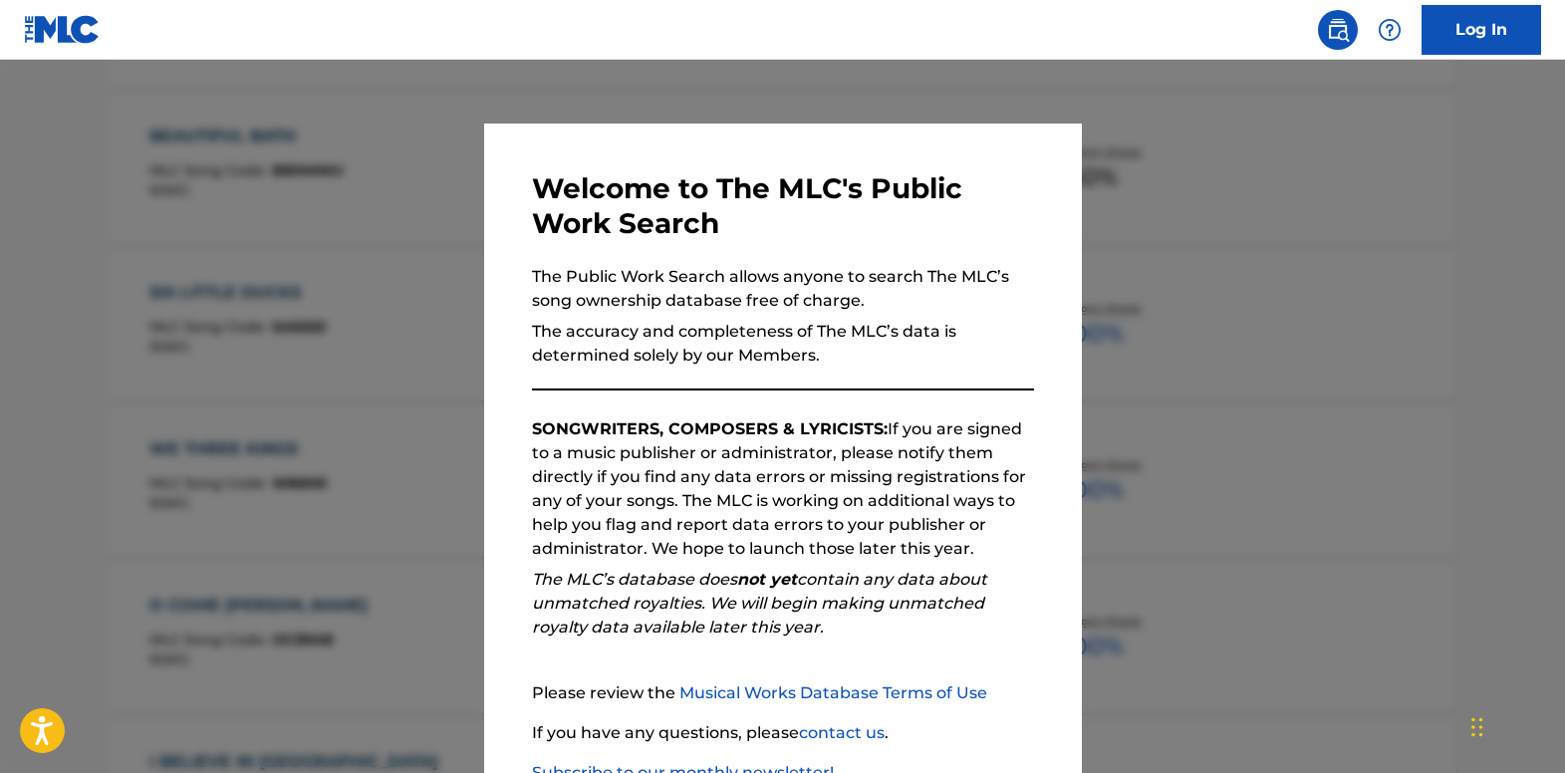
click at [395, 289] on div at bounding box center [782, 446] width 1565 height 773
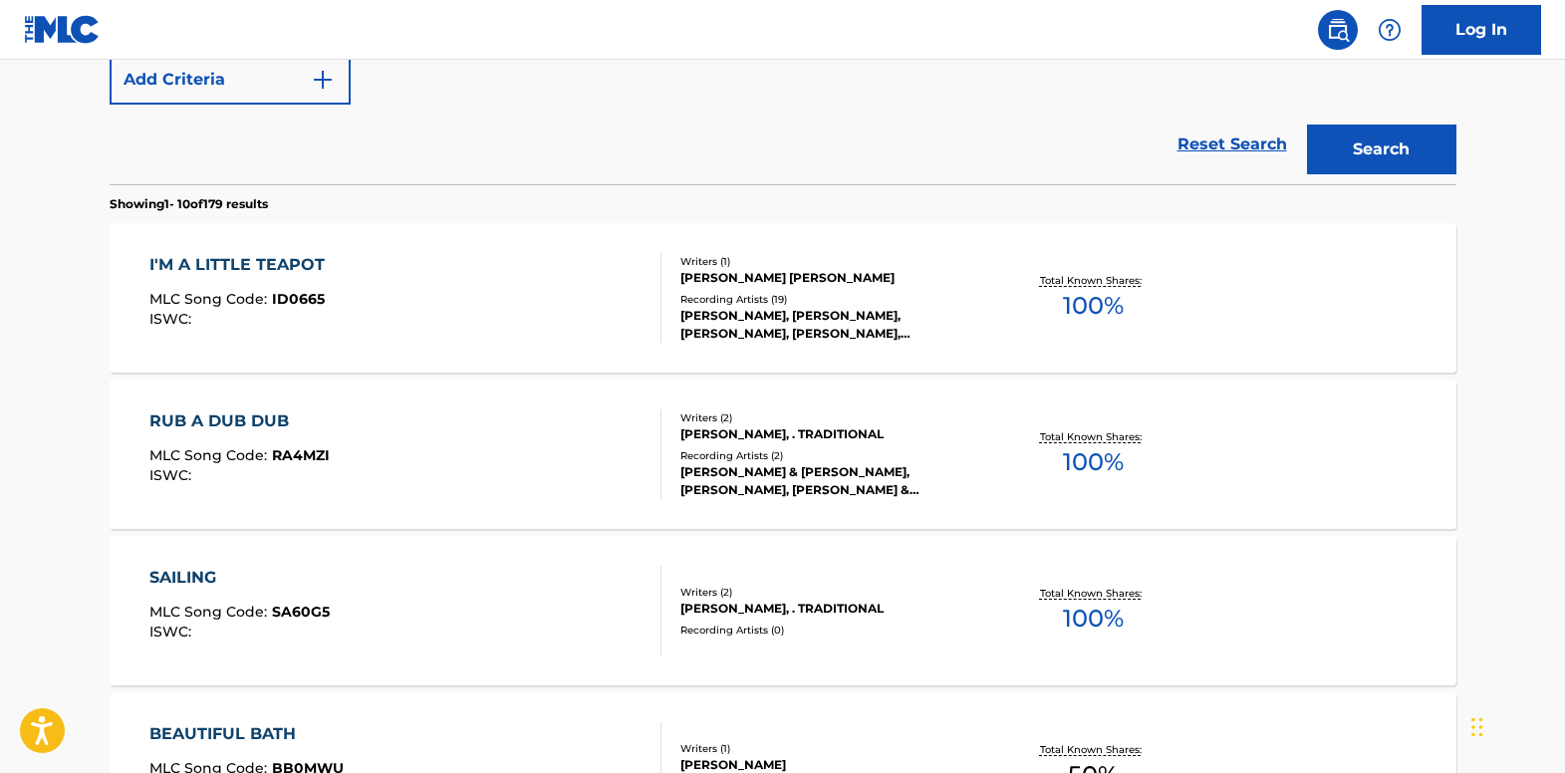
scroll to position [0, 0]
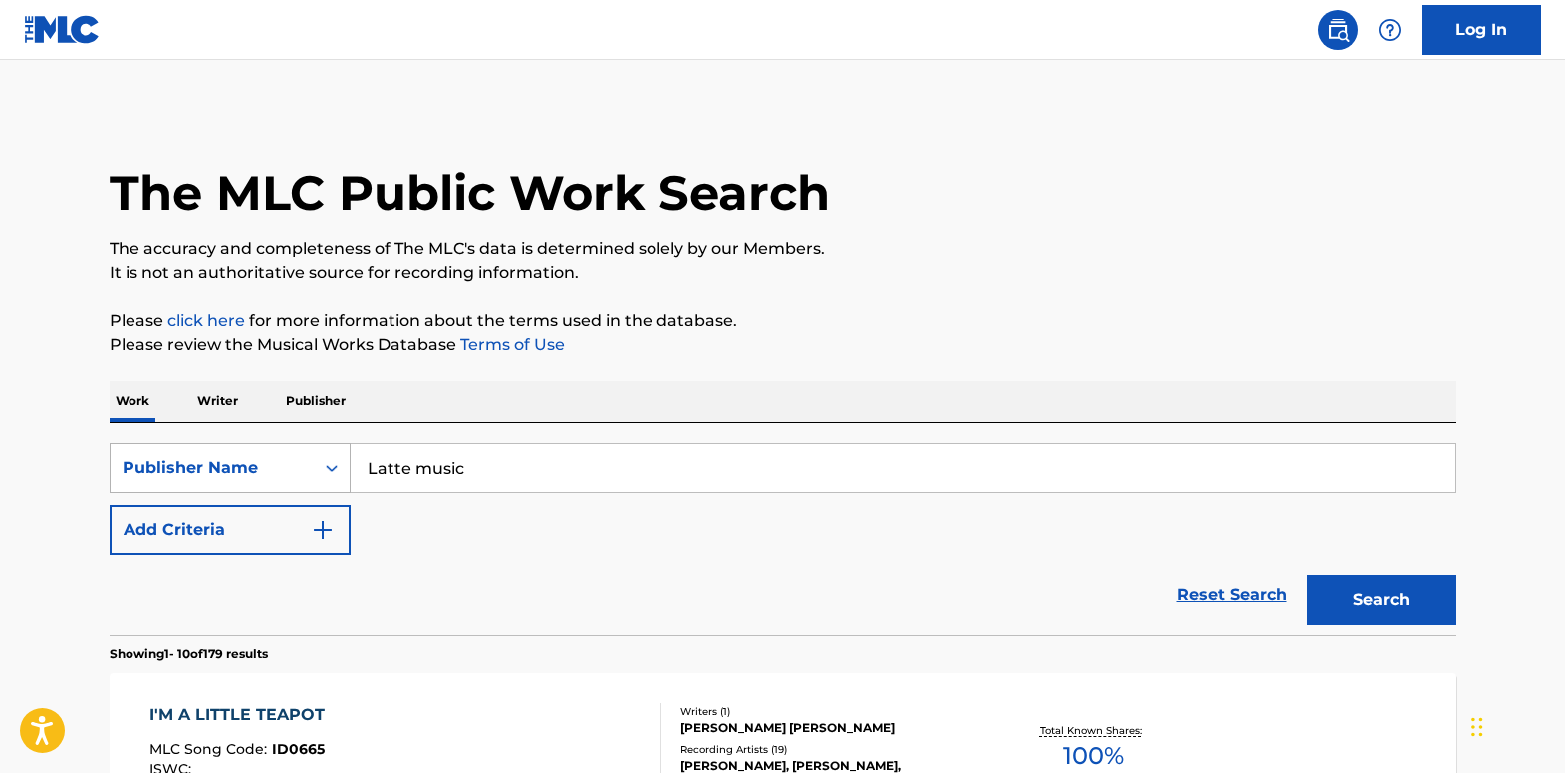
drag, startPoint x: 498, startPoint y: 469, endPoint x: 301, endPoint y: 455, distance: 197.8
click at [300, 456] on div "SearchWithCriteria30a647eb-2a59-4d31-8b2f-597b0e752ca1 Publisher Name Latte mus…" at bounding box center [783, 468] width 1347 height 50
paste input "[PERSON_NAME] M"
type input "[PERSON_NAME] Music"
click at [1357, 588] on button "Search" at bounding box center [1381, 600] width 149 height 50
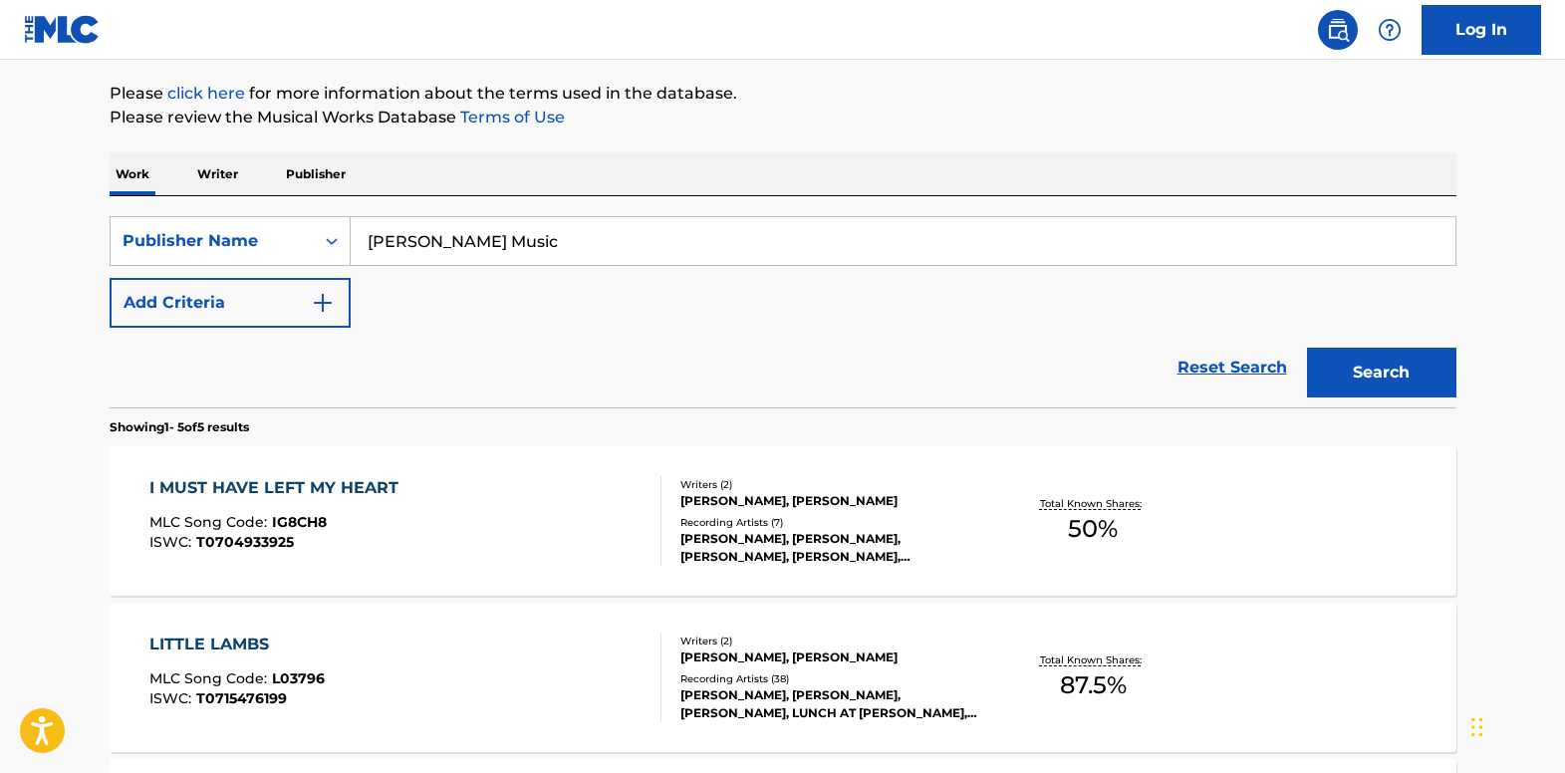
scroll to position [299, 0]
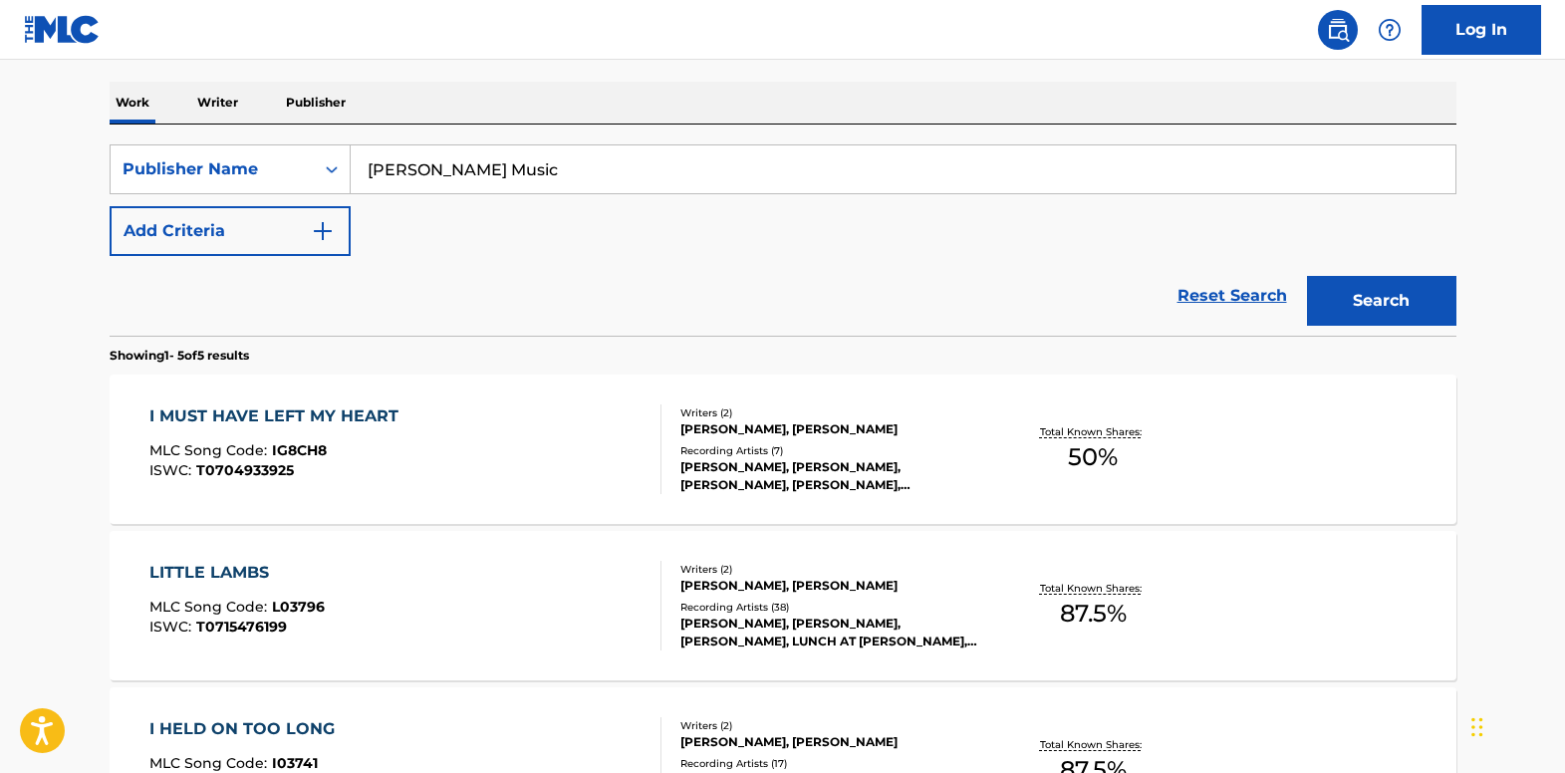
click at [343, 425] on div "I MUST HAVE LEFT MY HEART" at bounding box center [278, 416] width 259 height 24
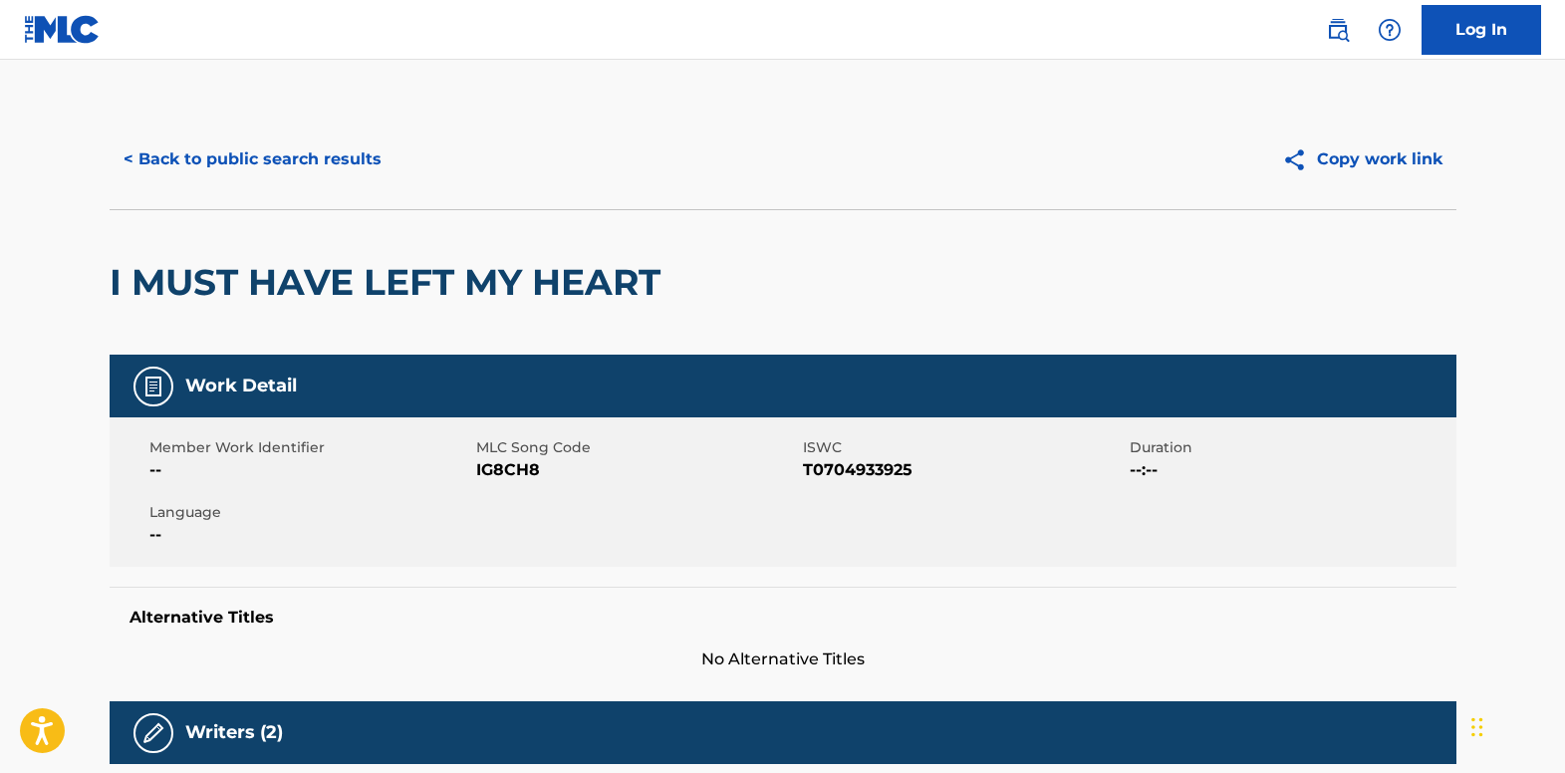
click at [149, 176] on button "< Back to public search results" at bounding box center [253, 159] width 286 height 50
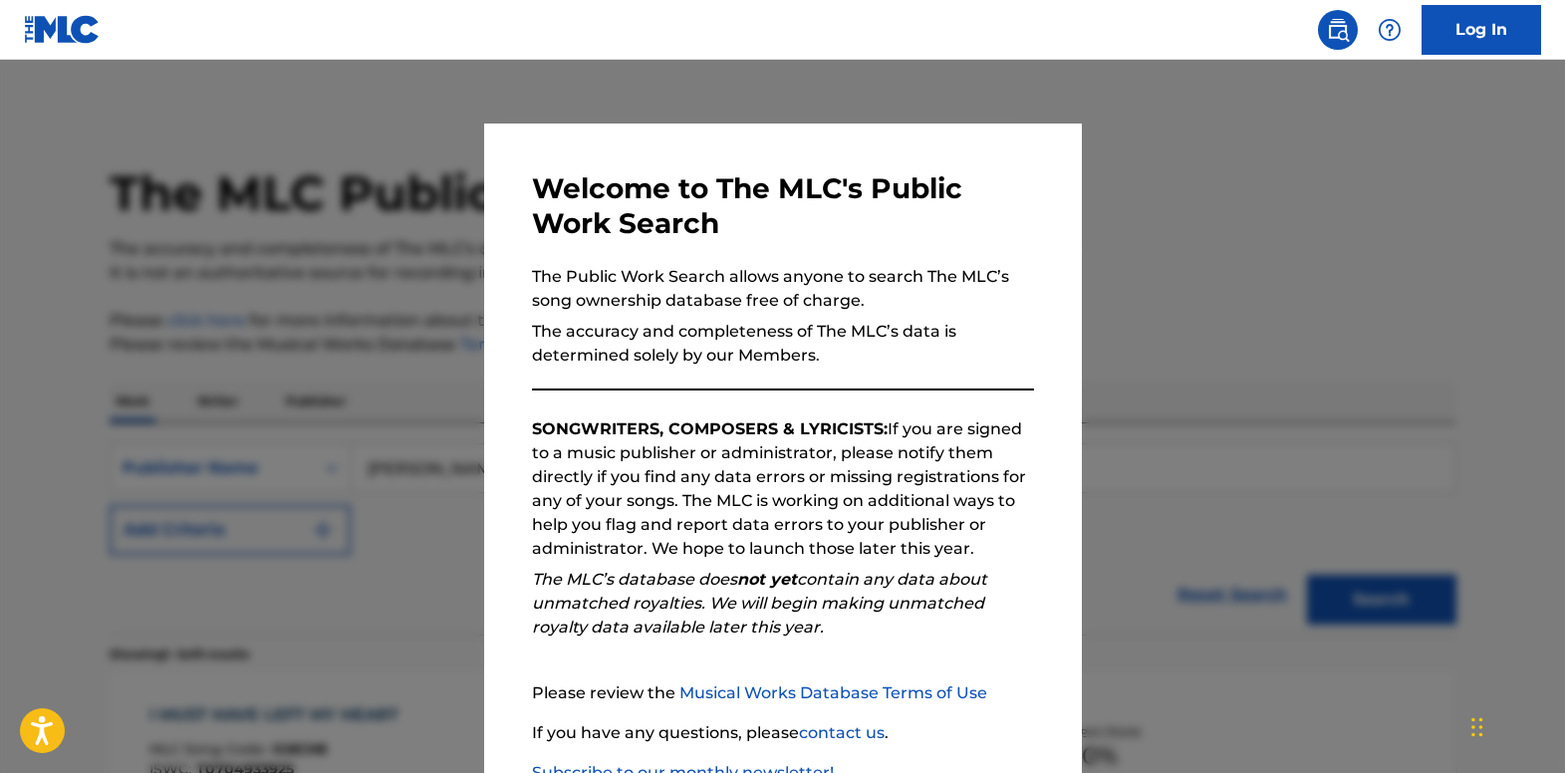
scroll to position [299, 0]
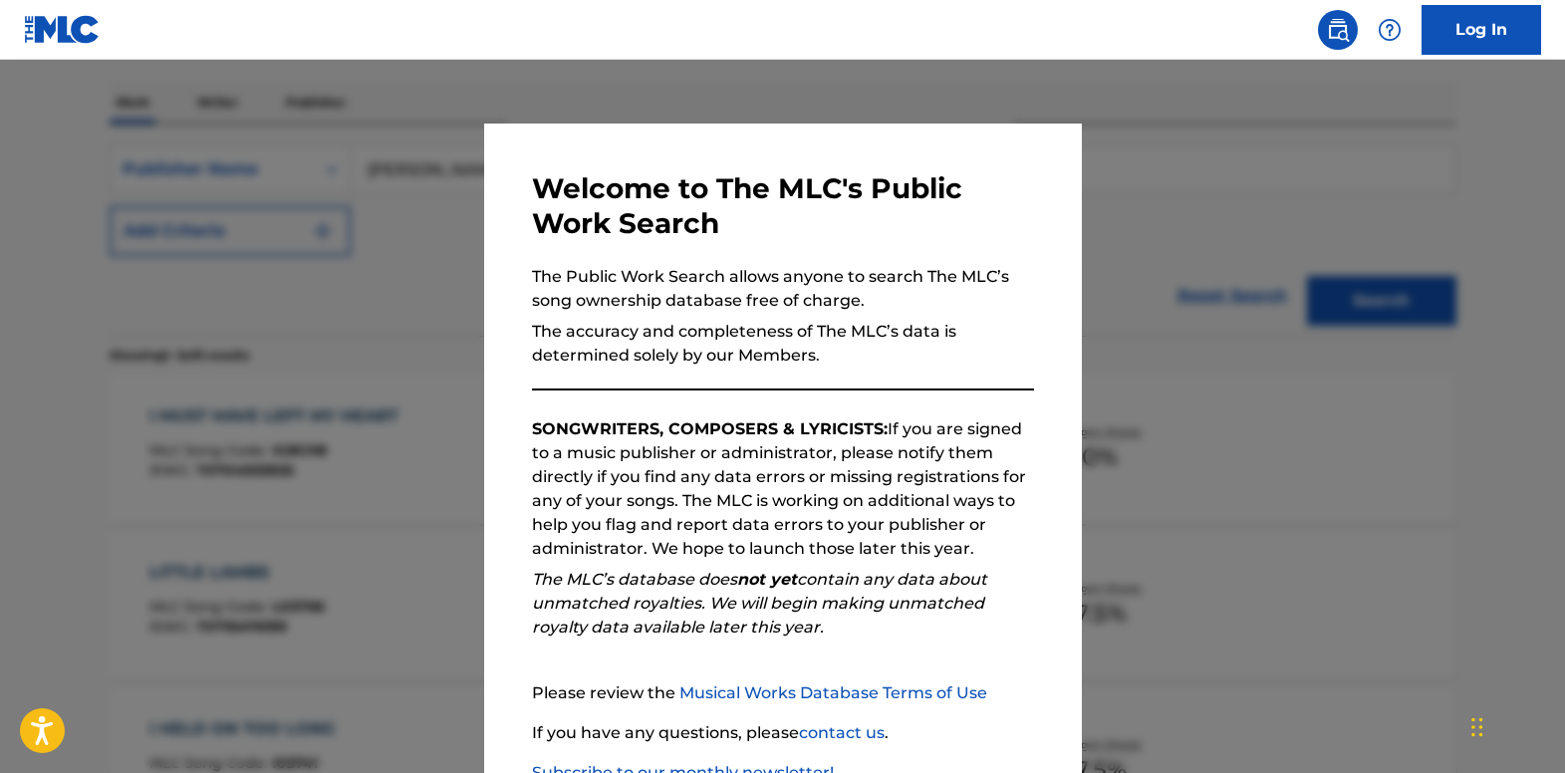
click at [418, 238] on div at bounding box center [782, 446] width 1565 height 773
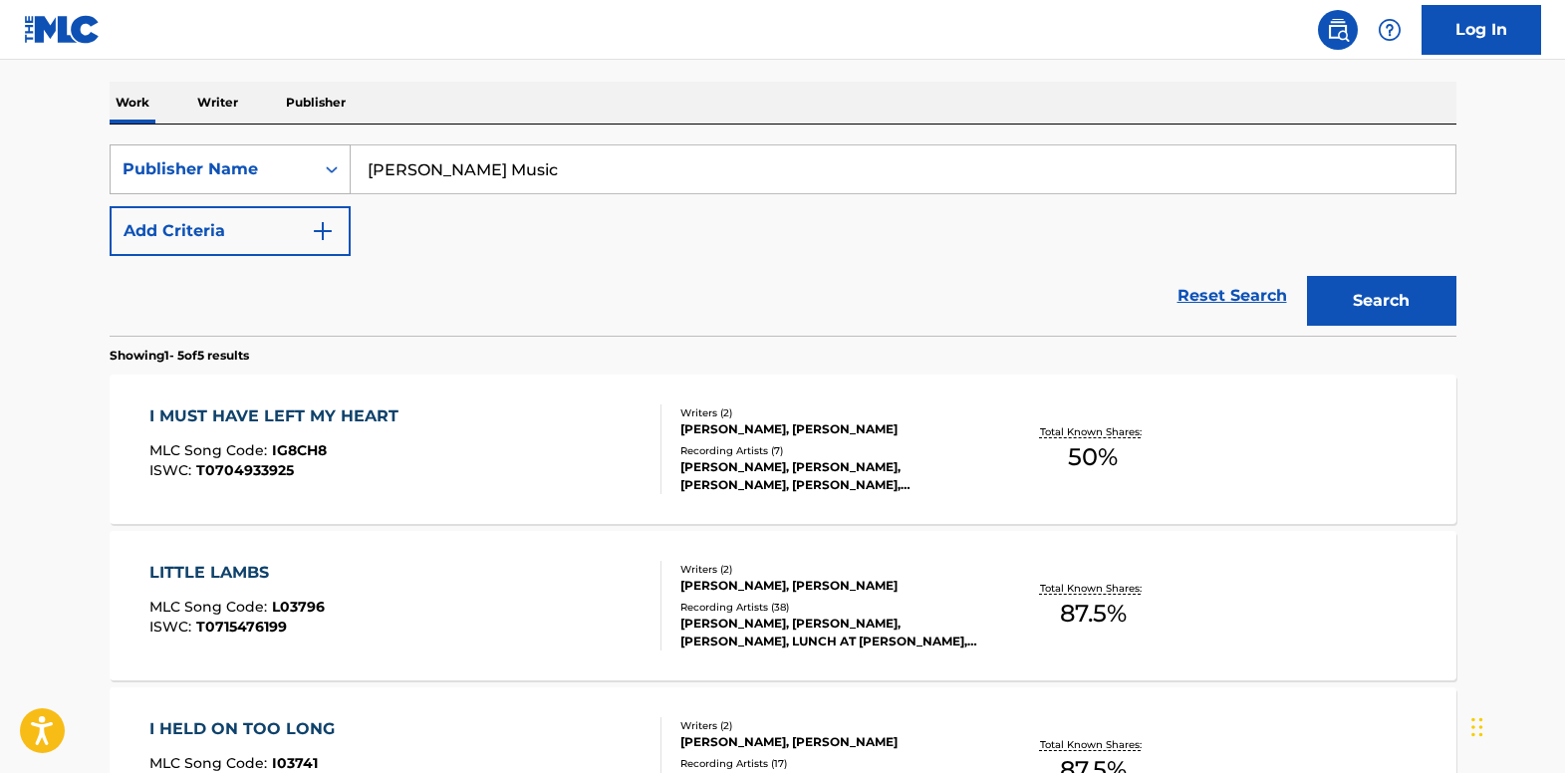
click at [338, 170] on icon "Search Form" at bounding box center [332, 169] width 20 height 20
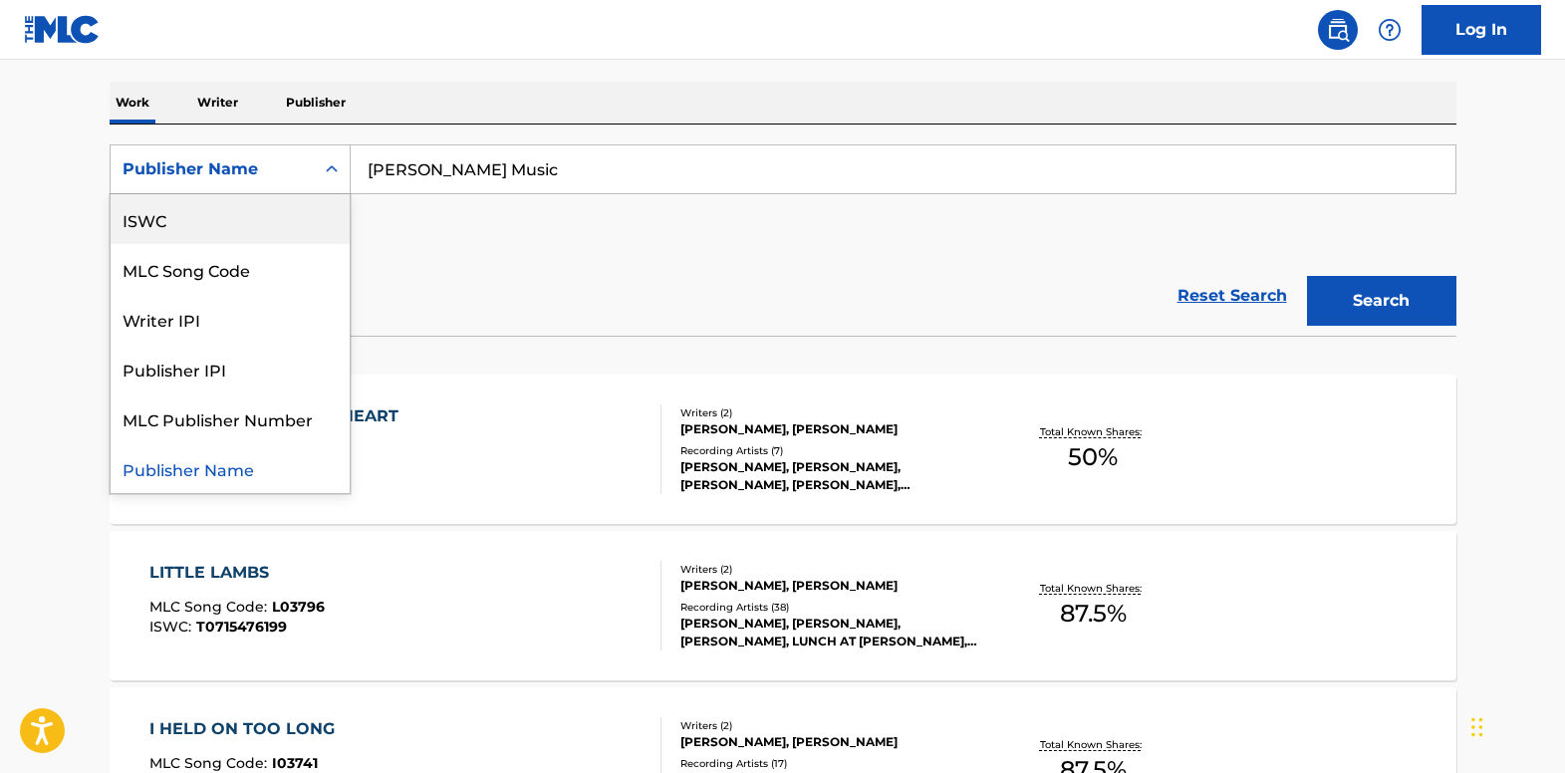
scroll to position [0, 0]
click at [283, 221] on div "Work Title" at bounding box center [230, 219] width 239 height 50
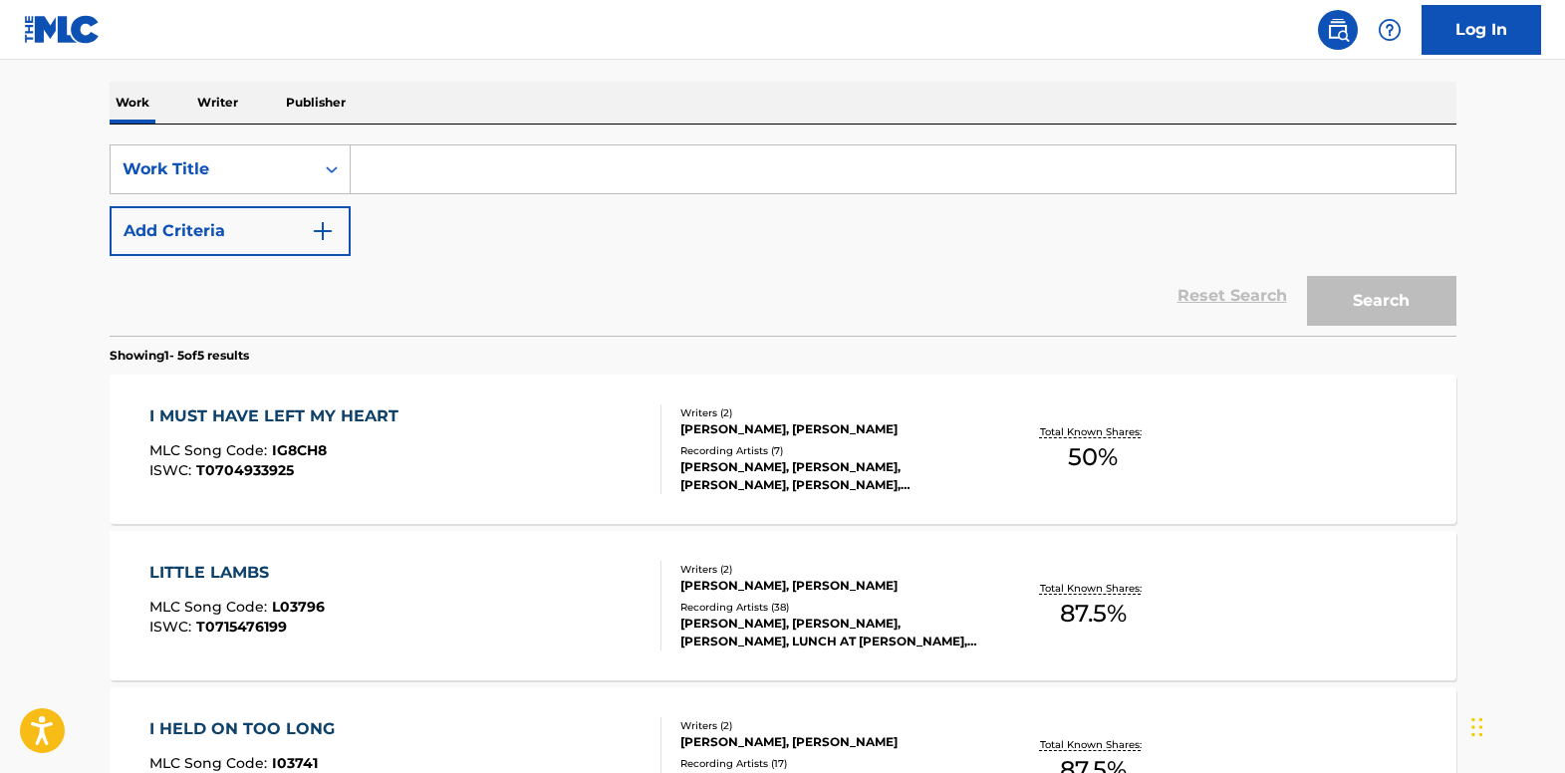
click at [447, 165] on input "Search Form" at bounding box center [903, 169] width 1105 height 48
paste input "Time Don't Run Out On Me"
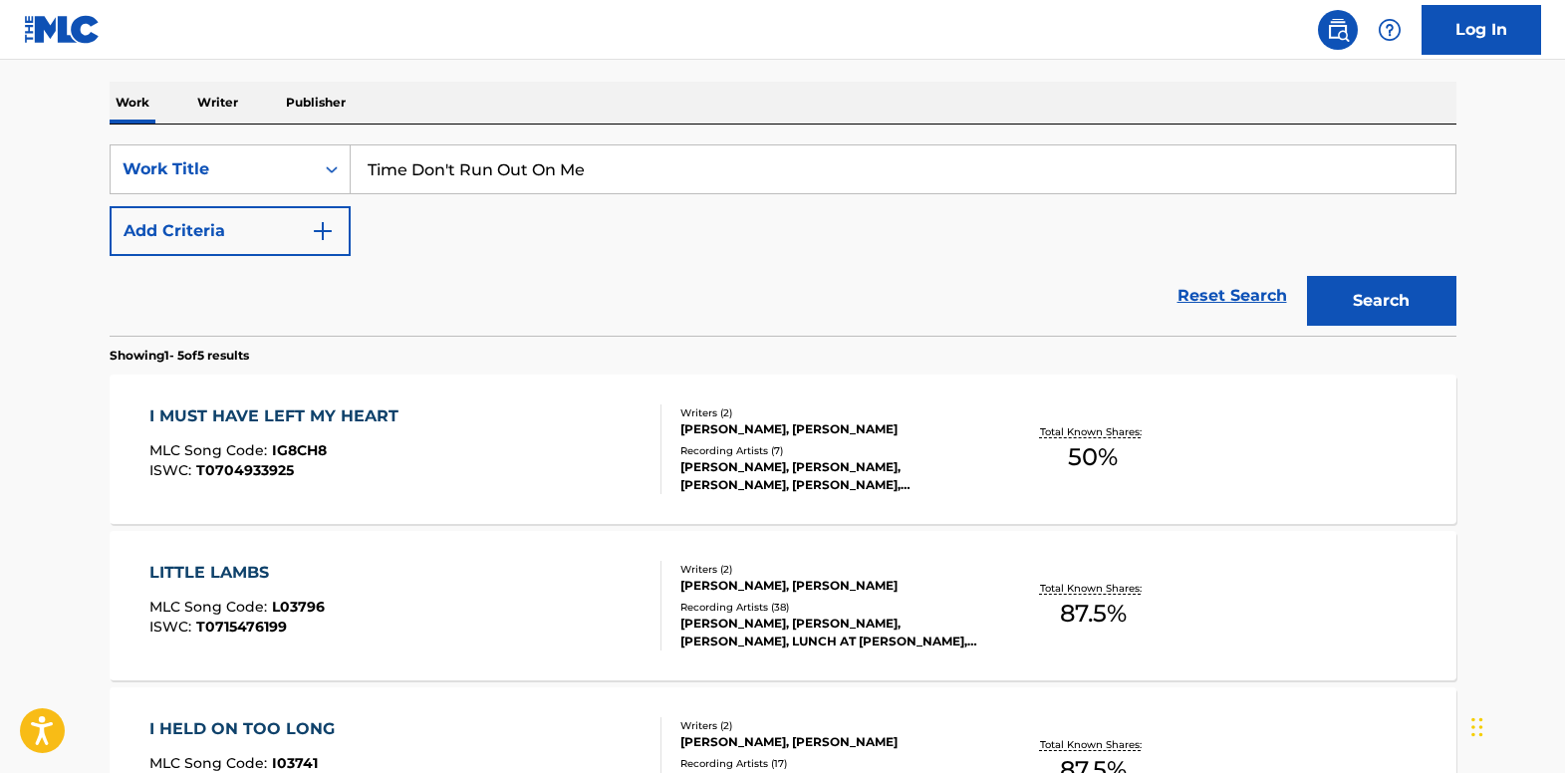
type input "Time Don't Run Out On Me"
click at [319, 226] on img "Search Form" at bounding box center [323, 231] width 24 height 24
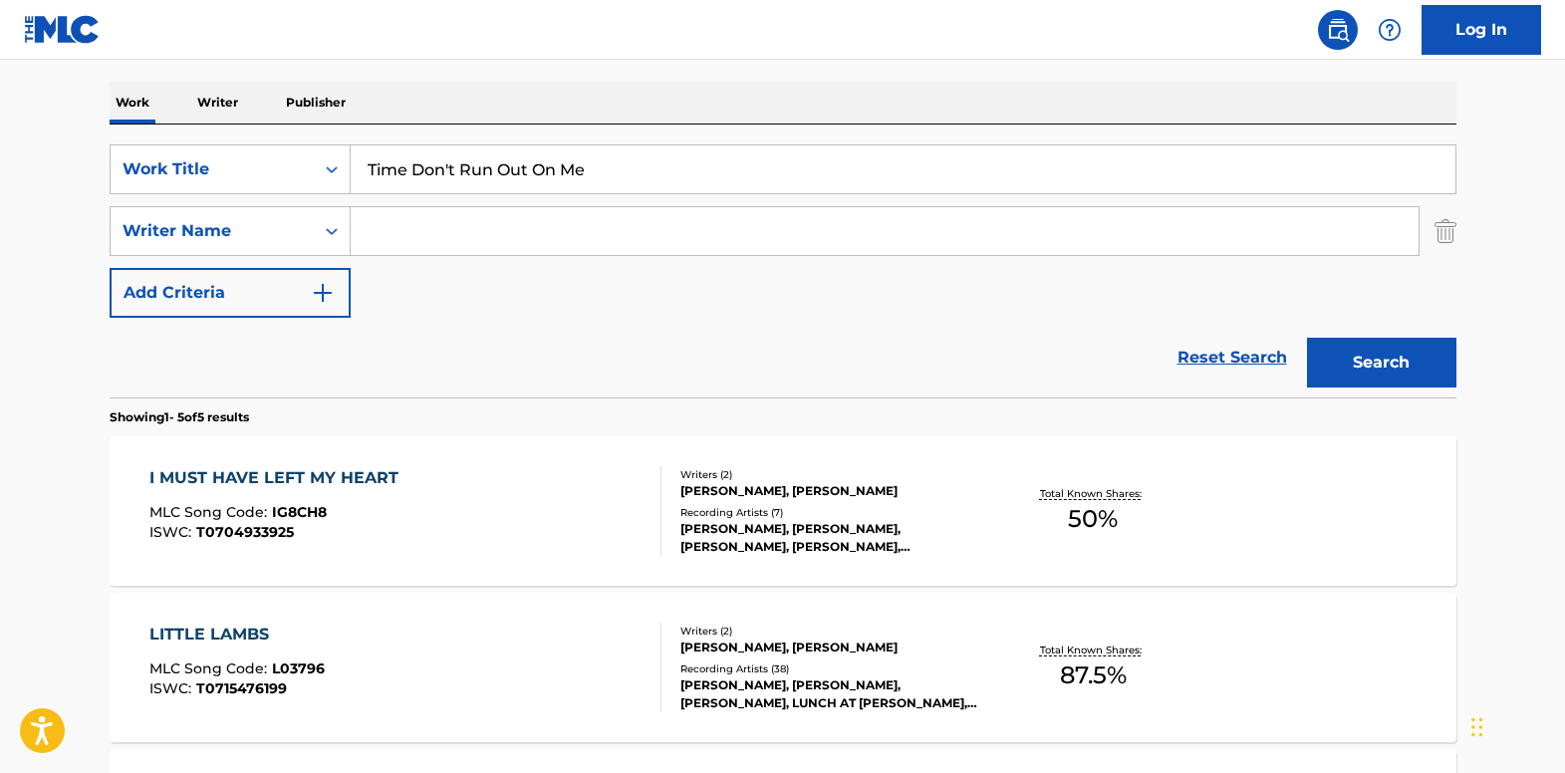
click at [396, 236] on input "Search Form" at bounding box center [885, 231] width 1068 height 48
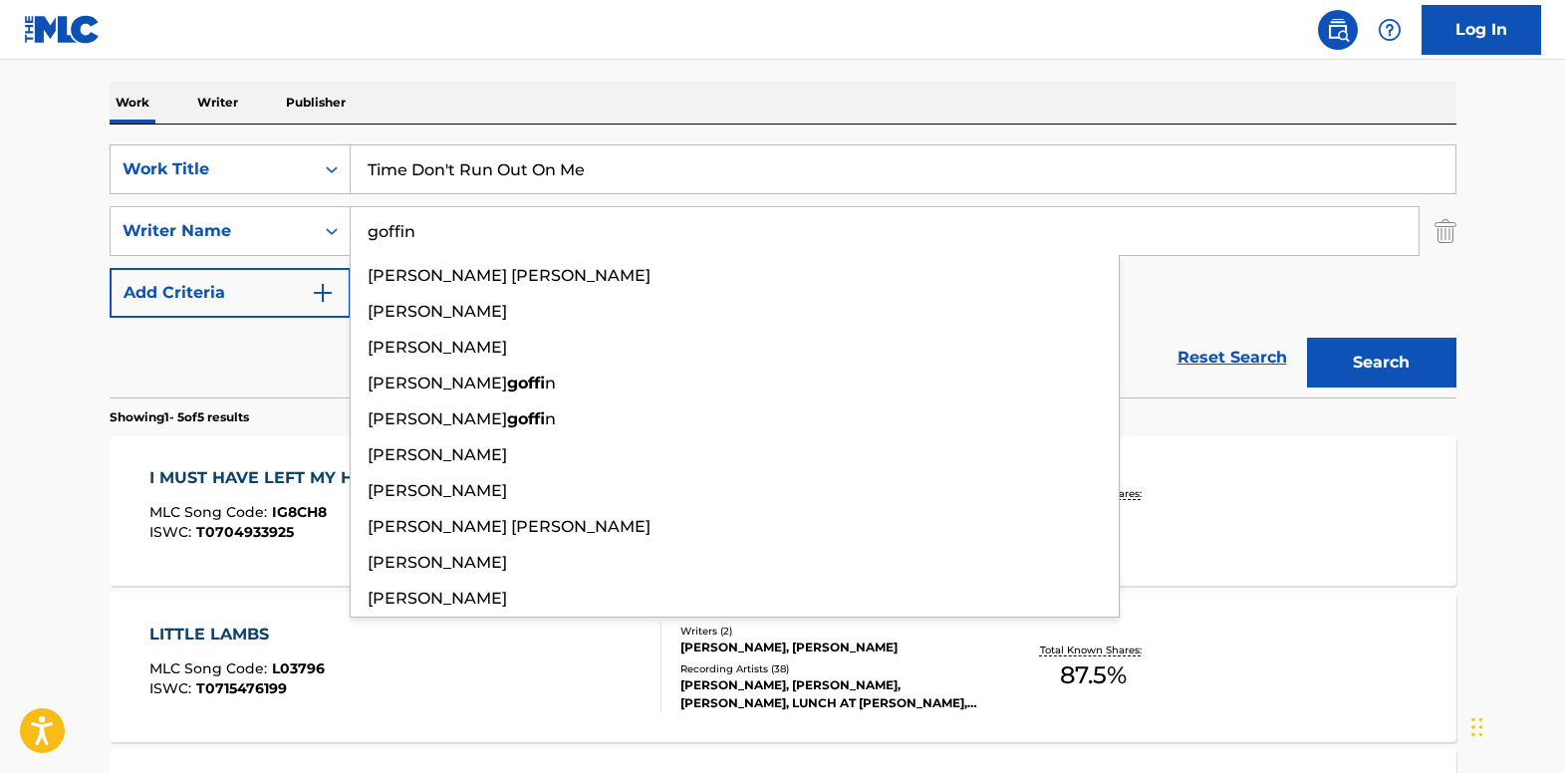
type input "goffin"
click at [1307, 338] on button "Search" at bounding box center [1381, 363] width 149 height 50
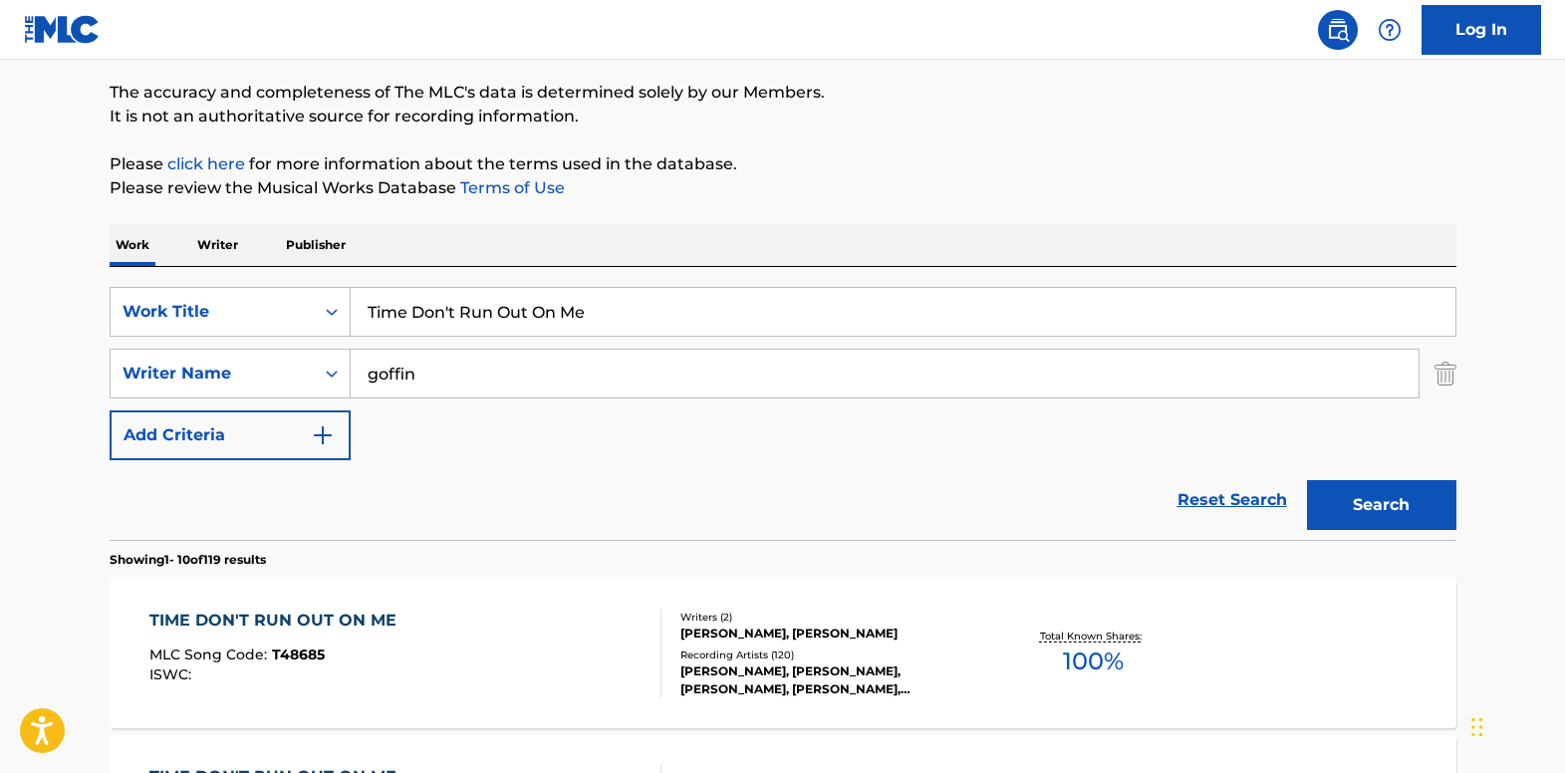
scroll to position [299, 0]
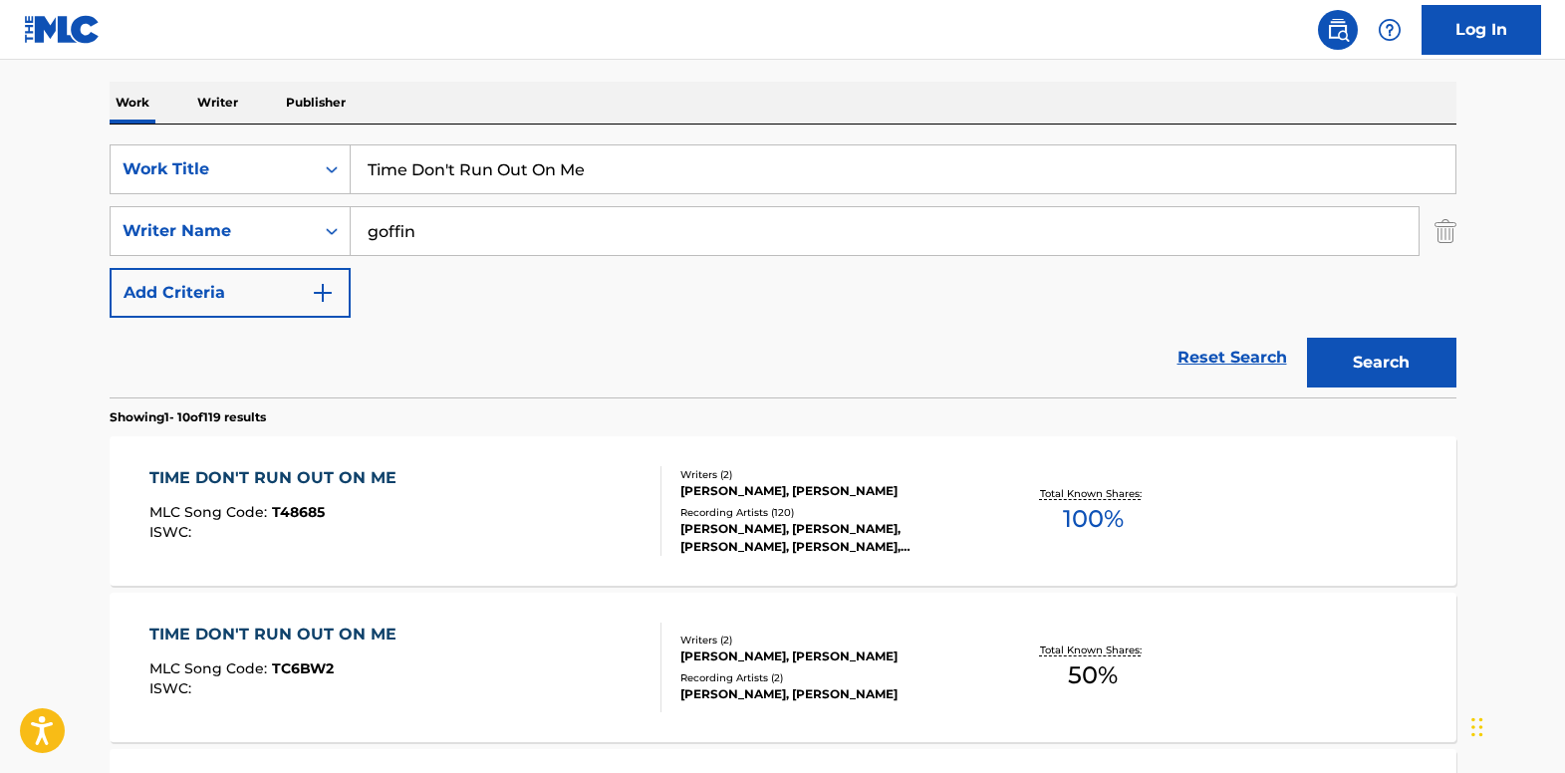
click at [216, 479] on div "TIME DON'T RUN OUT ON ME" at bounding box center [277, 478] width 257 height 24
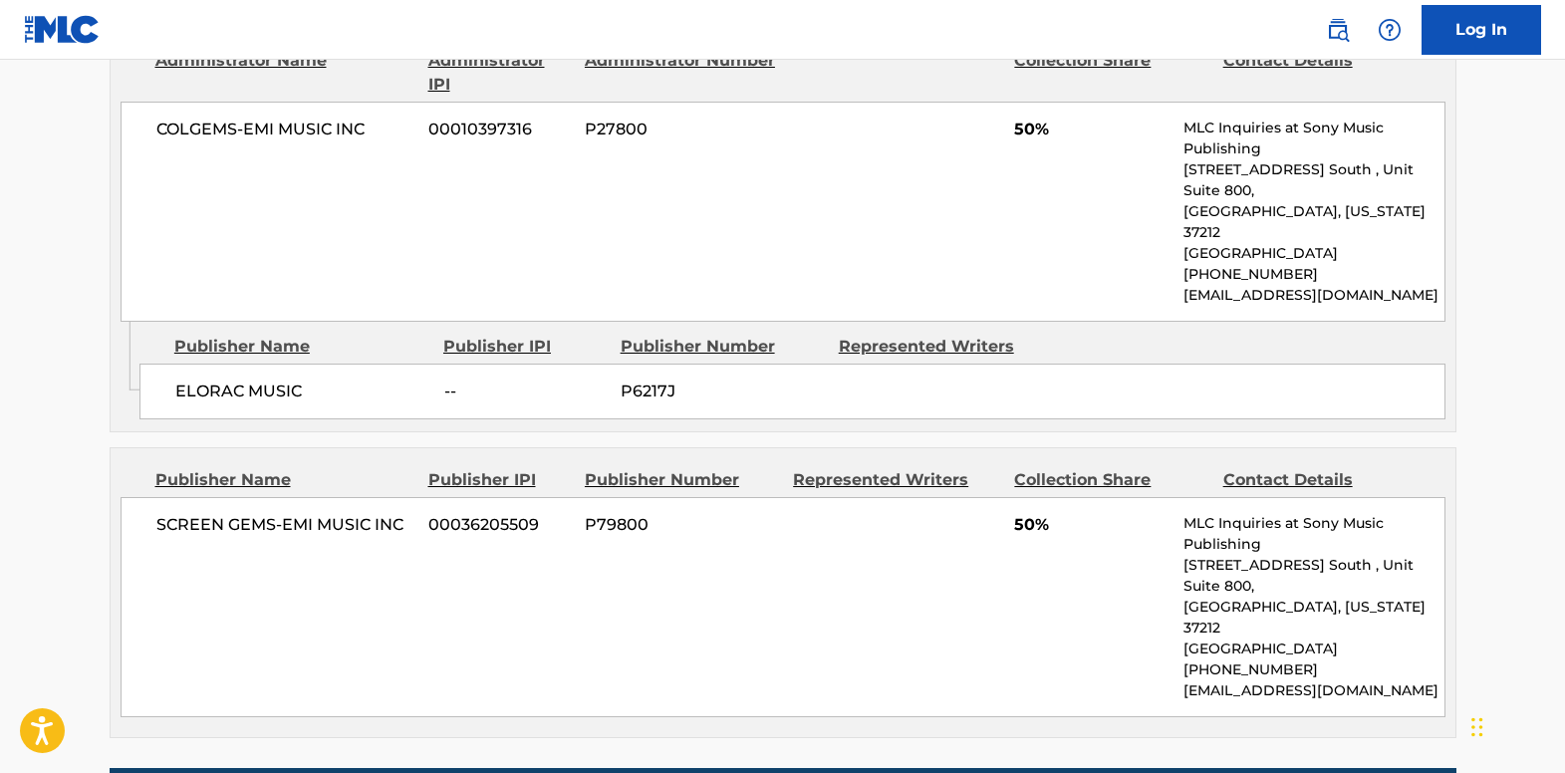
scroll to position [996, 0]
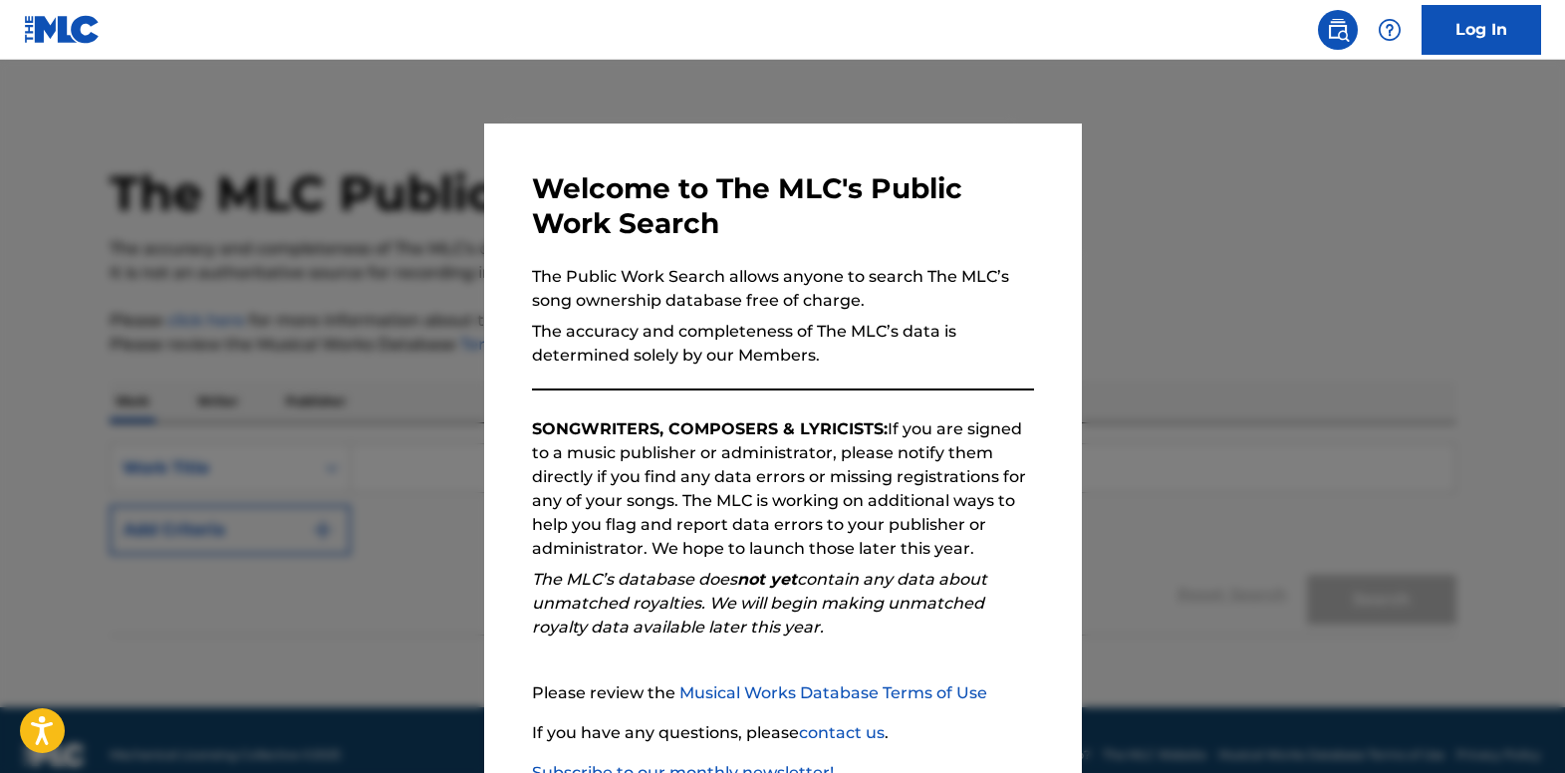
click at [195, 124] on div at bounding box center [782, 446] width 1565 height 773
